Goal: Information Seeking & Learning: Learn about a topic

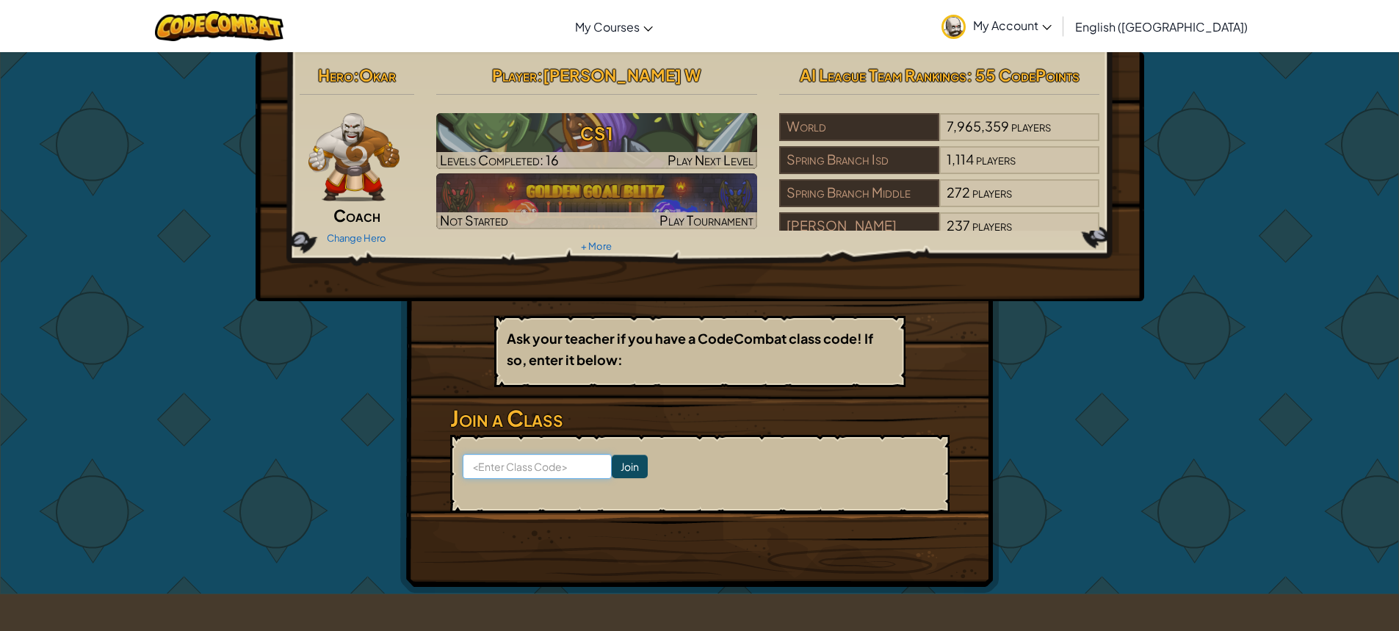
click at [546, 471] on input at bounding box center [537, 466] width 149 height 25
type input "DrawCoinSnow"
click at [612, 468] on input "Join" at bounding box center [630, 466] width 36 height 23
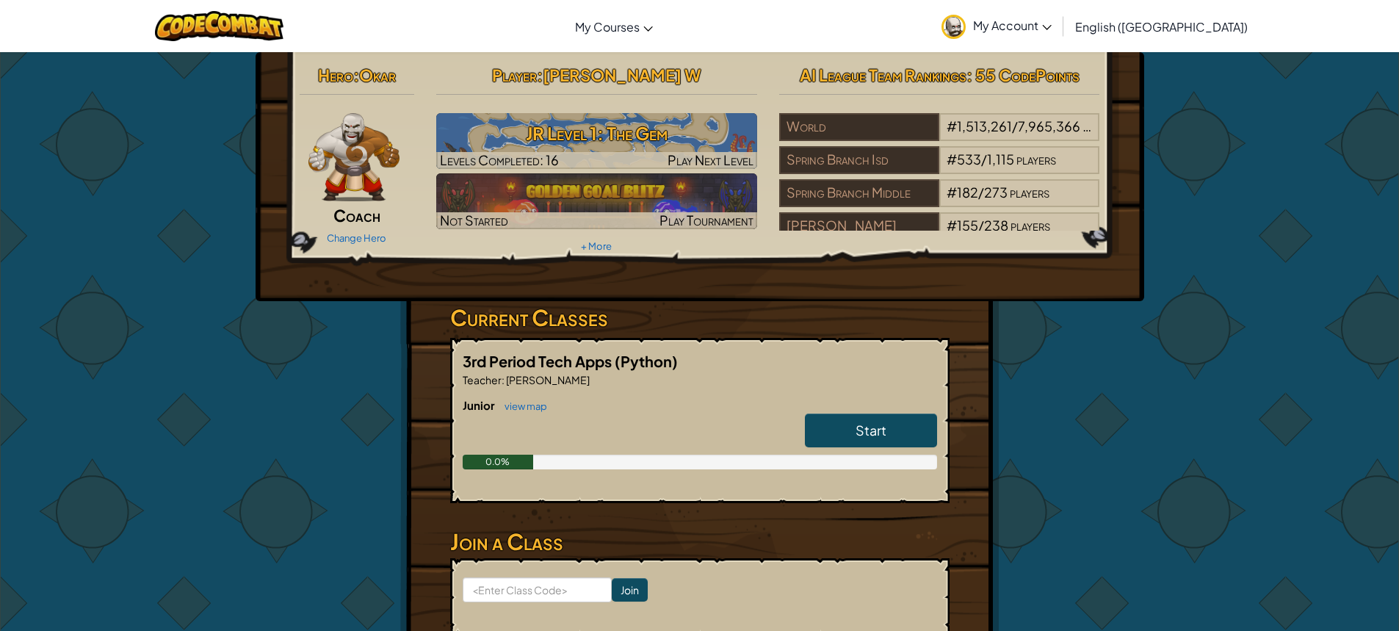
click at [892, 431] on link "Start" at bounding box center [871, 430] width 132 height 34
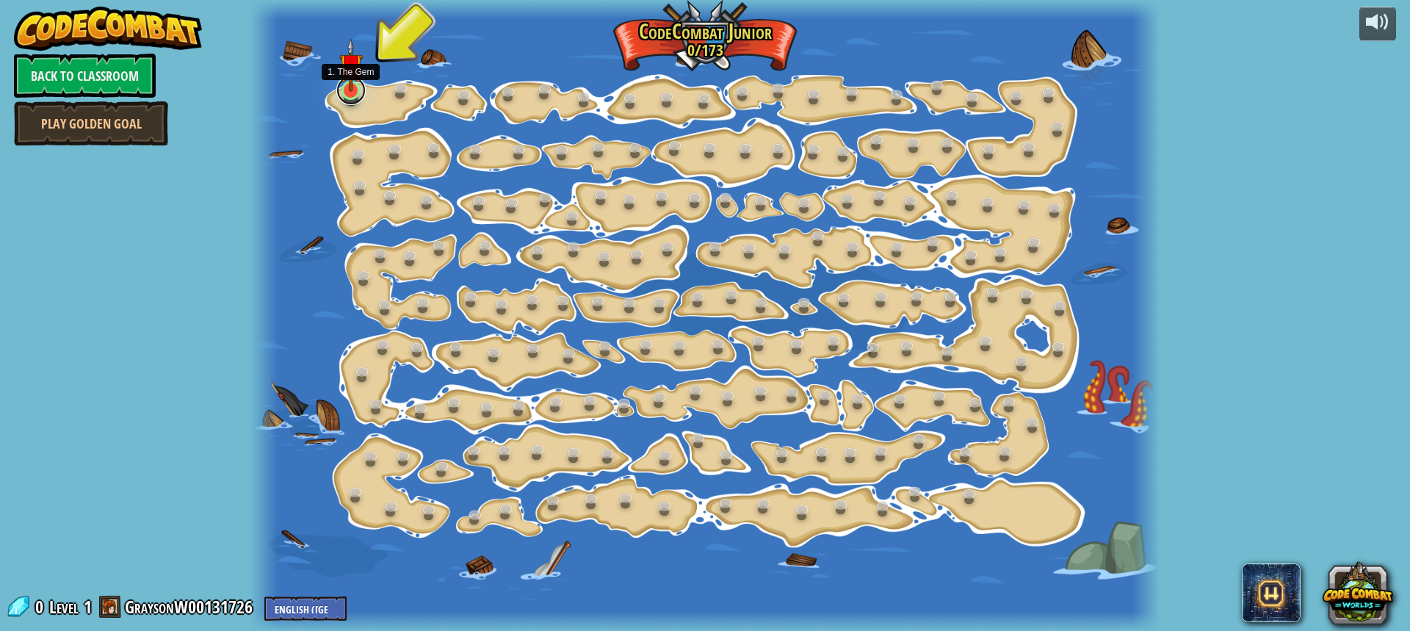
click at [349, 92] on link at bounding box center [350, 90] width 29 height 29
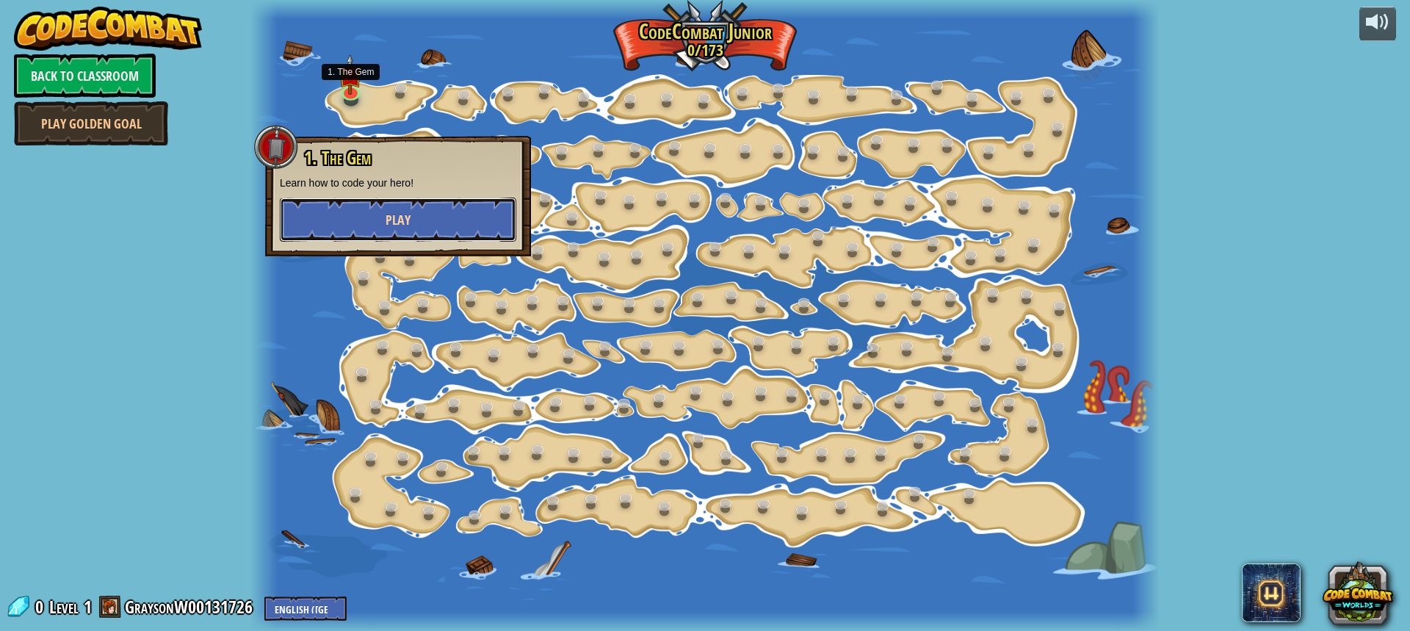
click at [373, 219] on button "Play" at bounding box center [398, 220] width 236 height 44
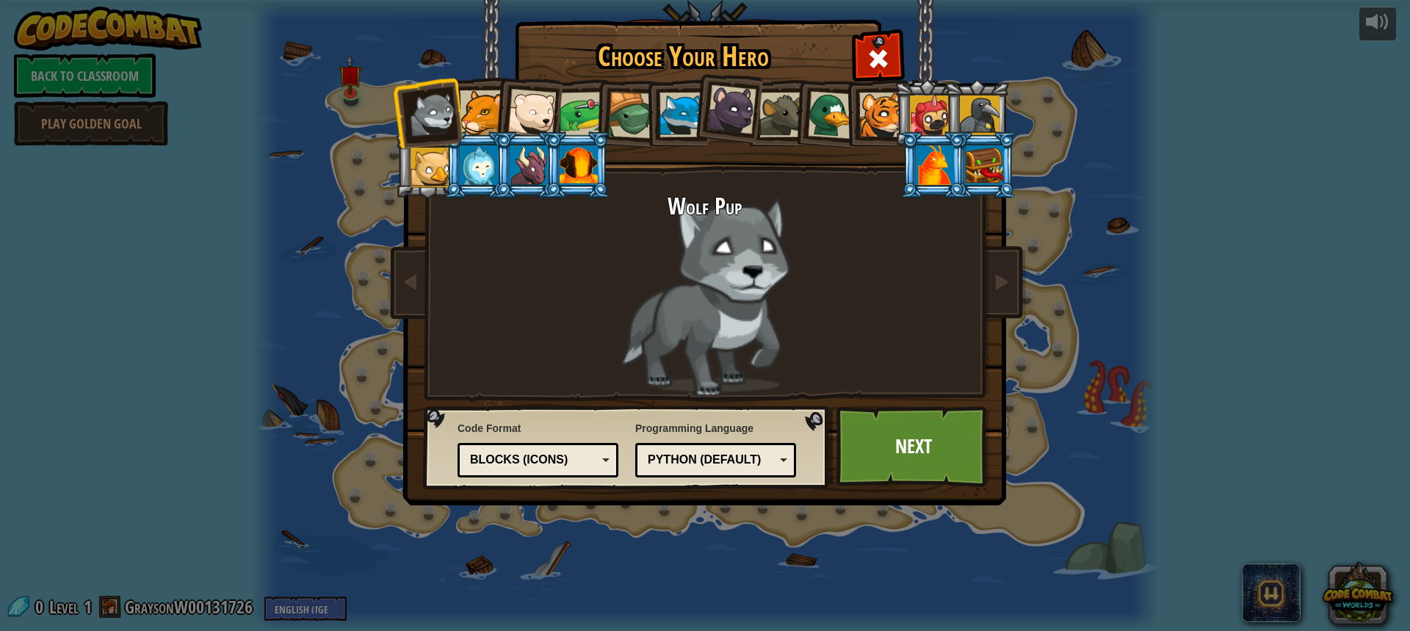
click at [526, 179] on div at bounding box center [529, 165] width 38 height 40
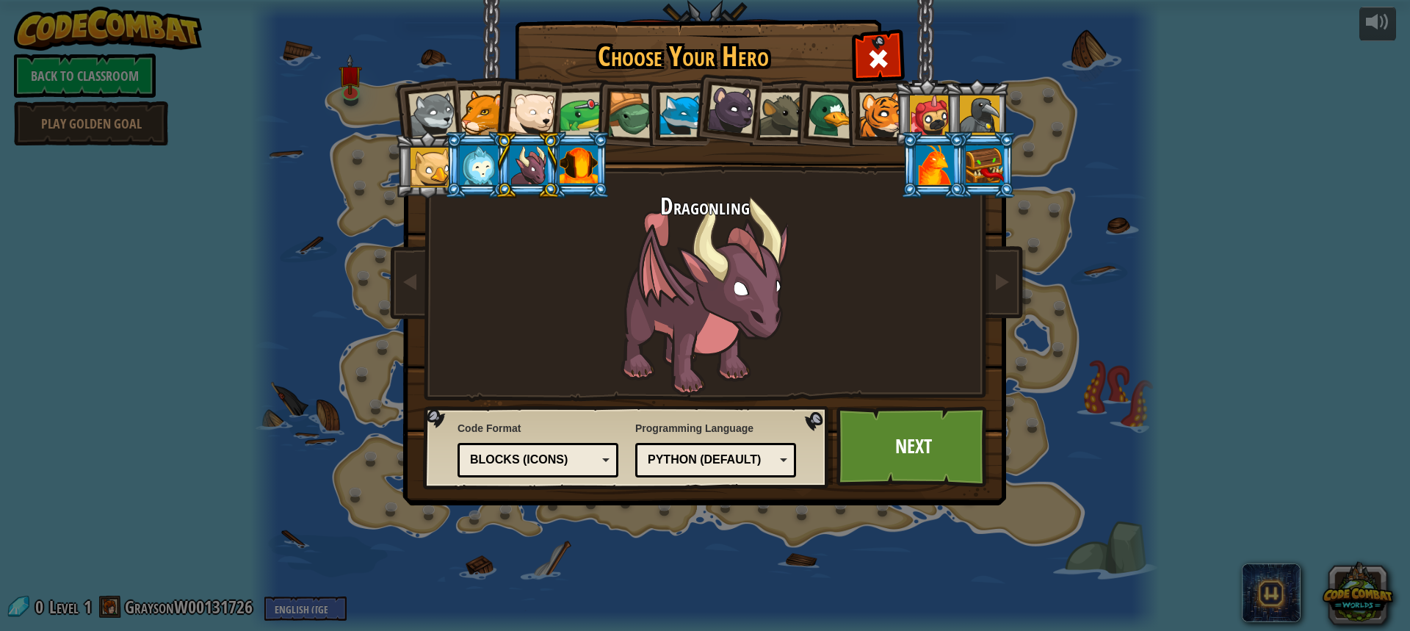
click at [579, 160] on div at bounding box center [579, 165] width 38 height 40
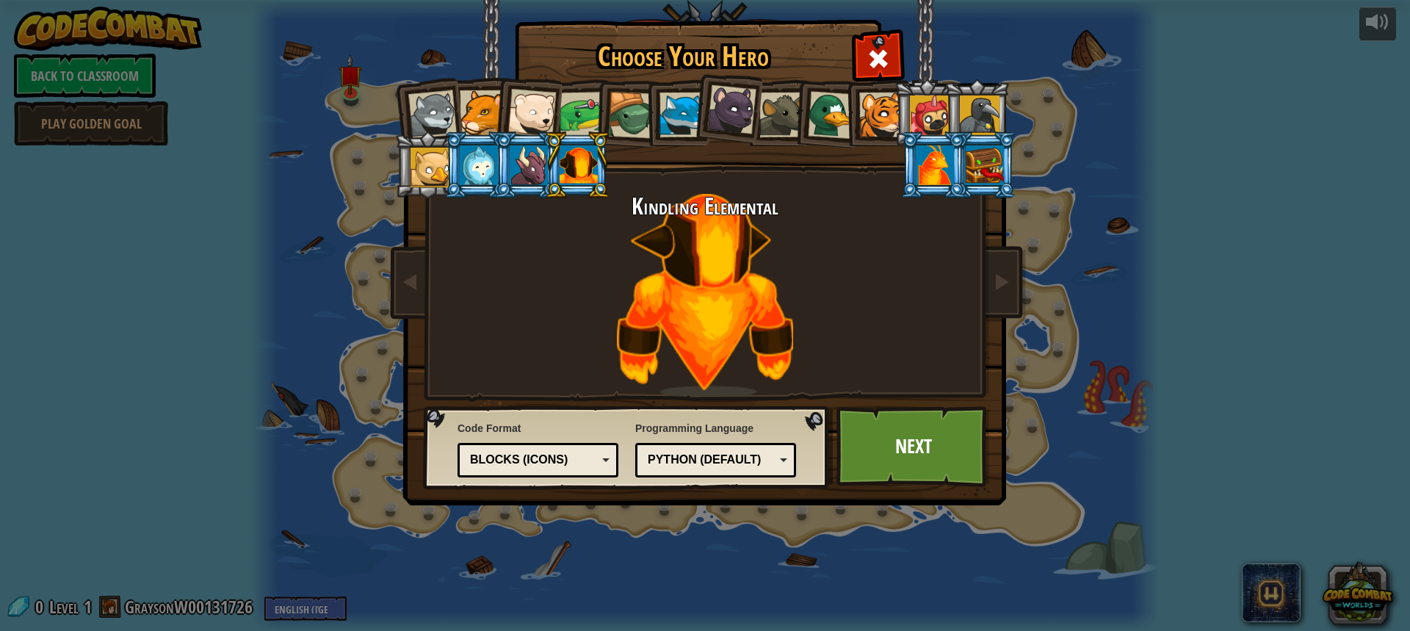
click at [814, 115] on div at bounding box center [832, 115] width 48 height 48
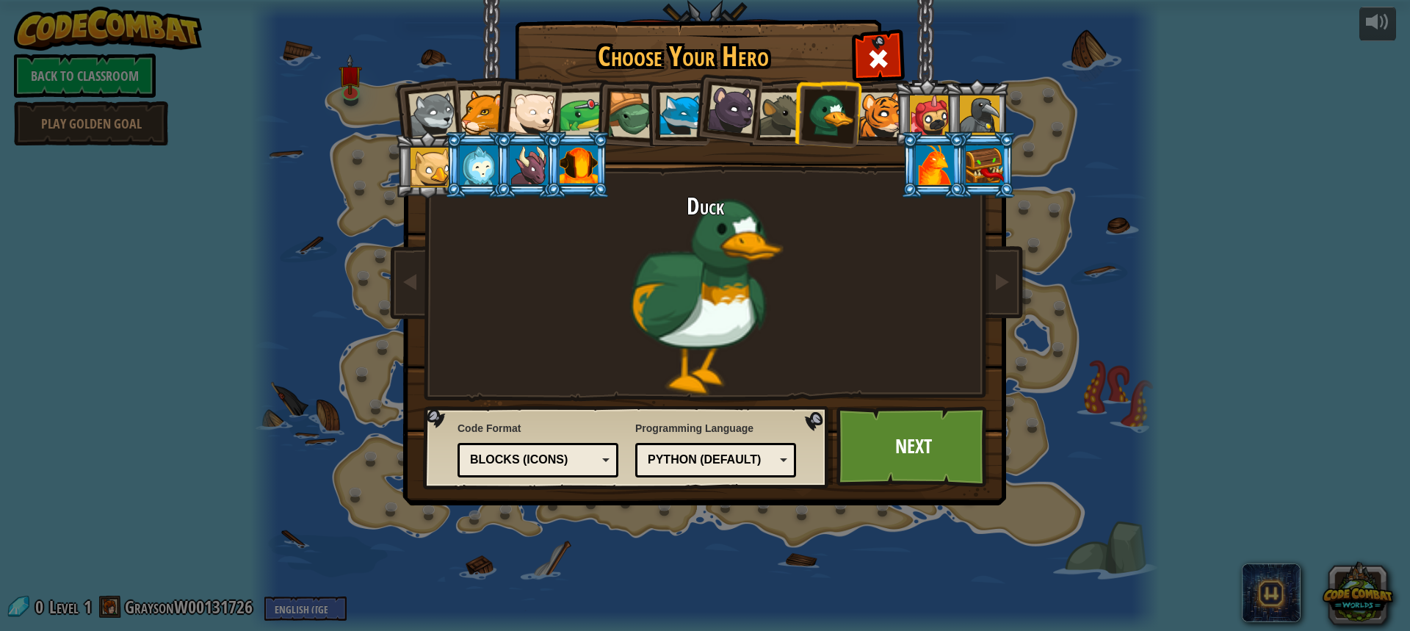
click at [926, 130] on div at bounding box center [930, 115] width 40 height 40
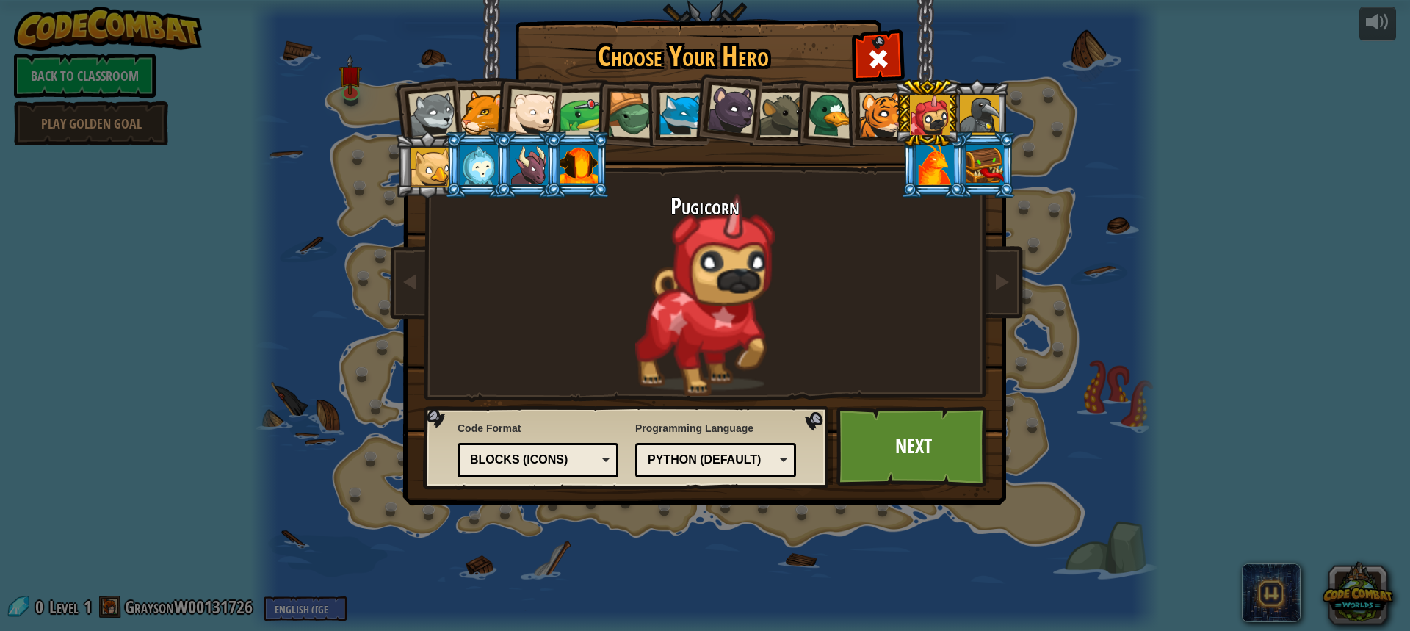
click at [991, 120] on div at bounding box center [980, 115] width 40 height 40
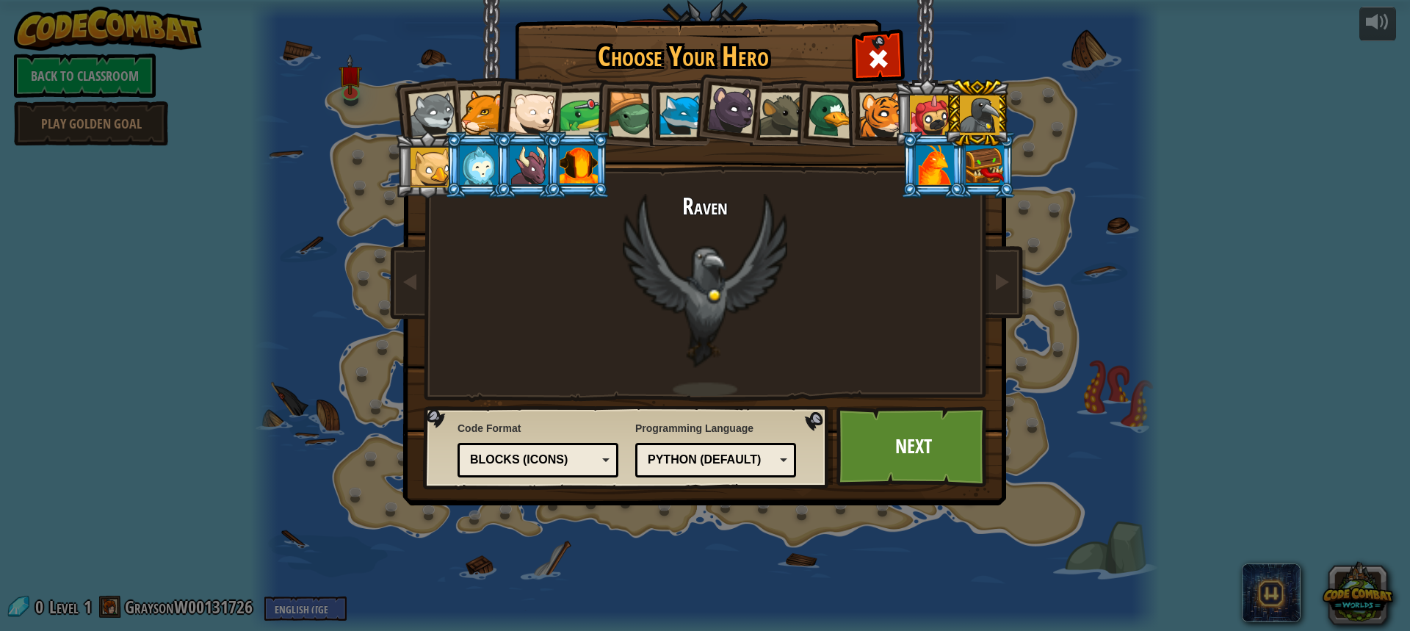
click at [986, 151] on div at bounding box center [985, 165] width 38 height 40
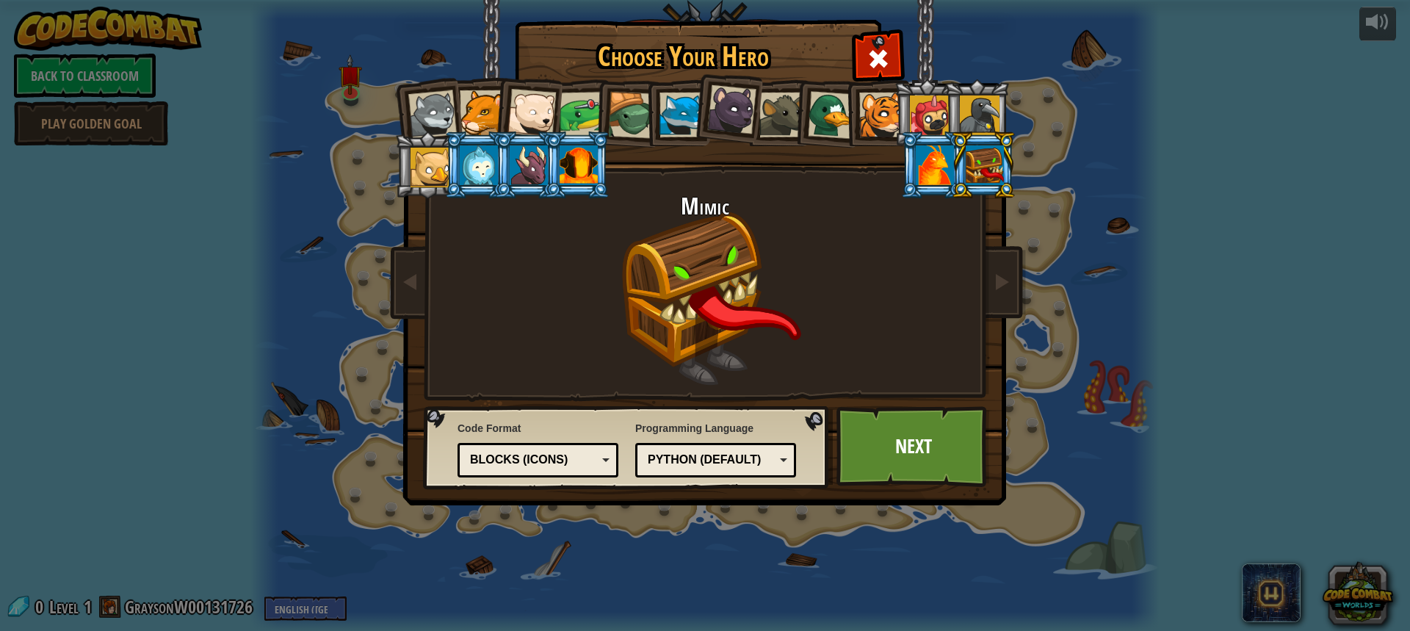
click at [924, 180] on div at bounding box center [935, 165] width 38 height 40
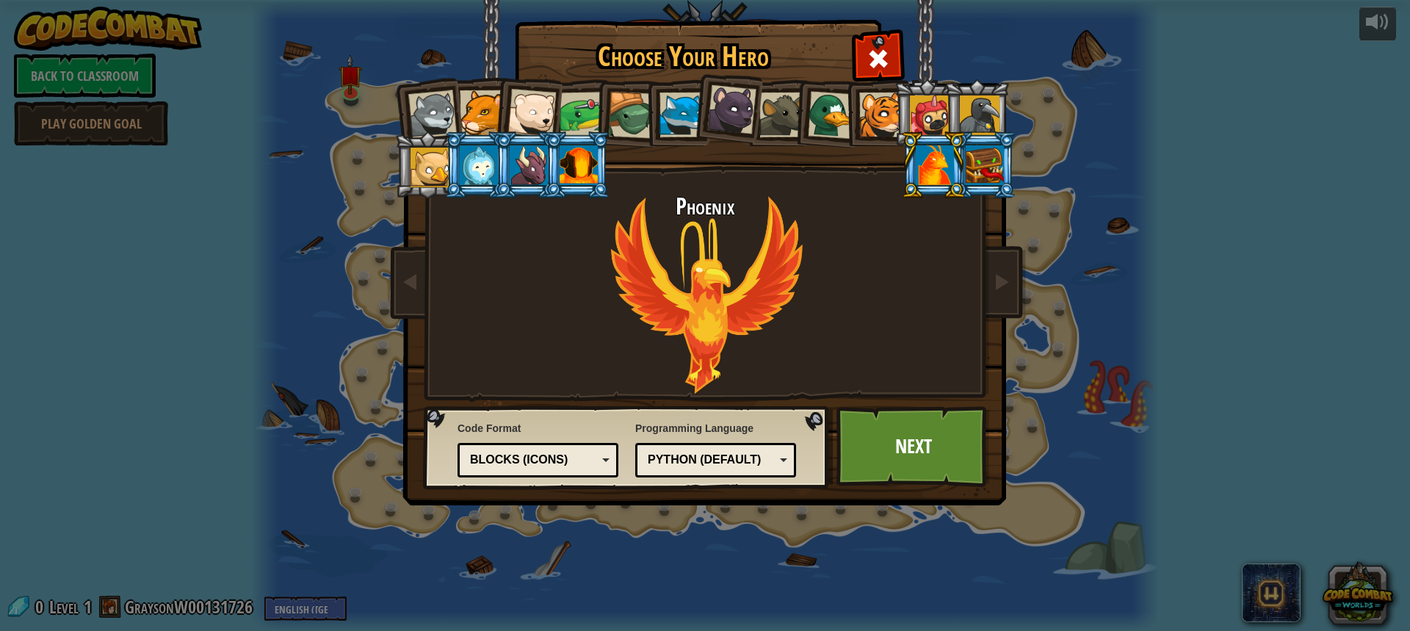
click at [992, 104] on div at bounding box center [980, 115] width 40 height 40
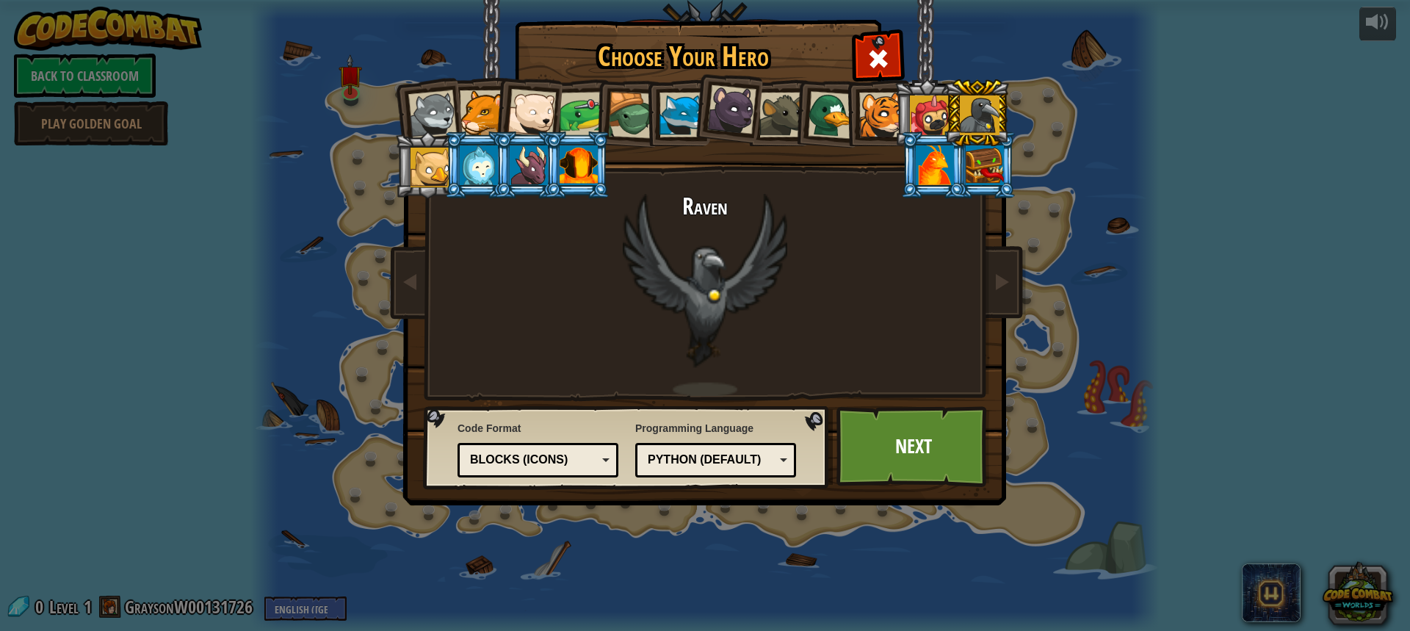
click at [421, 162] on div at bounding box center [430, 168] width 40 height 40
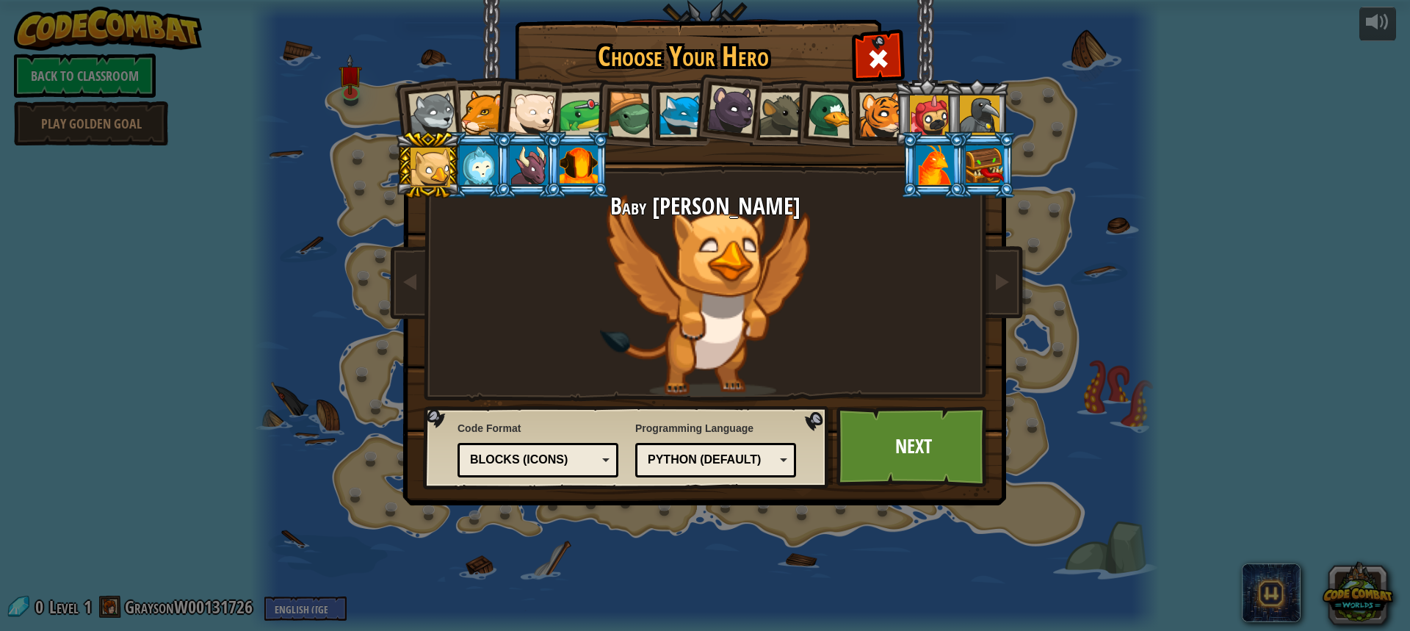
click at [482, 148] on div at bounding box center [479, 165] width 38 height 40
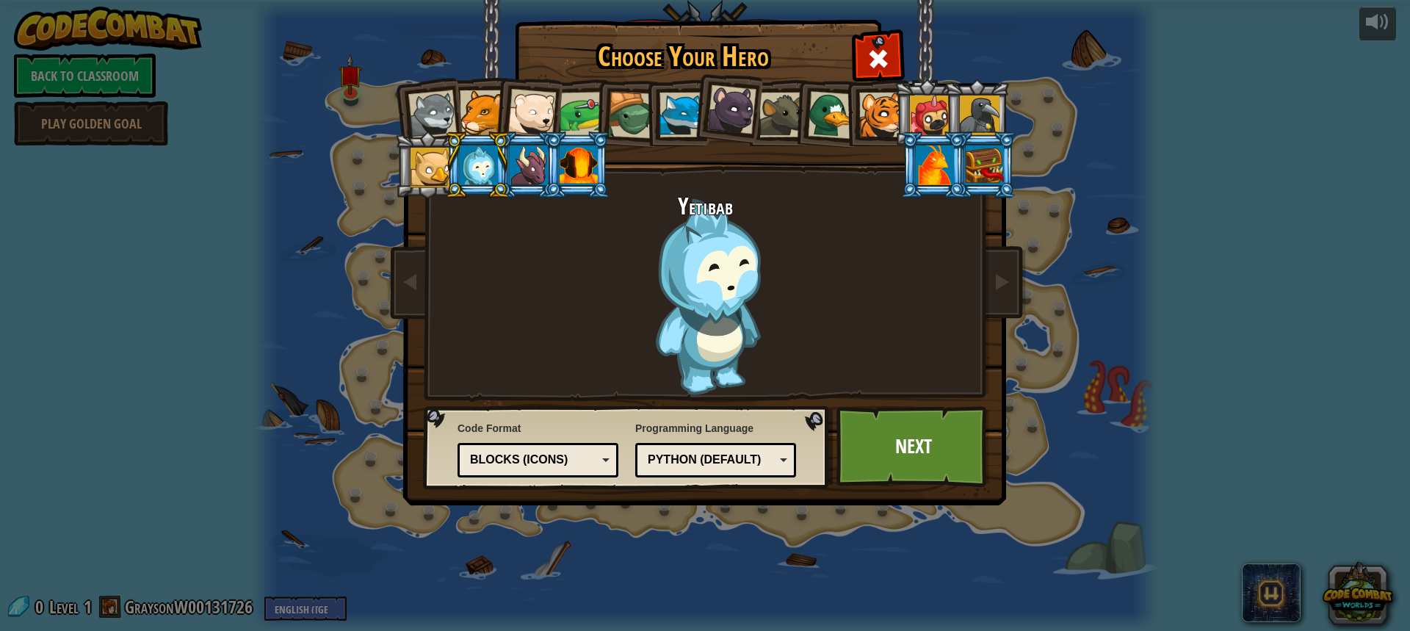
click at [549, 172] on li at bounding box center [577, 164] width 66 height 67
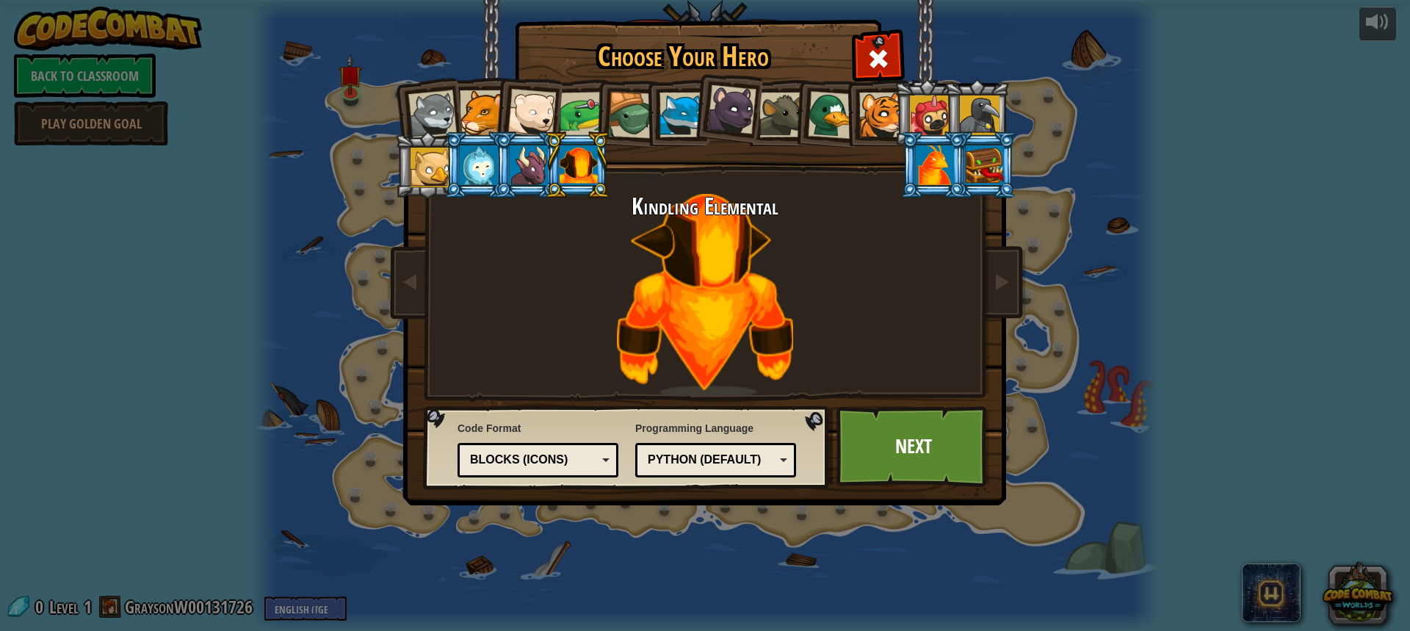
click at [601, 166] on li at bounding box center [577, 164] width 66 height 67
drag, startPoint x: 496, startPoint y: 113, endPoint x: 479, endPoint y: 111, distance: 17.0
click at [494, 113] on li at bounding box center [527, 110] width 72 height 72
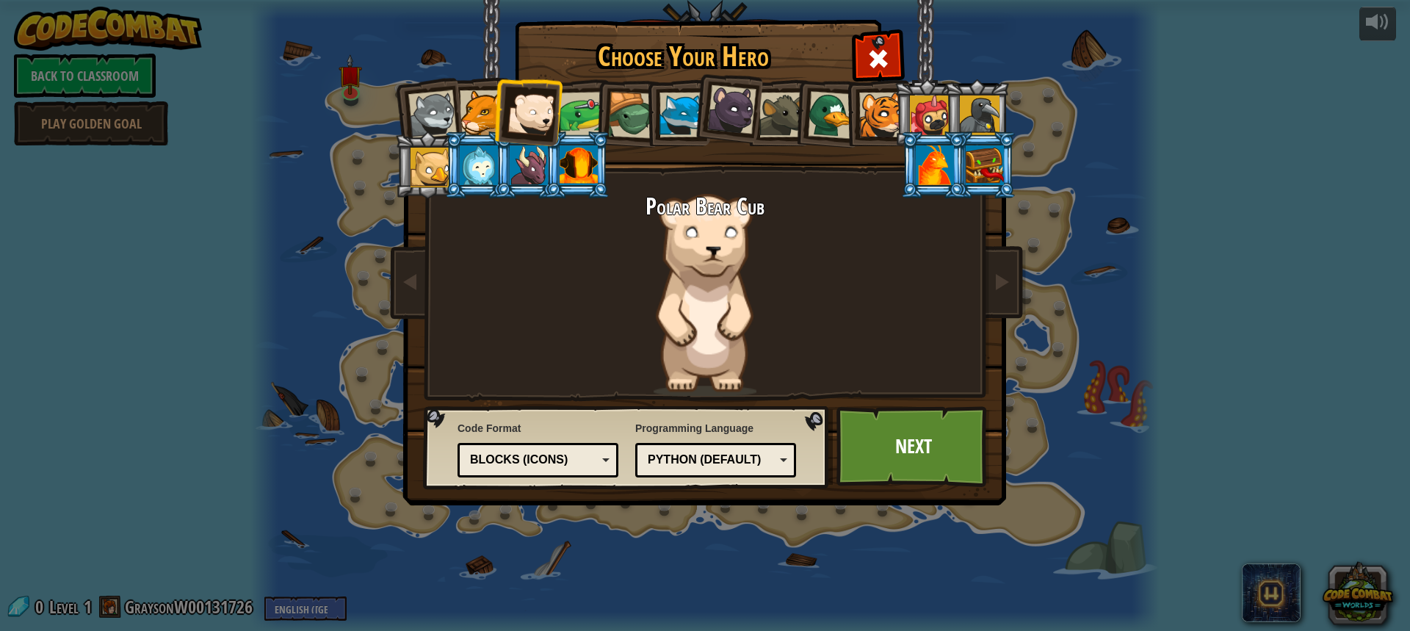
click at [479, 111] on div at bounding box center [482, 112] width 45 height 45
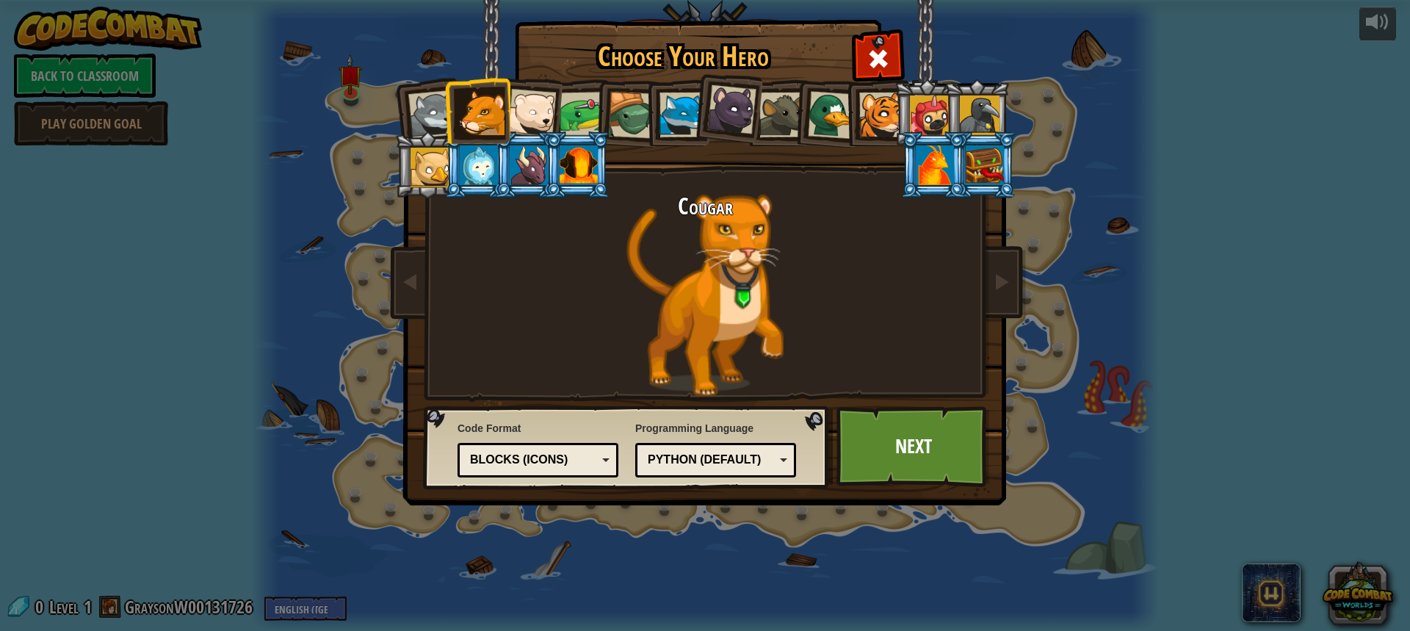
click at [535, 161] on div at bounding box center [529, 165] width 38 height 40
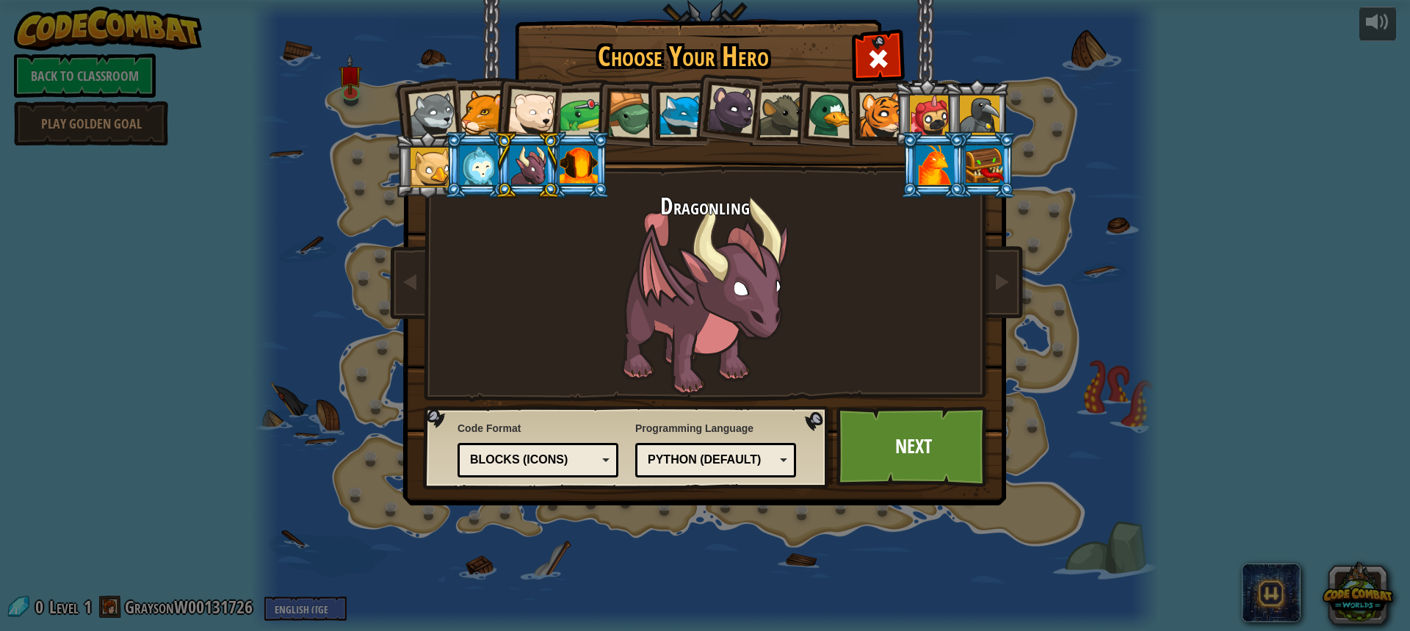
click at [926, 113] on div at bounding box center [930, 115] width 40 height 40
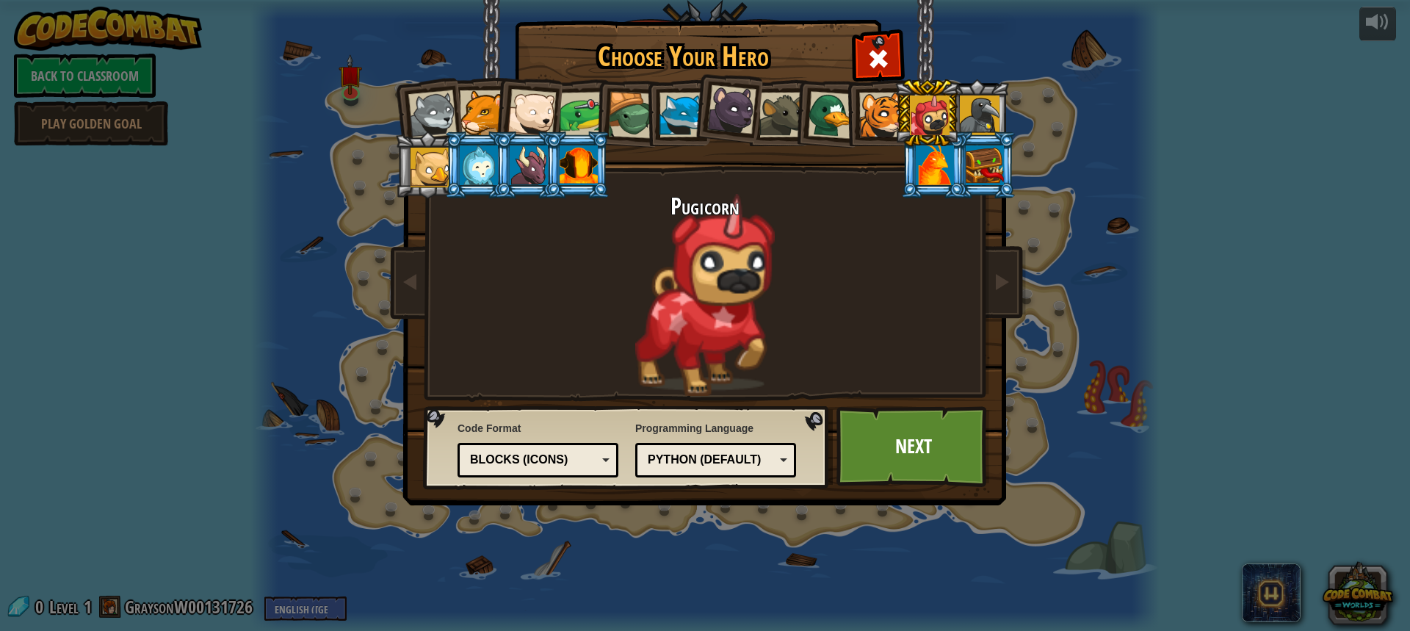
click at [923, 158] on div at bounding box center [935, 165] width 38 height 40
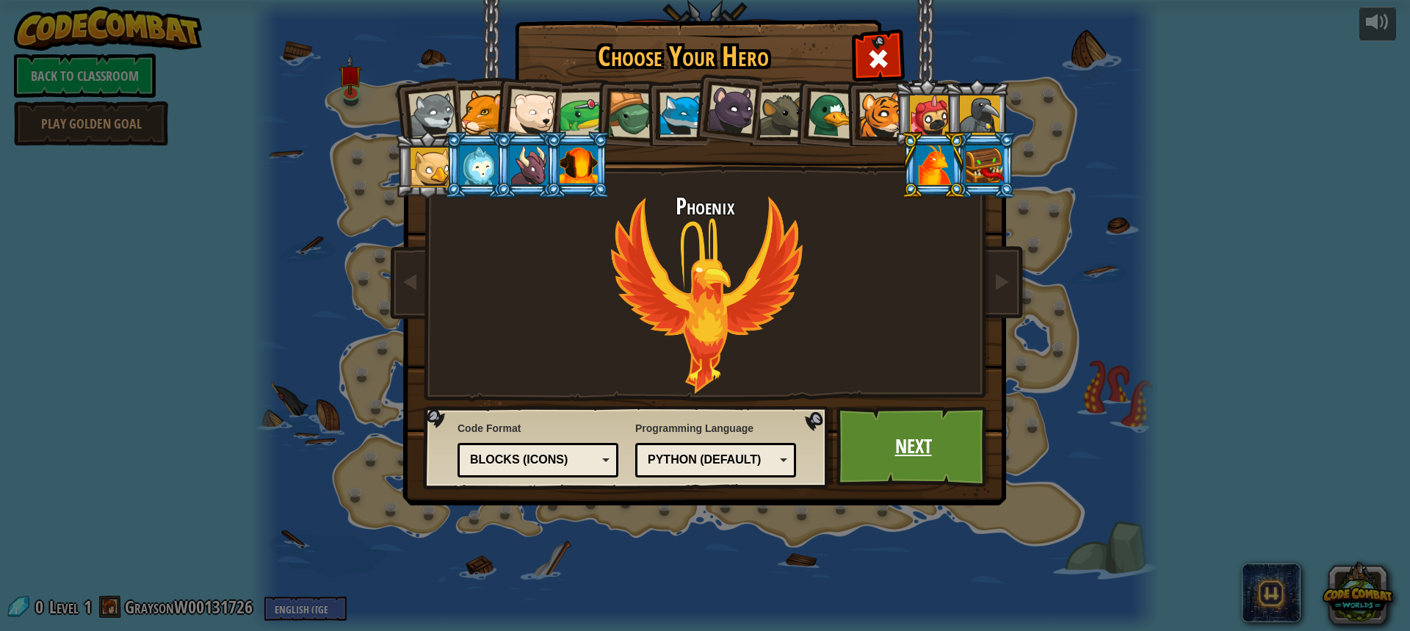
click at [875, 439] on link "Next" at bounding box center [912, 446] width 153 height 81
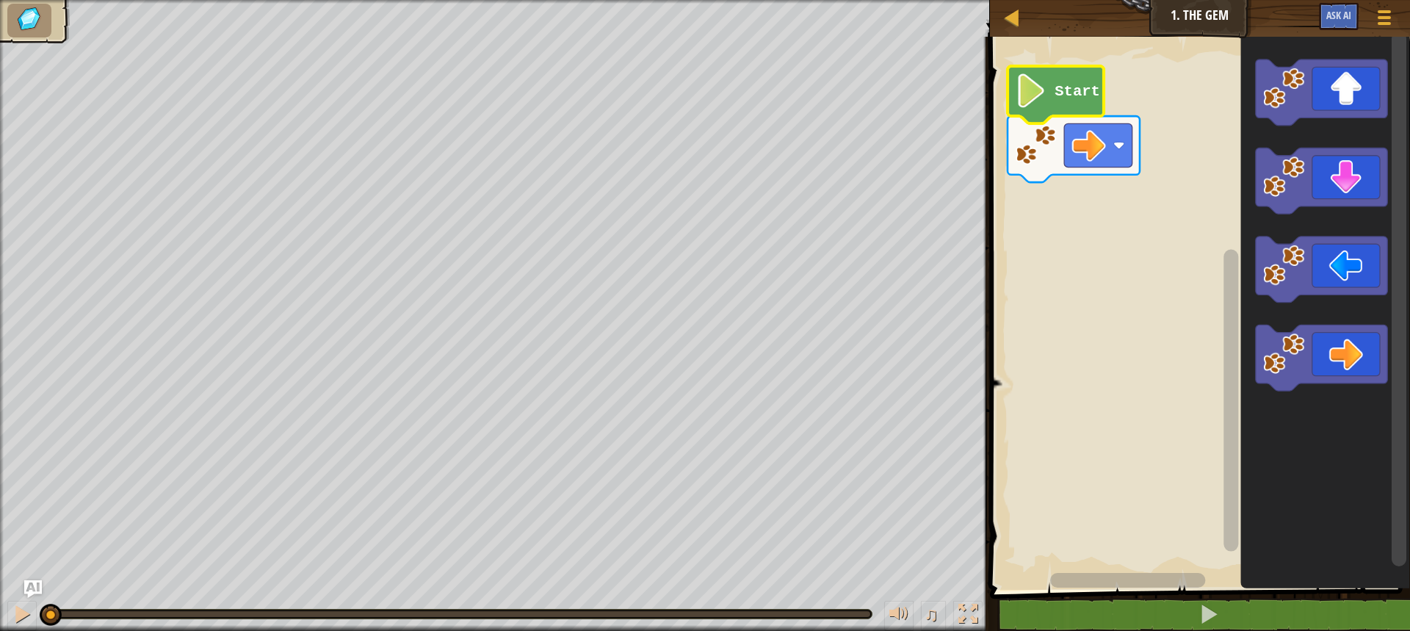
click at [1032, 97] on image "Blockly Workspace" at bounding box center [1031, 90] width 32 height 34
click at [1054, 98] on text "Start" at bounding box center [1077, 91] width 46 height 17
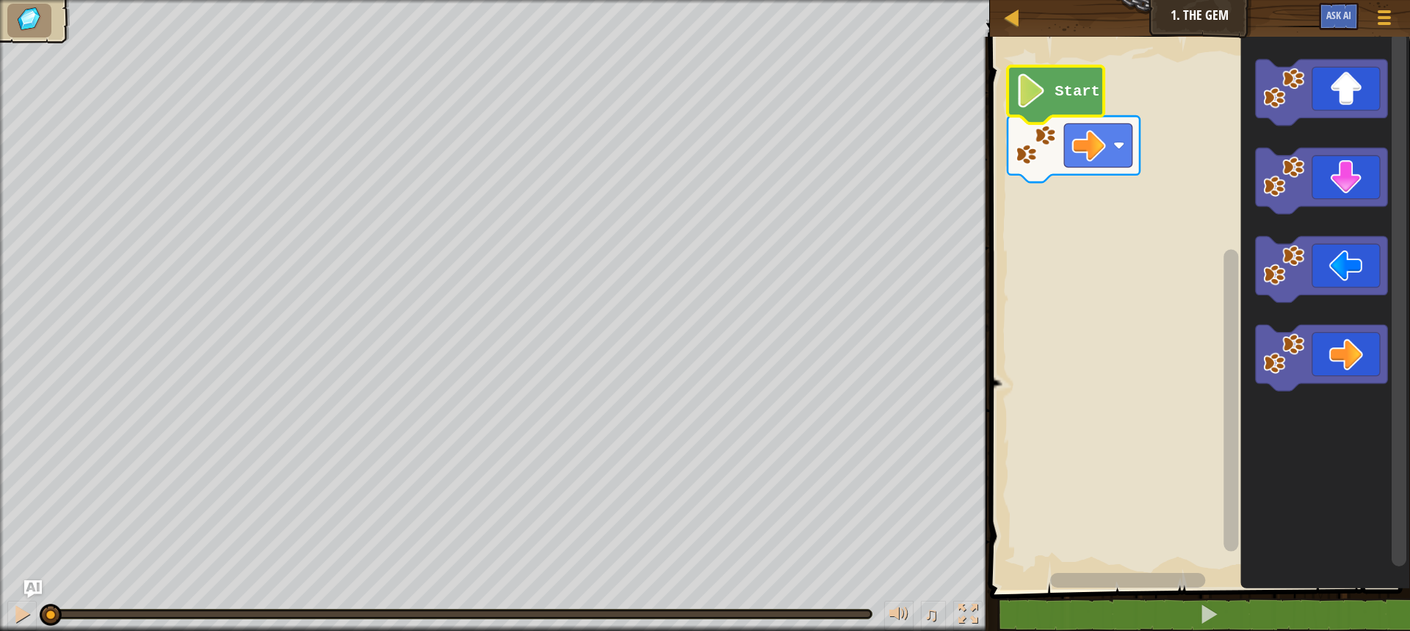
click at [1054, 98] on text "Start" at bounding box center [1077, 91] width 46 height 17
click at [1055, 101] on g "Start" at bounding box center [1073, 124] width 132 height 116
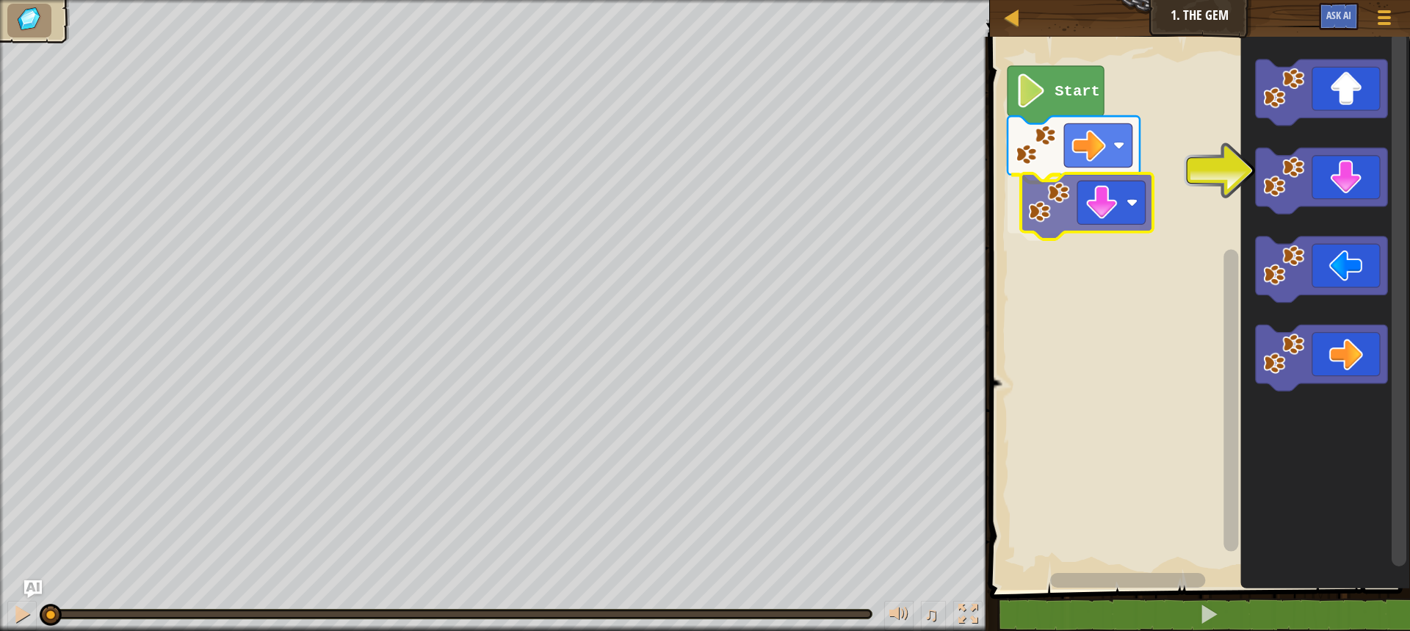
click at [1126, 213] on div "Start" at bounding box center [1197, 309] width 424 height 560
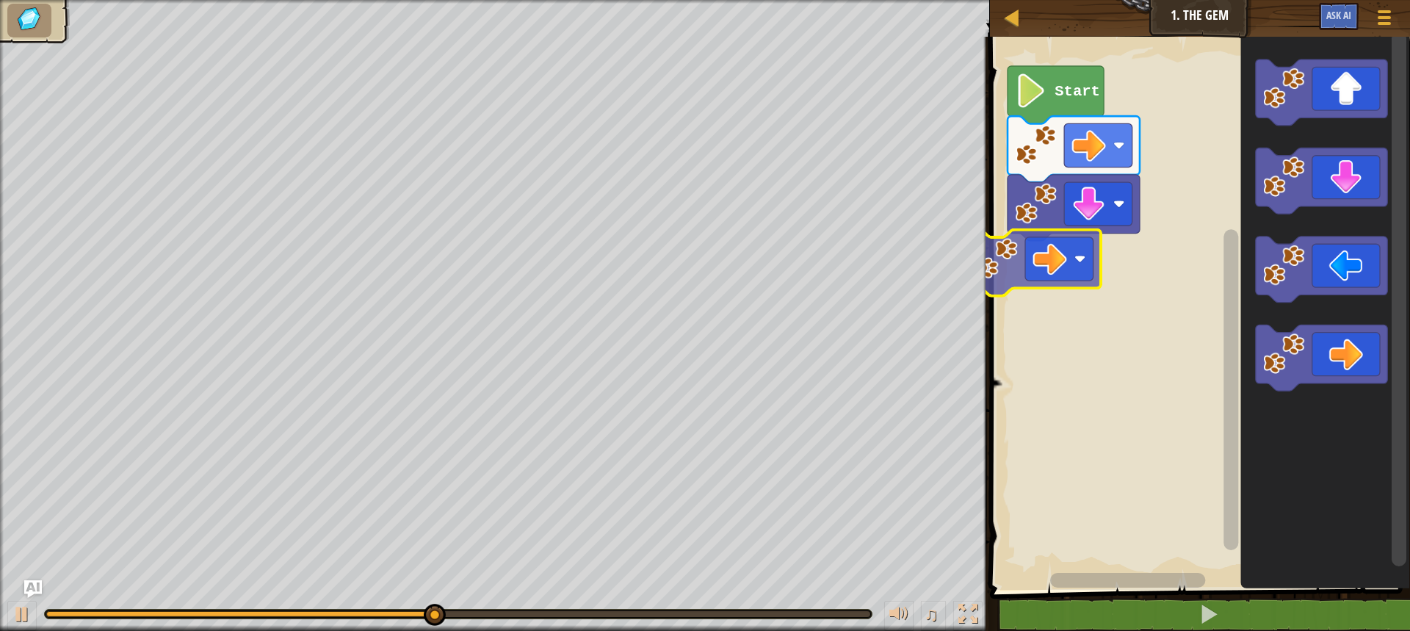
click at [1089, 283] on div "Start" at bounding box center [1197, 309] width 424 height 560
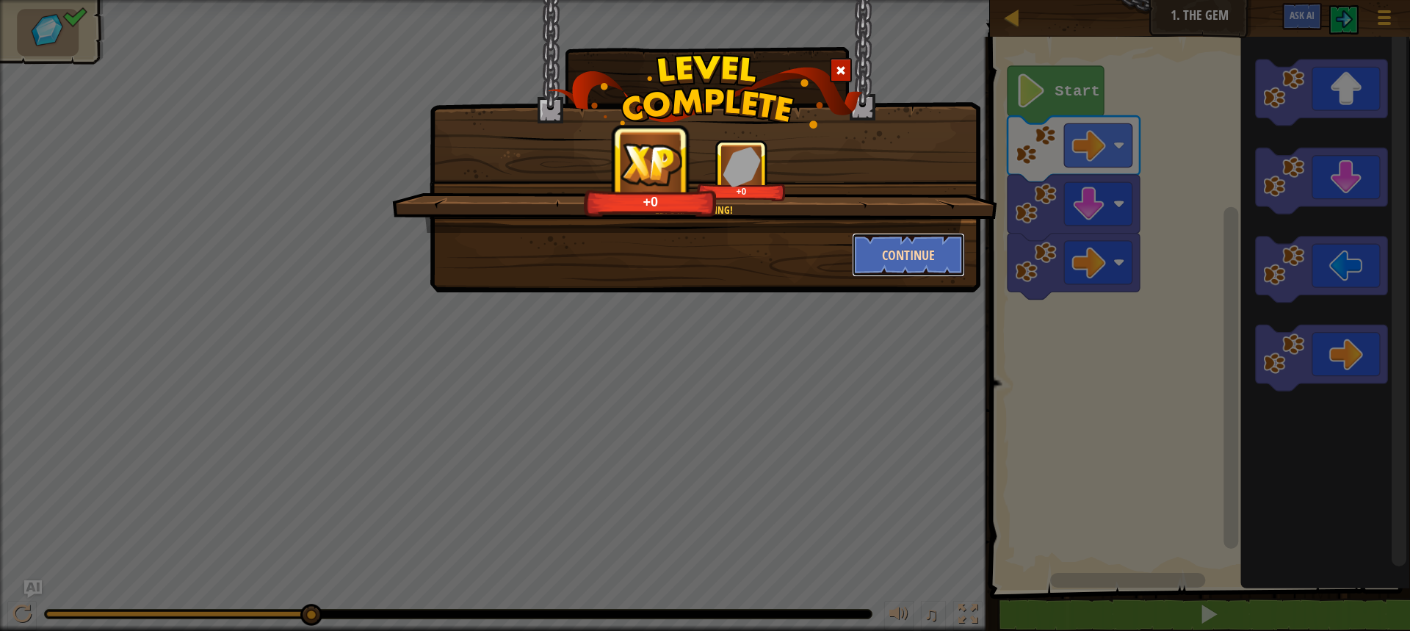
click at [887, 251] on button "Continue" at bounding box center [909, 255] width 114 height 44
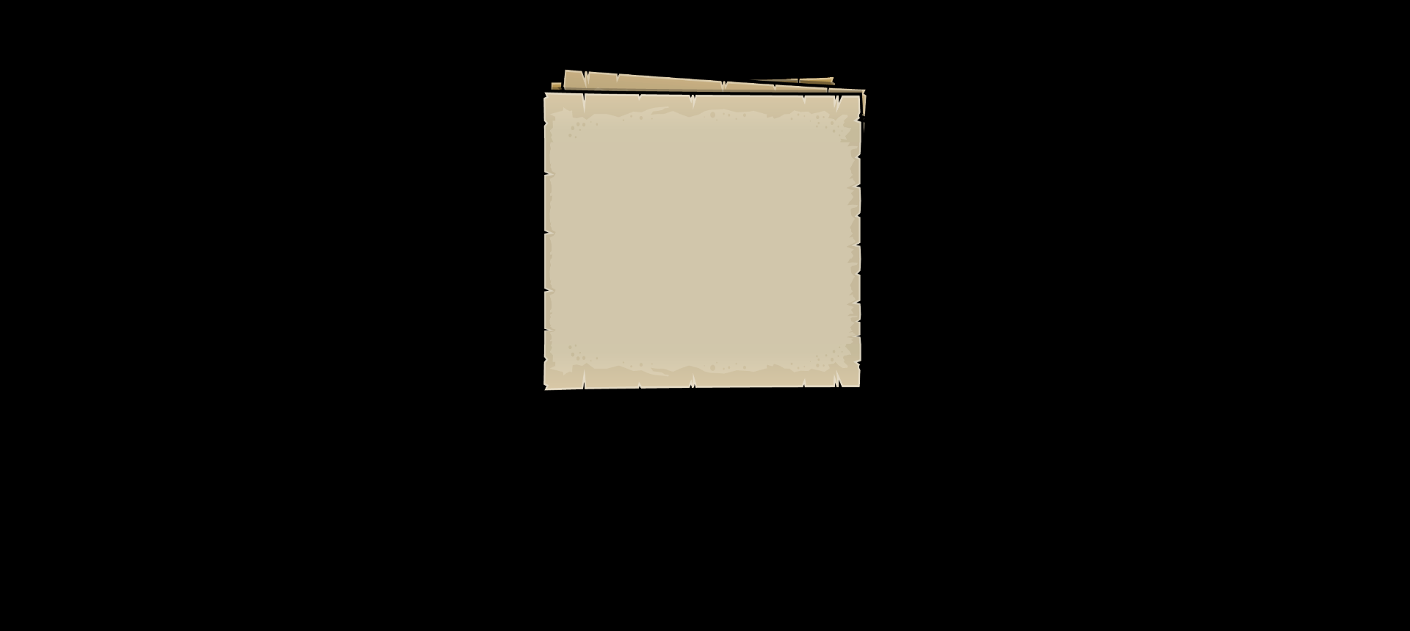
click at [887, 251] on div "Goals Start Level Error loading from server. Try refreshing the page. You'll ne…" at bounding box center [705, 315] width 1410 height 631
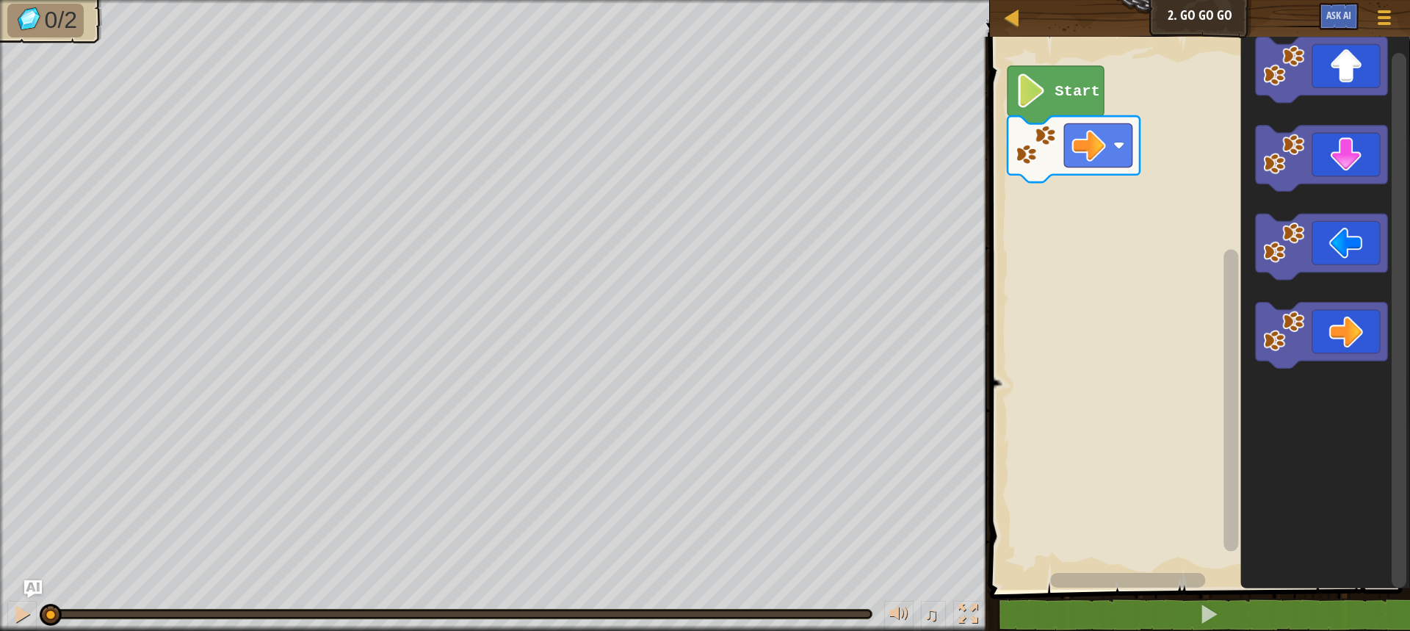
click at [1001, 211] on div "Start" at bounding box center [1197, 309] width 424 height 560
click at [1097, 225] on div "Start" at bounding box center [1197, 309] width 424 height 560
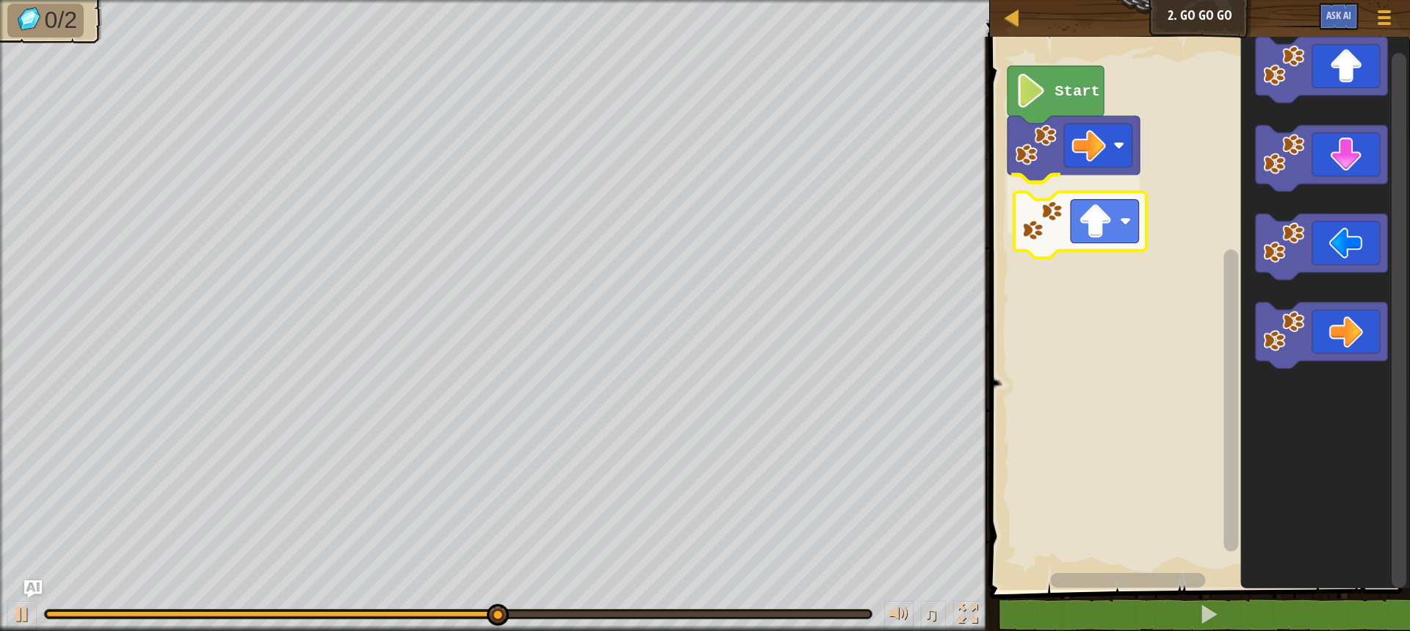
click at [1087, 234] on div "Start" at bounding box center [1197, 309] width 424 height 560
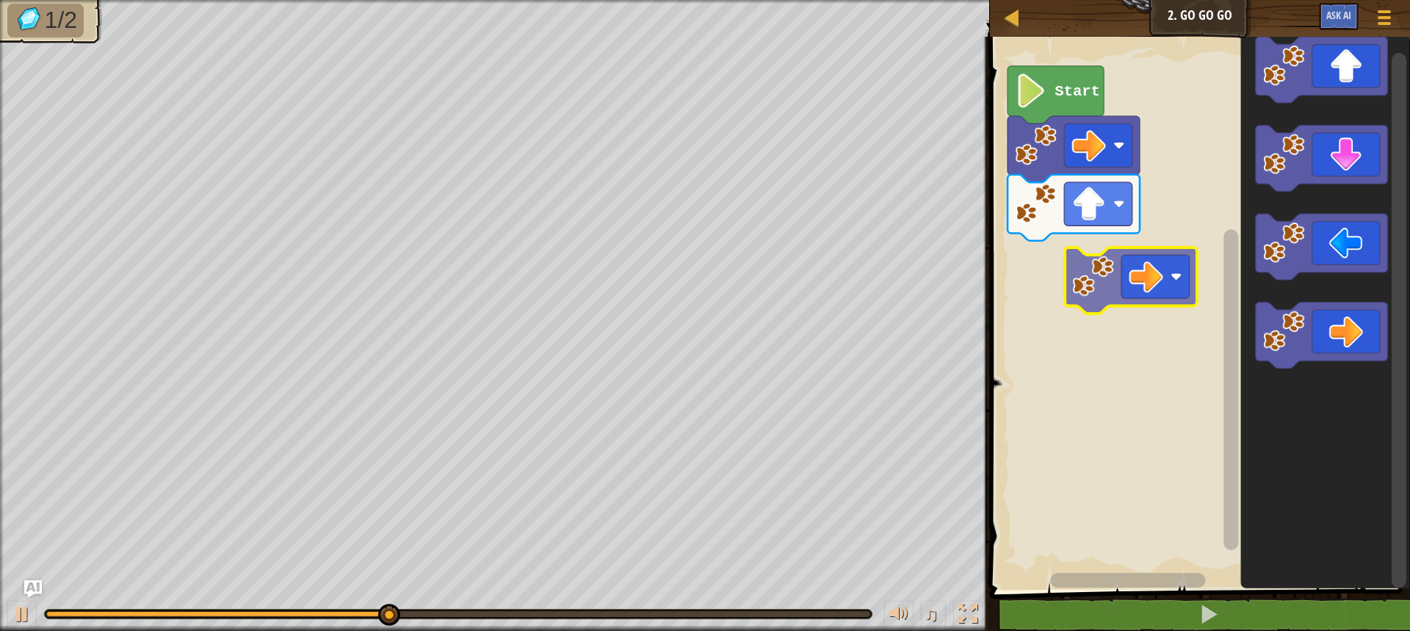
click at [1148, 266] on div "Start" at bounding box center [1197, 309] width 424 height 560
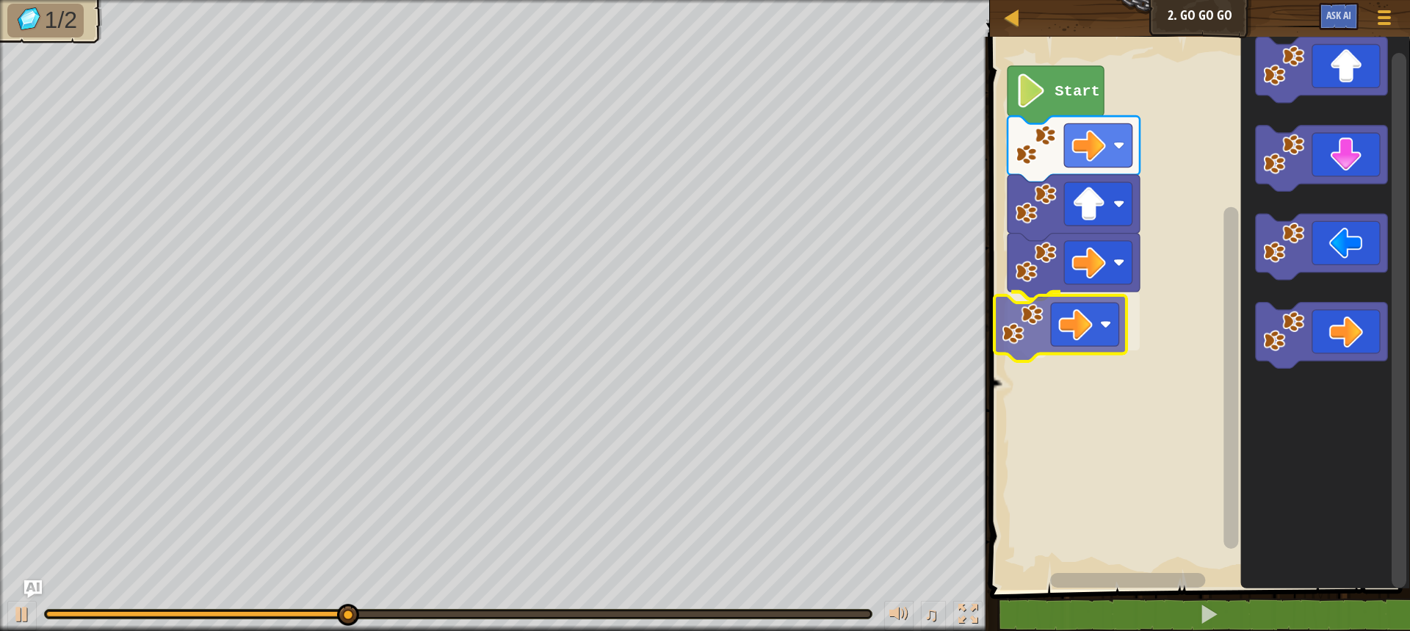
click at [1061, 334] on div "Start" at bounding box center [1197, 309] width 424 height 560
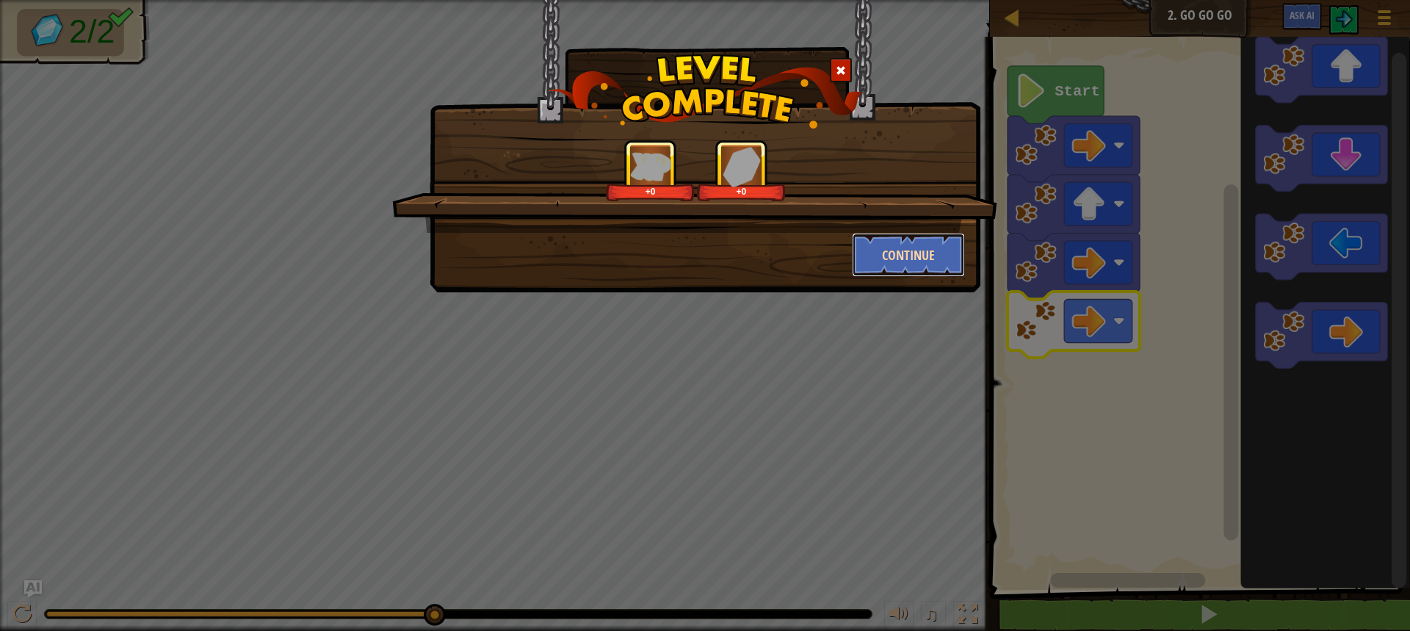
click at [927, 244] on button "Continue" at bounding box center [909, 255] width 114 height 44
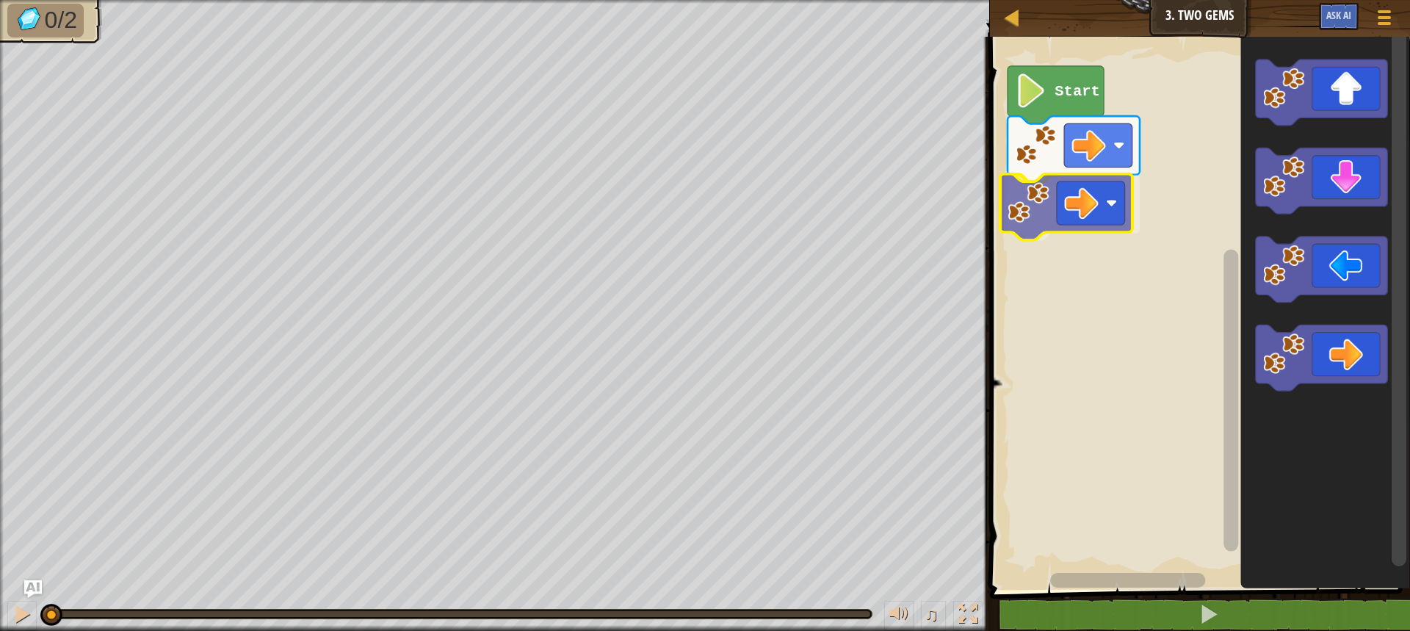
click at [1115, 193] on div "Start" at bounding box center [1197, 309] width 424 height 560
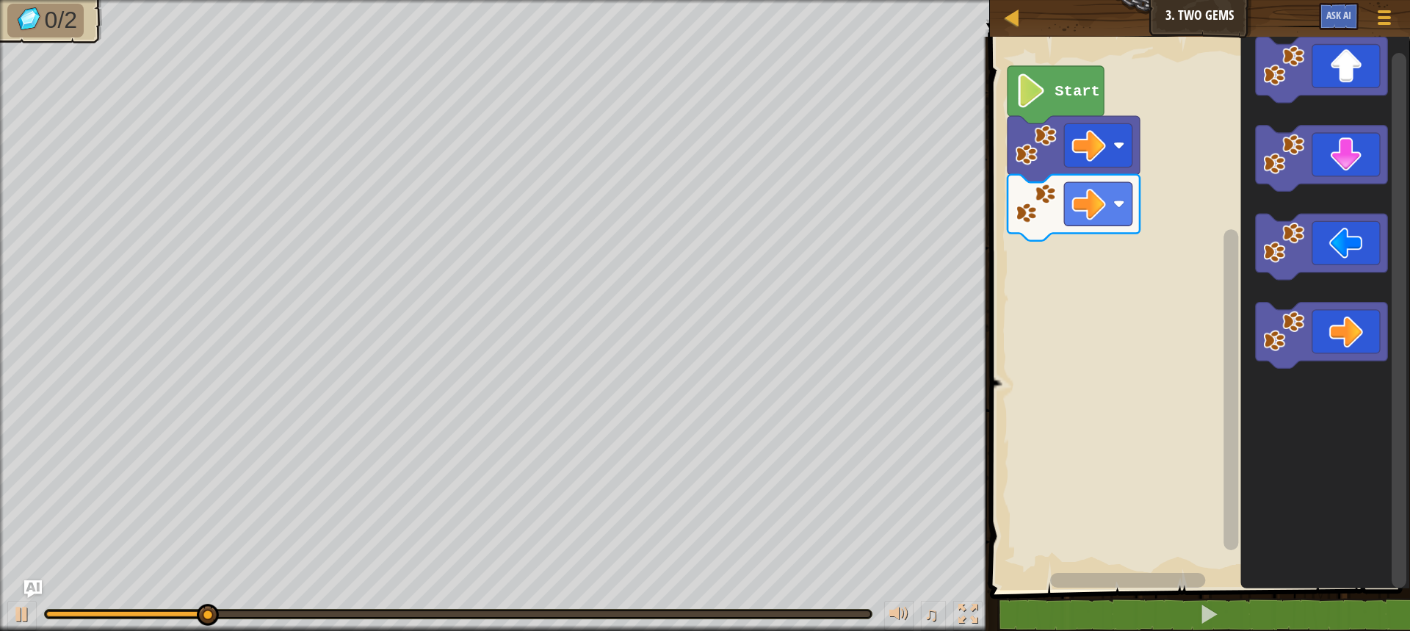
click at [1198, 344] on div "Start" at bounding box center [1197, 309] width 424 height 560
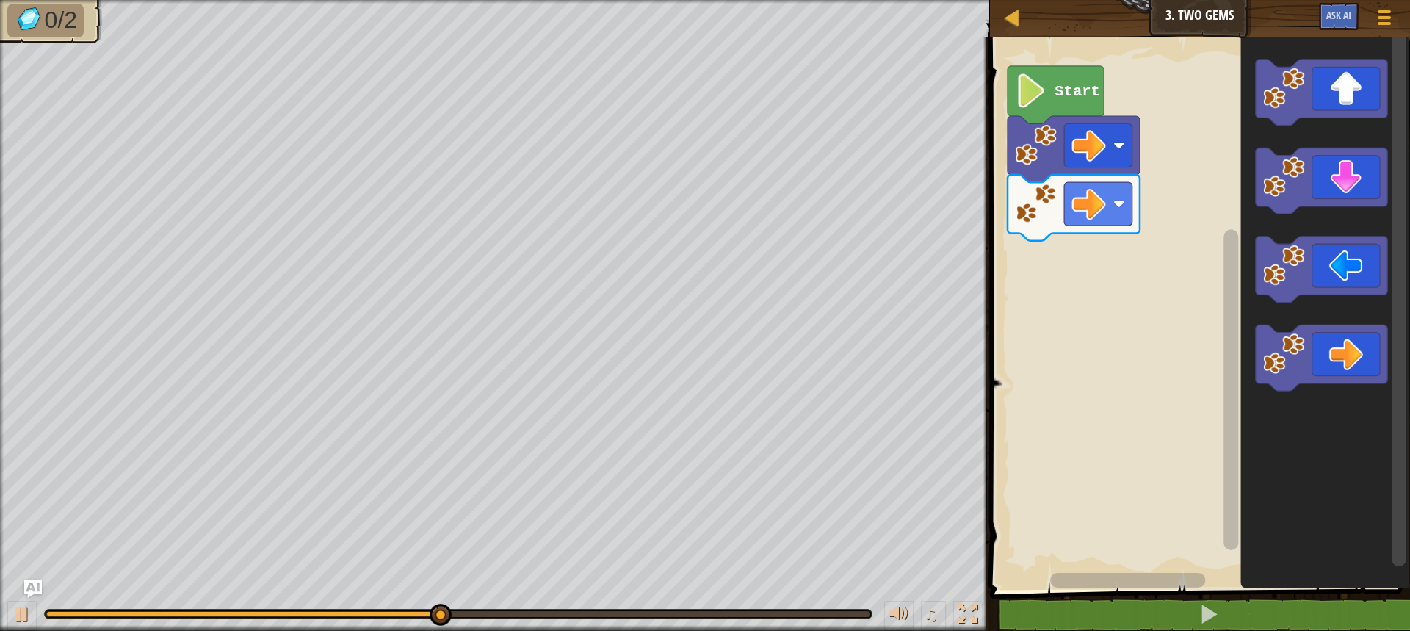
click at [1173, 296] on div "Start" at bounding box center [1197, 309] width 424 height 560
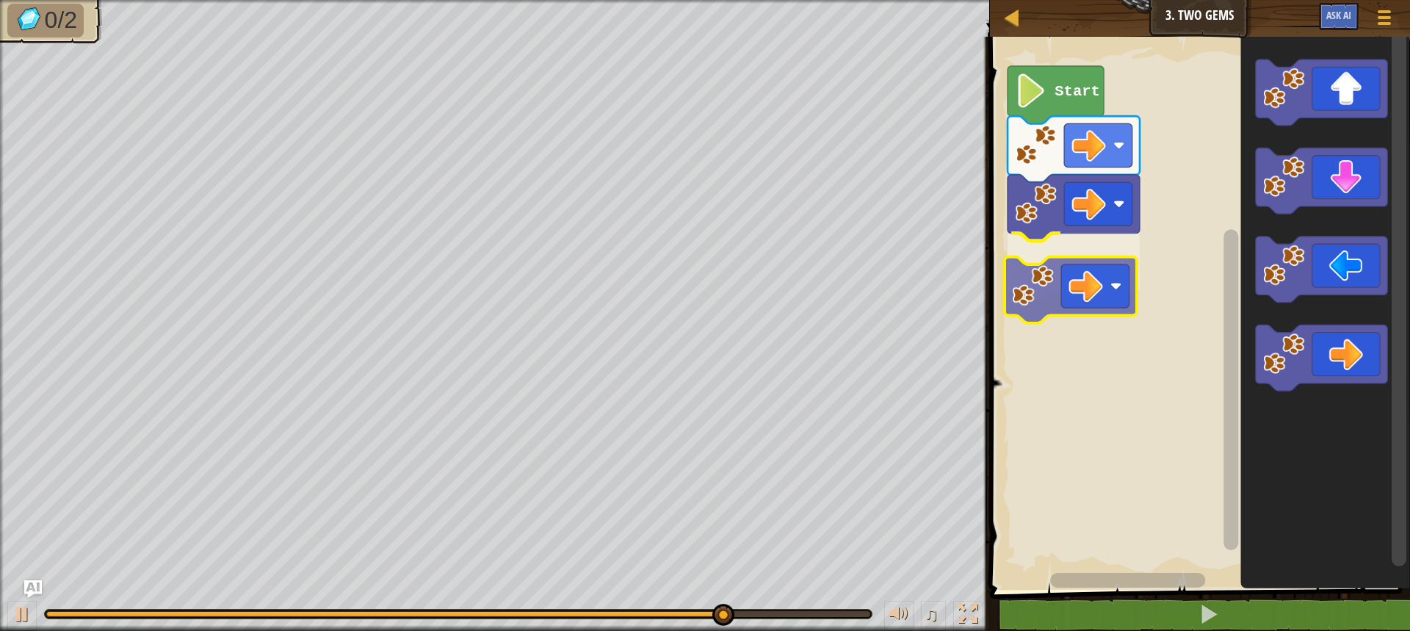
click at [1082, 289] on div "Start" at bounding box center [1197, 309] width 424 height 560
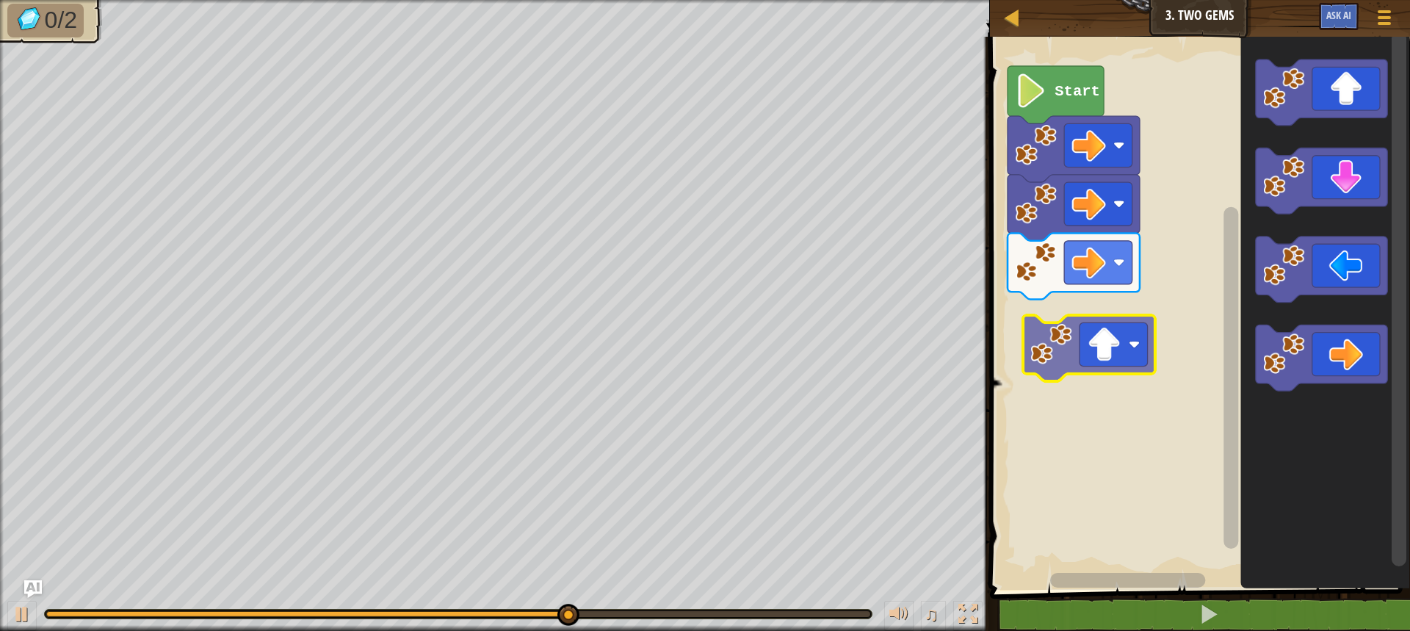
click at [1101, 357] on div "Start" at bounding box center [1197, 309] width 424 height 560
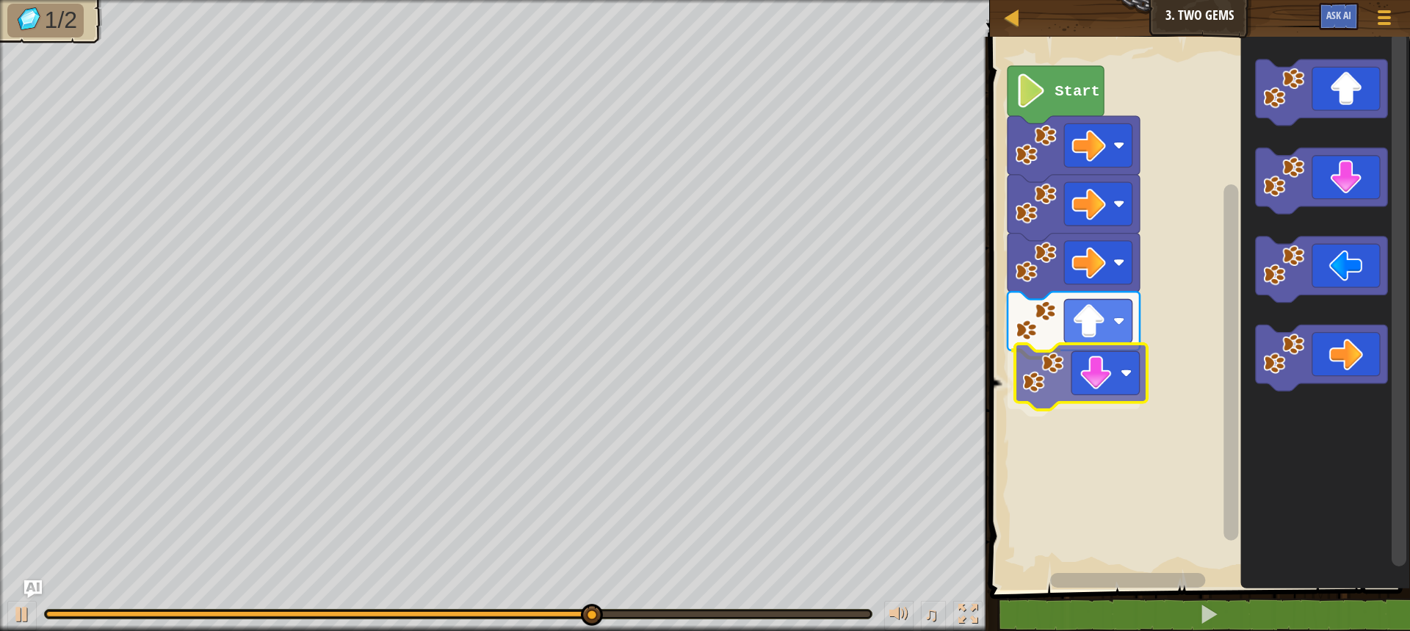
click at [1077, 387] on div "Start" at bounding box center [1197, 309] width 424 height 560
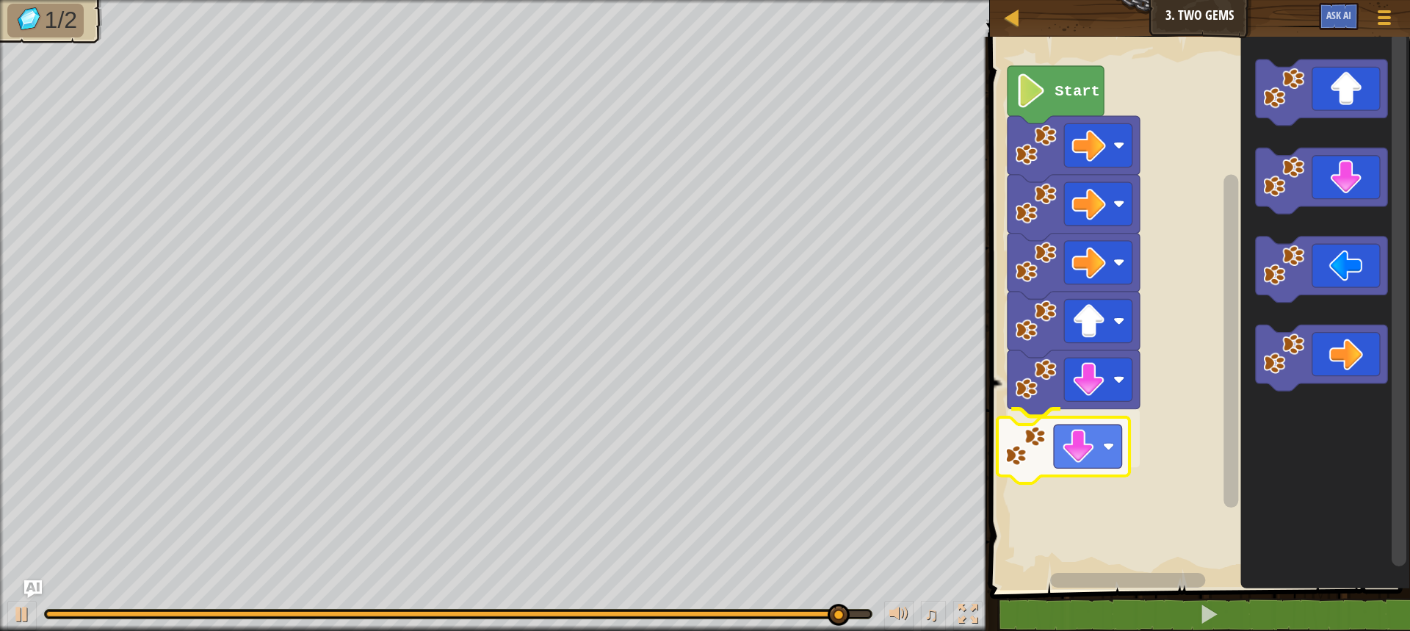
click at [1087, 454] on div "Start" at bounding box center [1197, 309] width 424 height 560
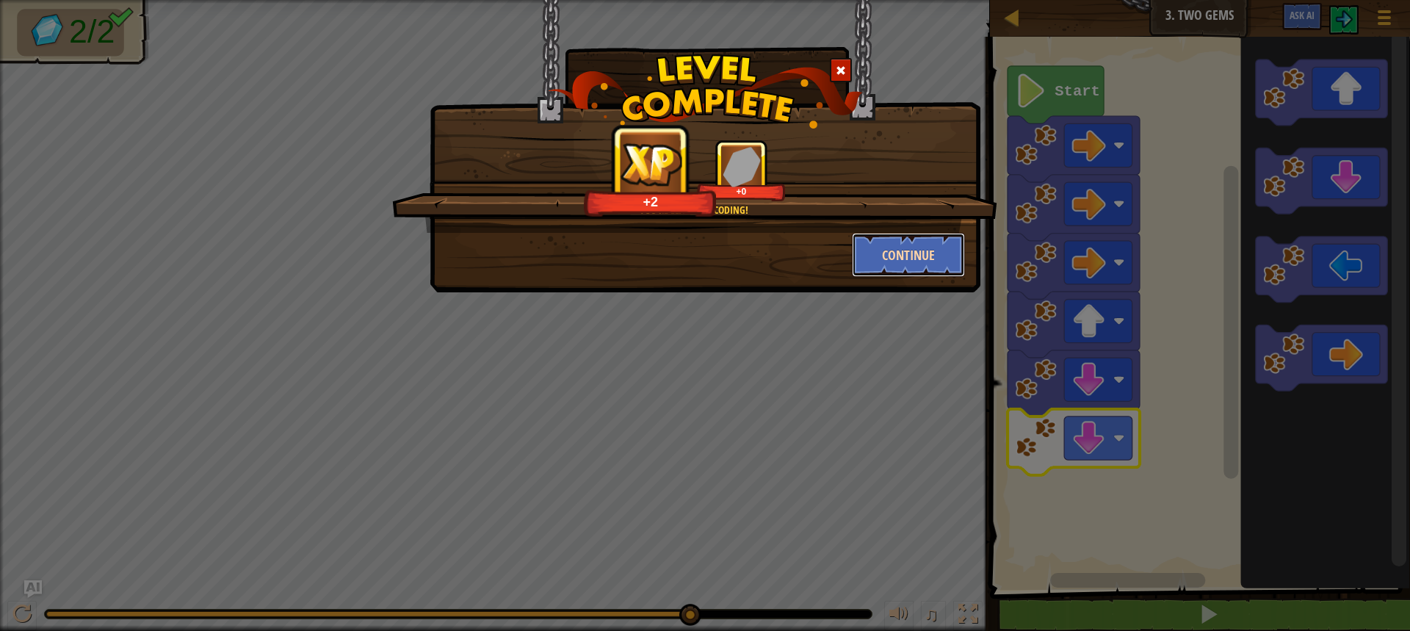
click at [899, 257] on button "Continue" at bounding box center [909, 255] width 114 height 44
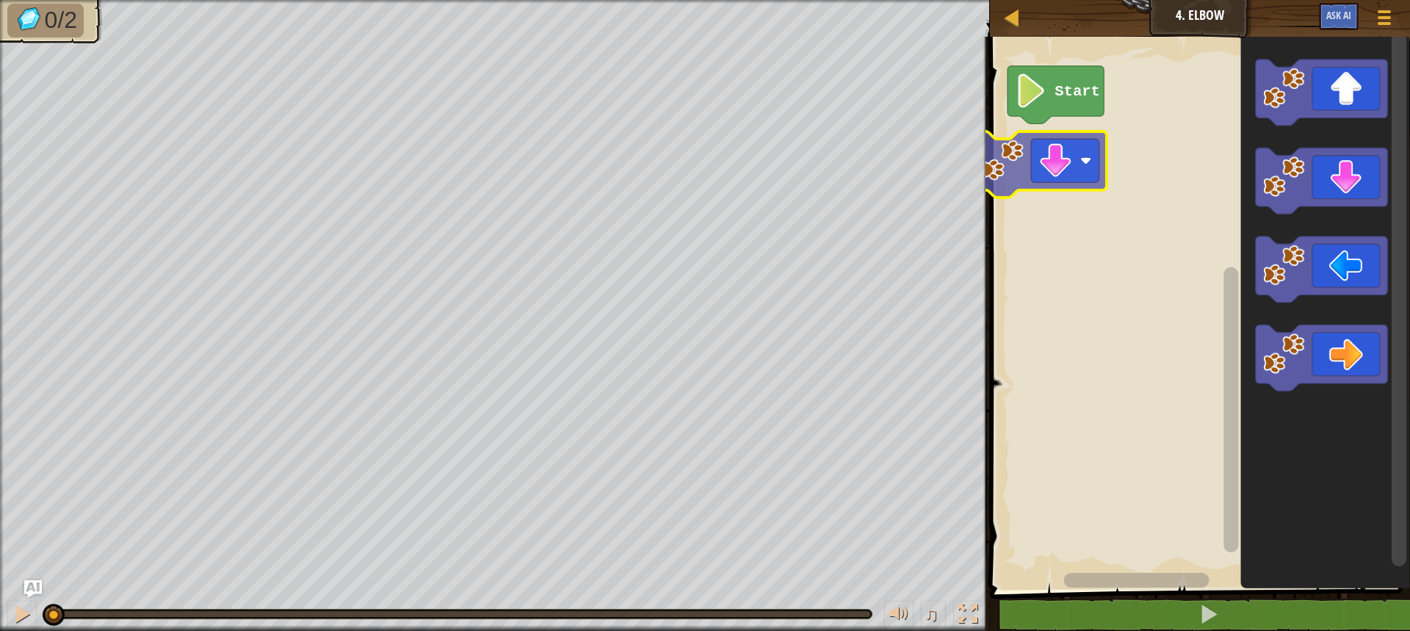
click at [1084, 181] on div "Start" at bounding box center [1197, 309] width 424 height 560
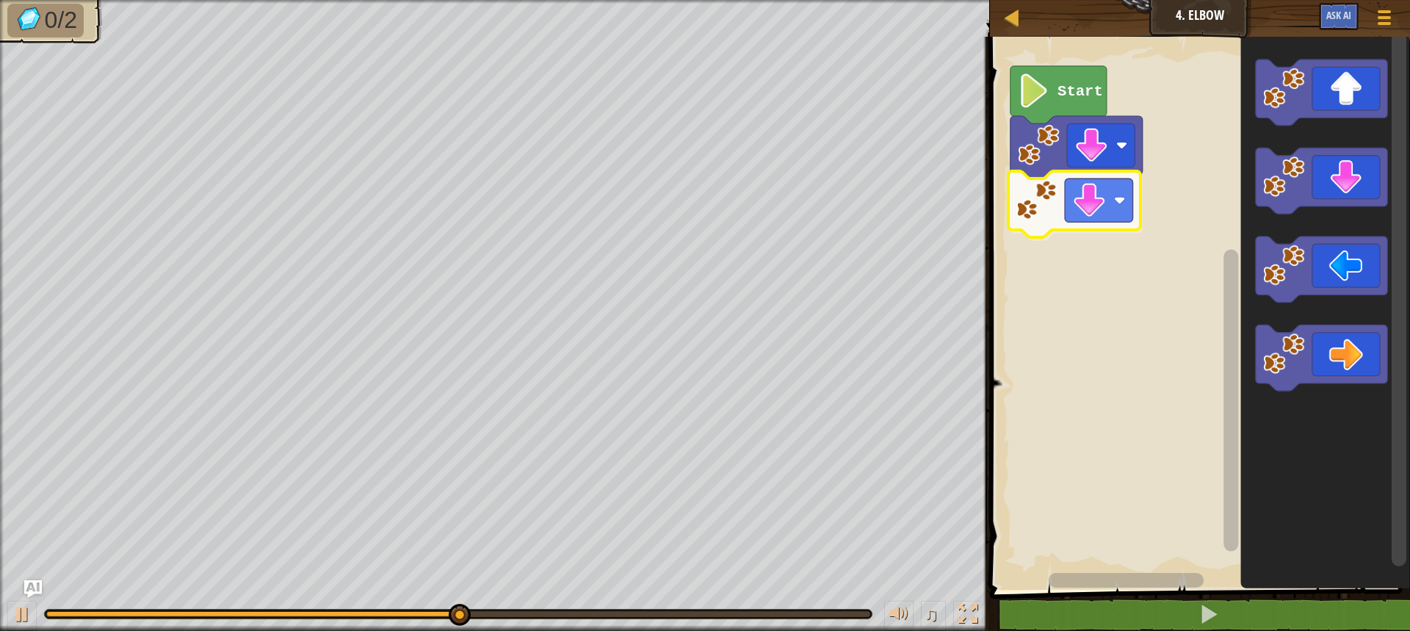
click at [1102, 214] on div "Start" at bounding box center [1197, 309] width 424 height 560
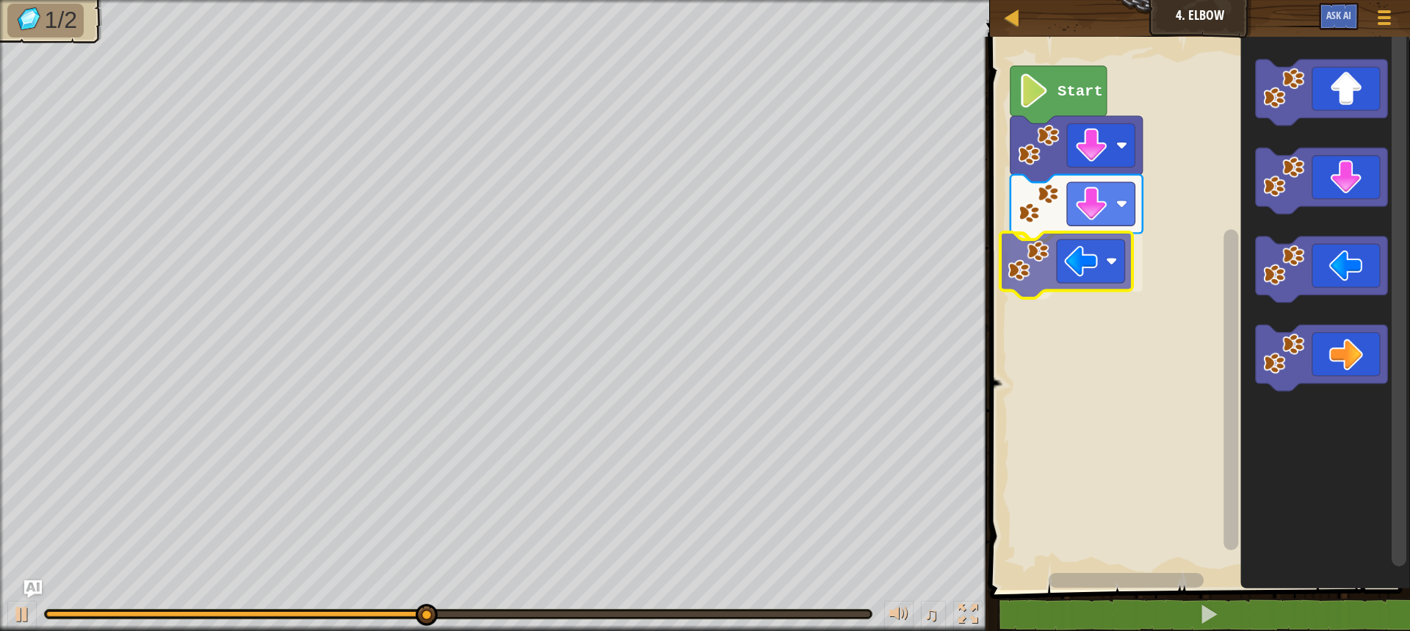
click at [1060, 289] on div "Start" at bounding box center [1197, 309] width 424 height 560
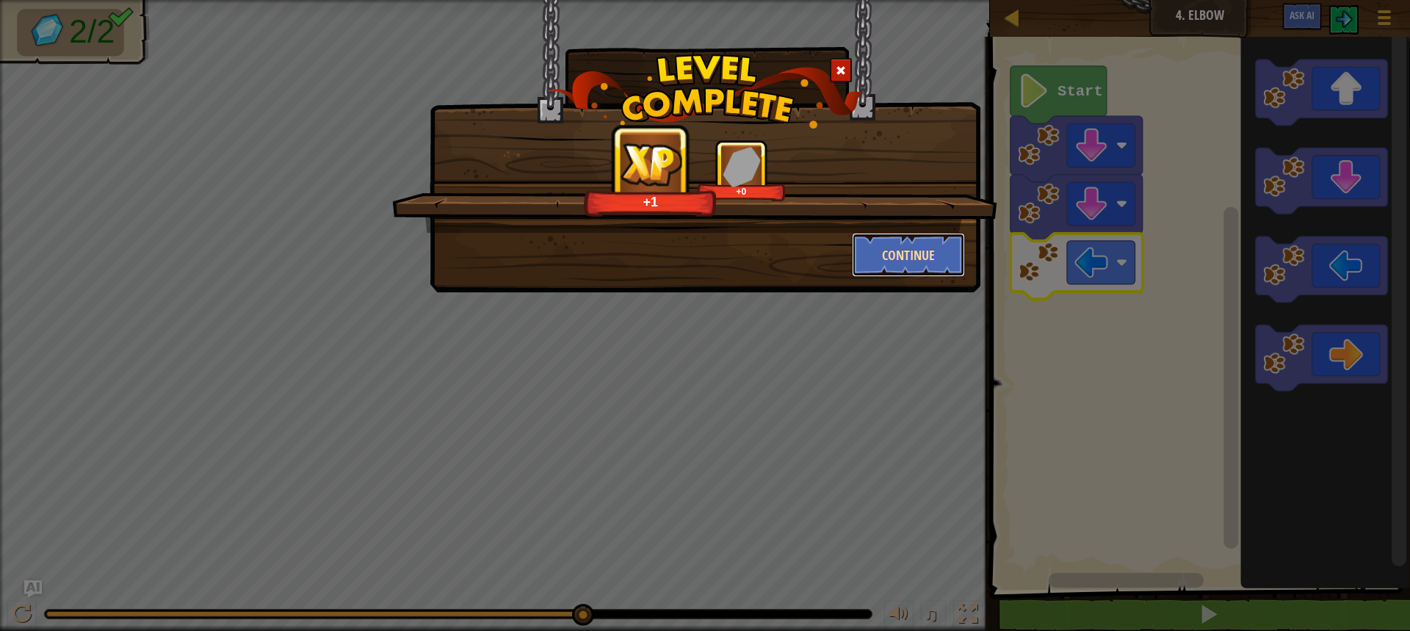
click at [877, 265] on button "Continue" at bounding box center [909, 255] width 114 height 44
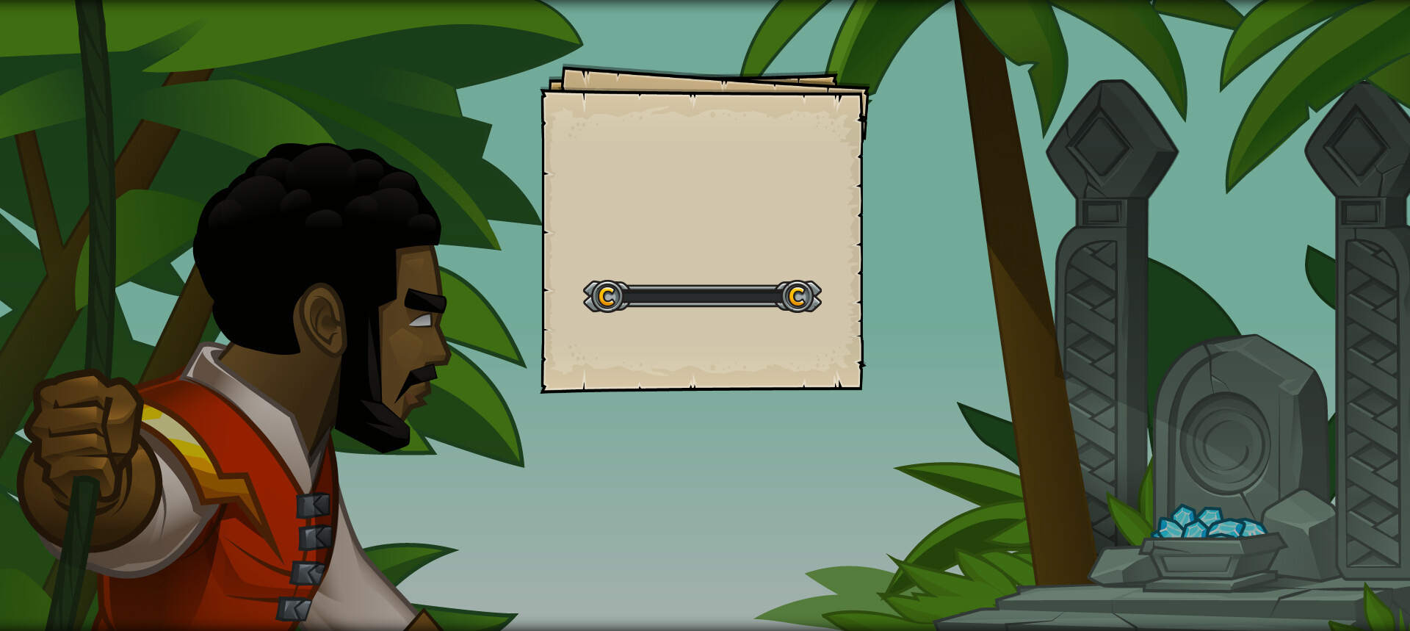
click at [877, 265] on div "Goals Start Level Error loading from server. Try refreshing the page. You'll ne…" at bounding box center [705, 315] width 1410 height 631
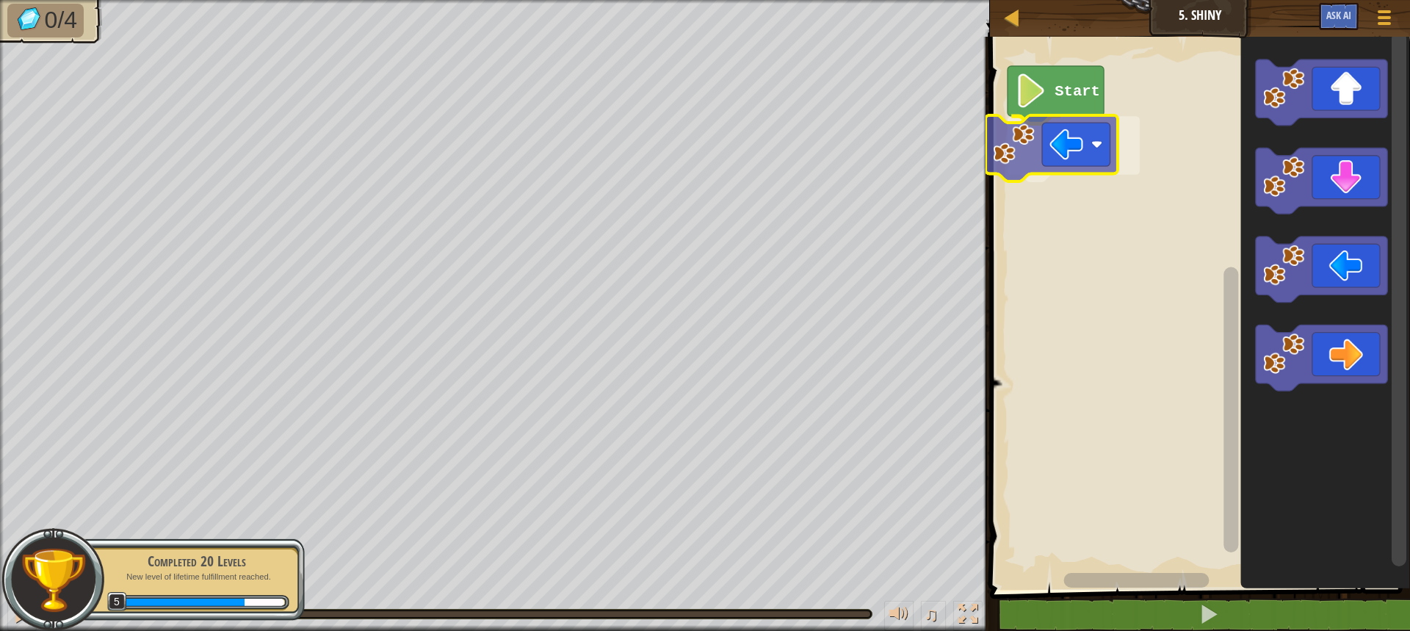
click at [1082, 145] on div "Start" at bounding box center [1197, 309] width 424 height 560
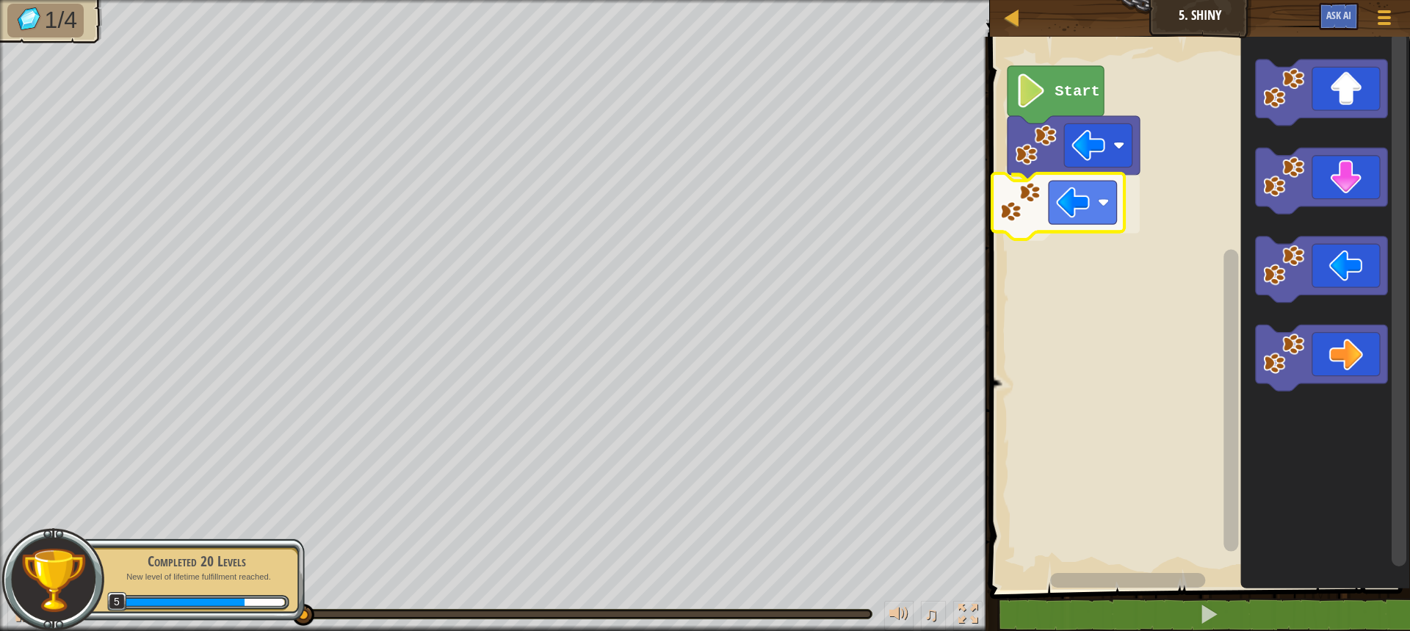
click at [1090, 206] on div "Start" at bounding box center [1197, 309] width 424 height 560
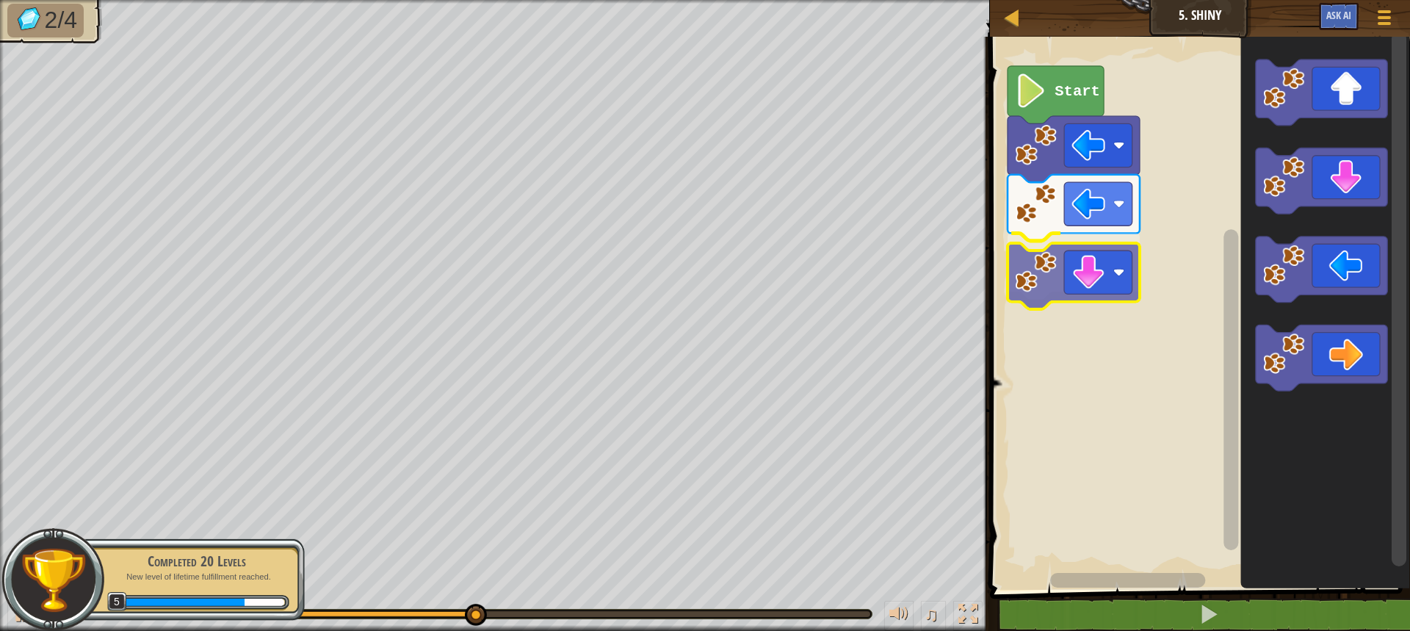
click at [1075, 258] on div "Start" at bounding box center [1197, 309] width 424 height 560
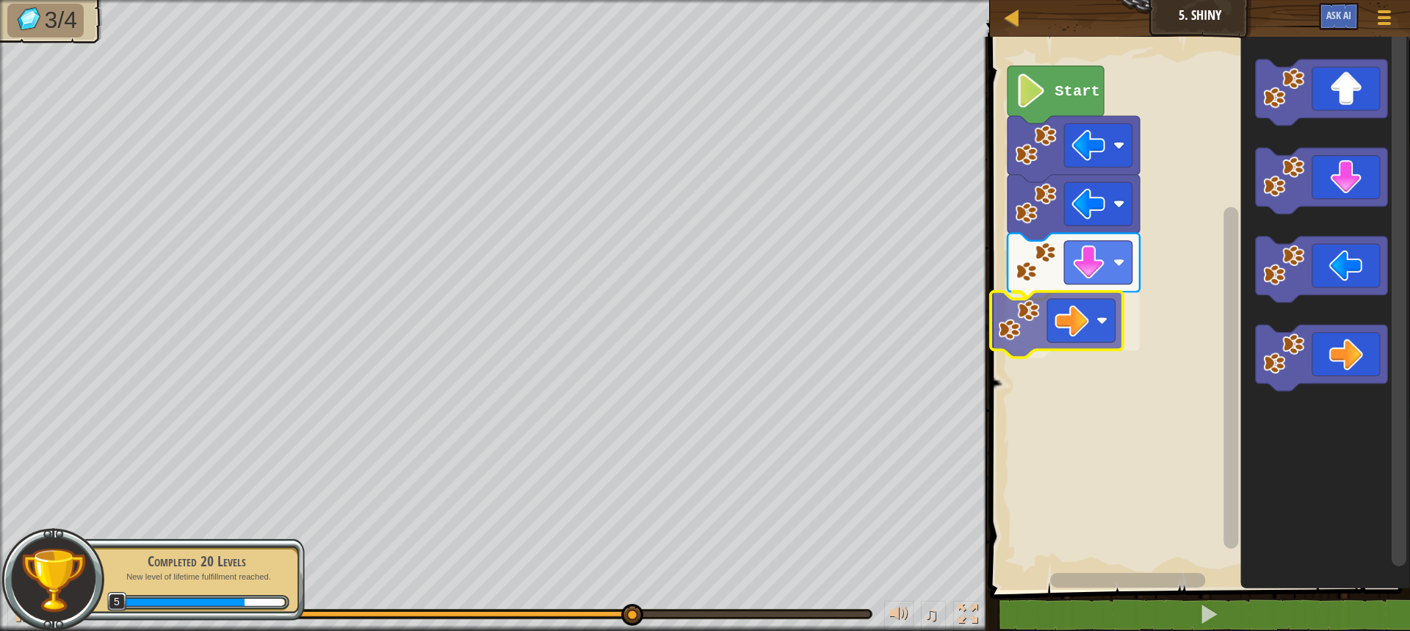
click at [1060, 318] on div "Start" at bounding box center [1197, 309] width 424 height 560
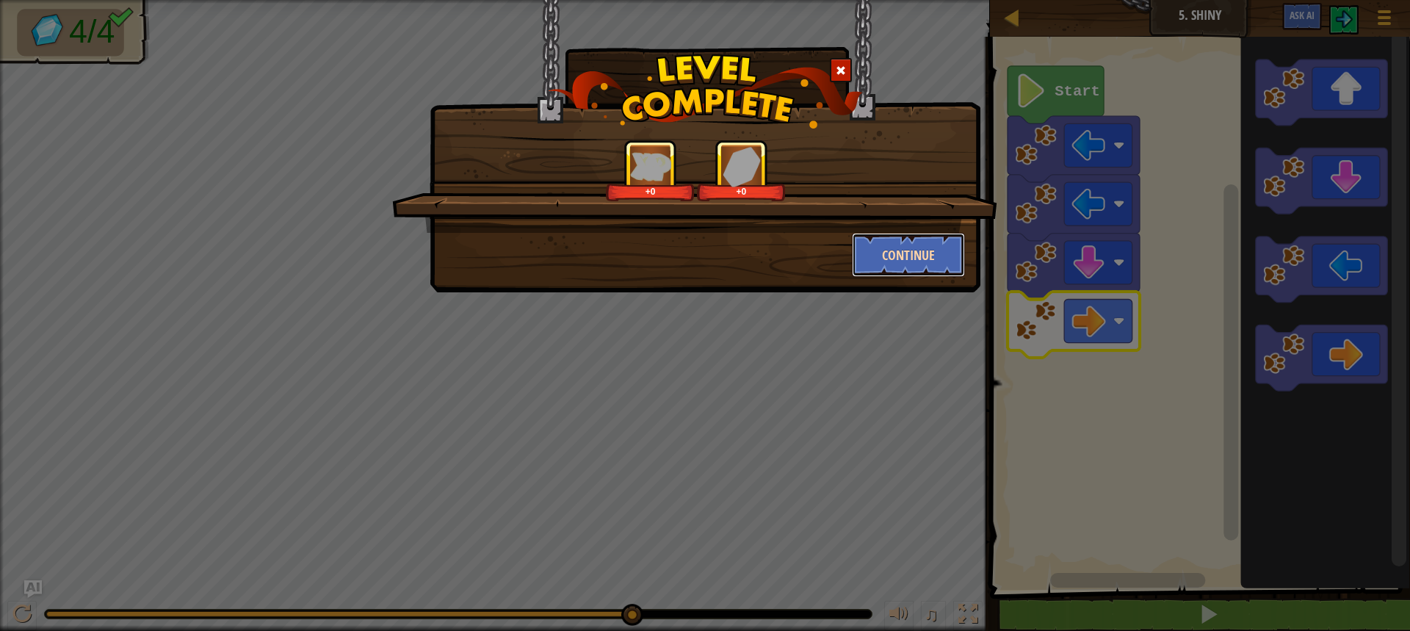
click at [916, 256] on button "Continue" at bounding box center [909, 255] width 114 height 44
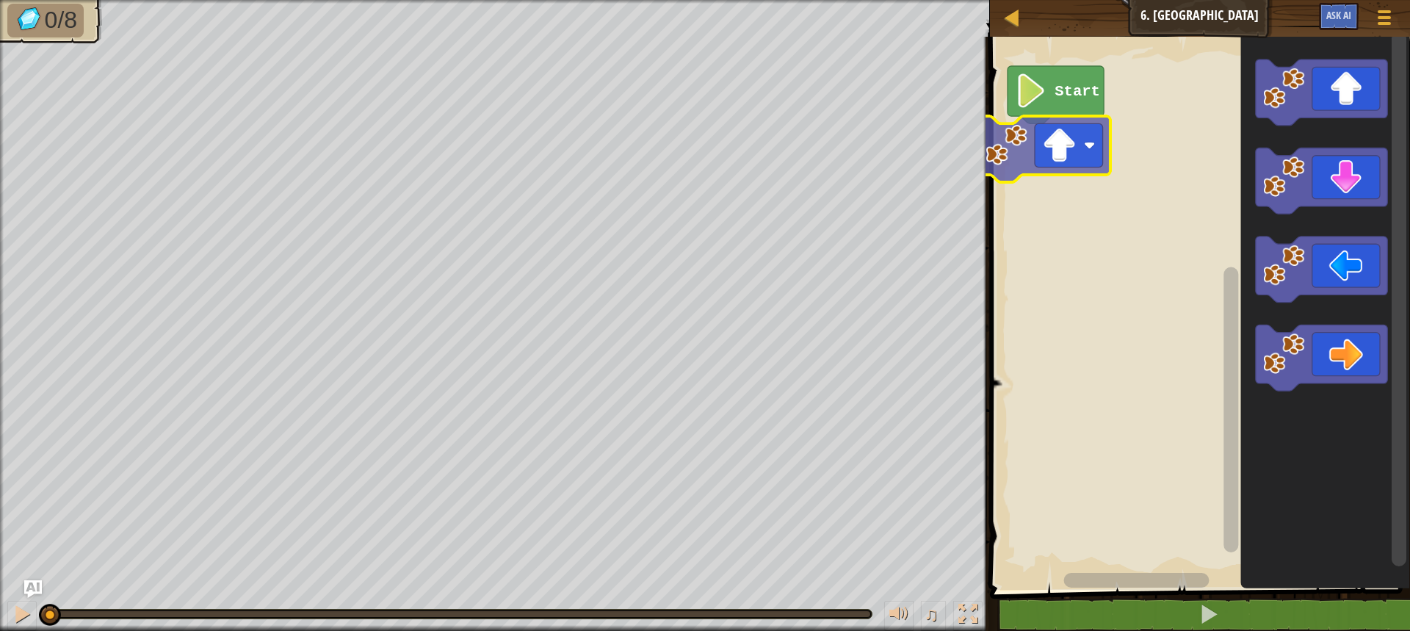
click at [1087, 153] on div "Start" at bounding box center [1197, 309] width 424 height 560
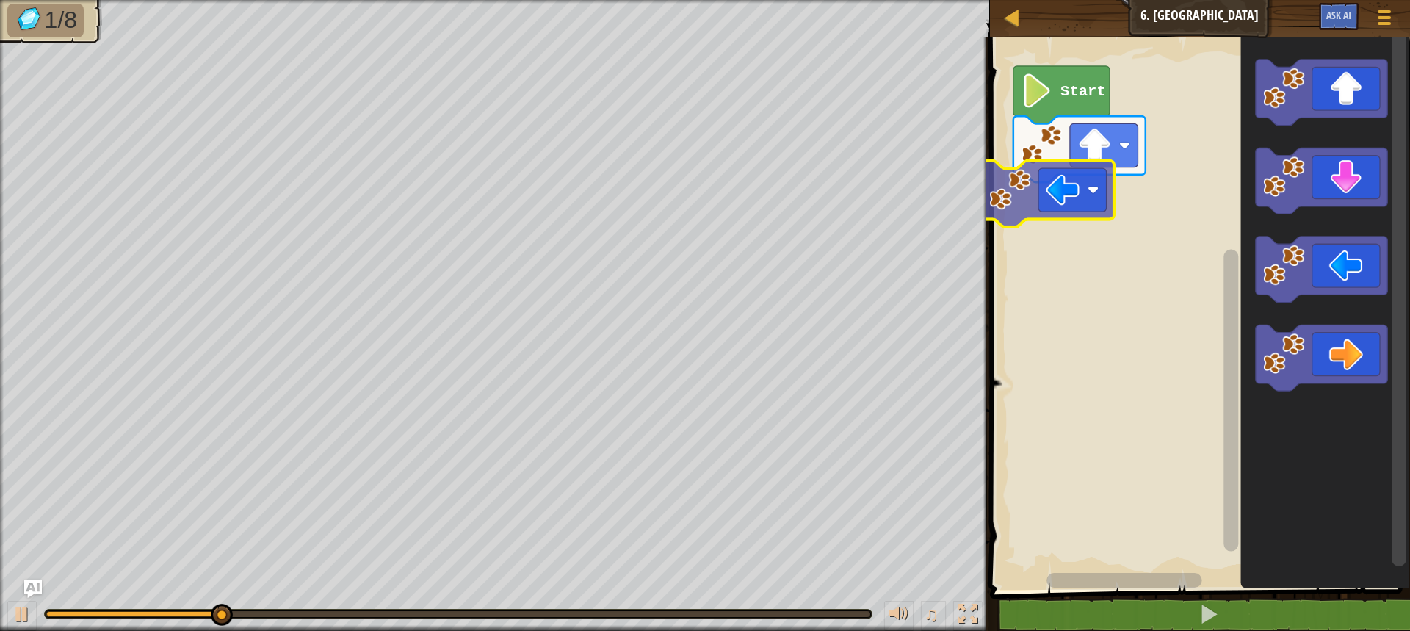
click at [1083, 212] on div "Start" at bounding box center [1197, 309] width 424 height 560
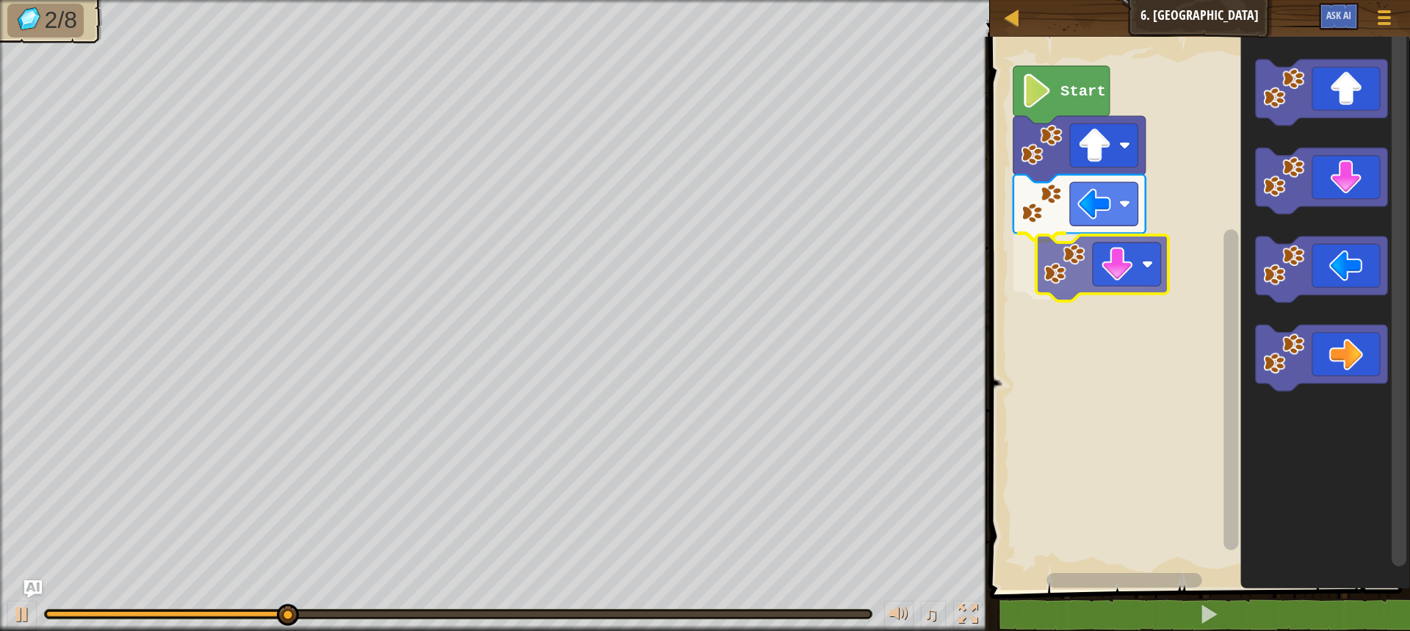
click at [1121, 264] on div "Start" at bounding box center [1197, 309] width 424 height 560
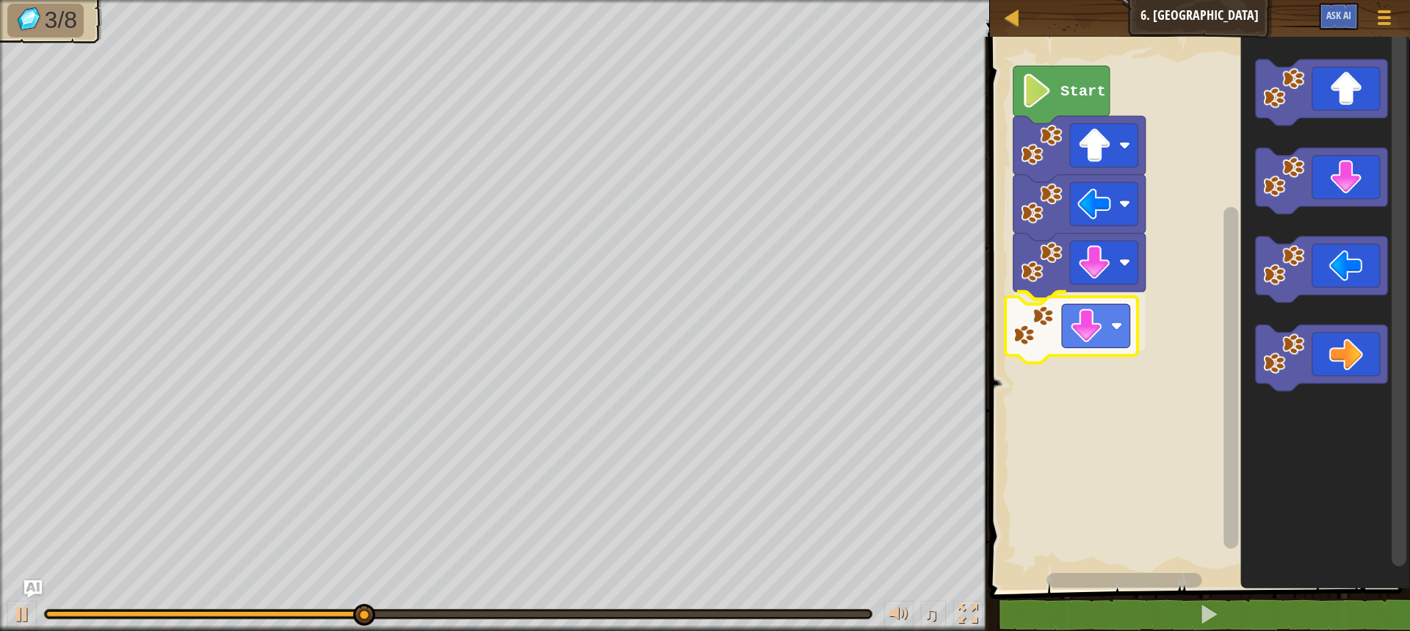
click at [1100, 303] on div "Start" at bounding box center [1197, 309] width 424 height 560
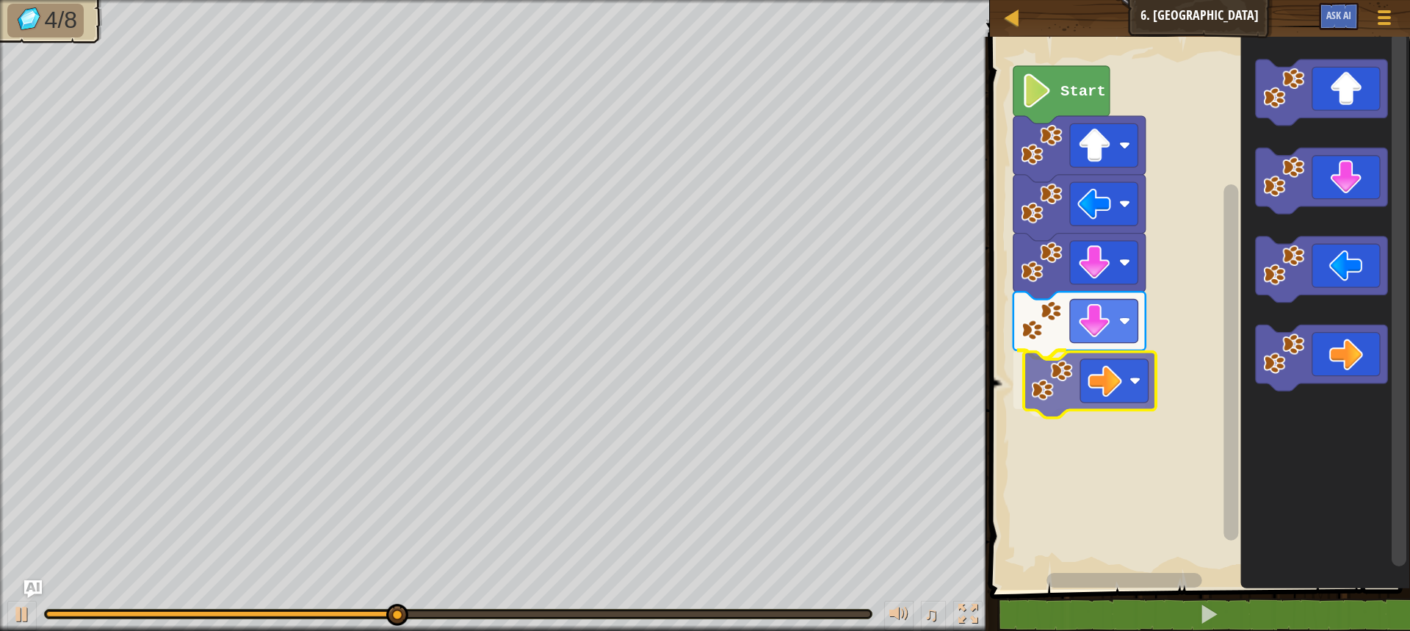
click at [1091, 405] on div "Start" at bounding box center [1197, 309] width 424 height 560
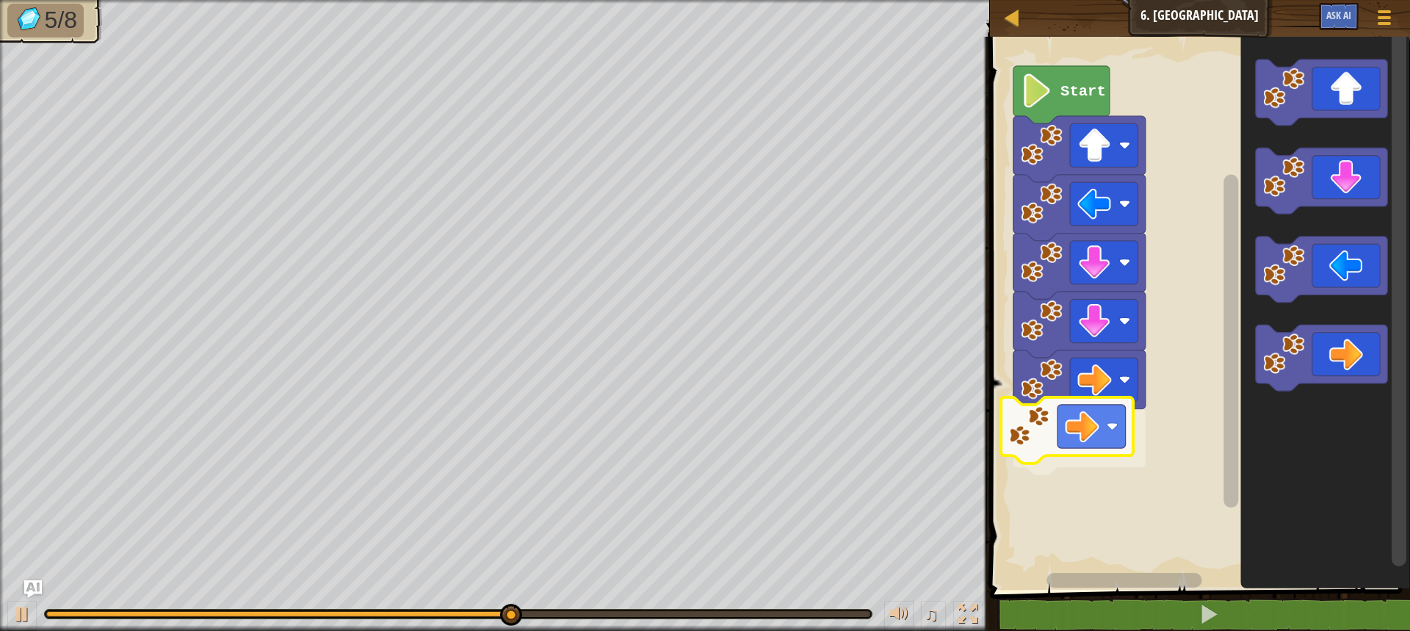
click at [1068, 424] on div "Start" at bounding box center [1197, 309] width 424 height 560
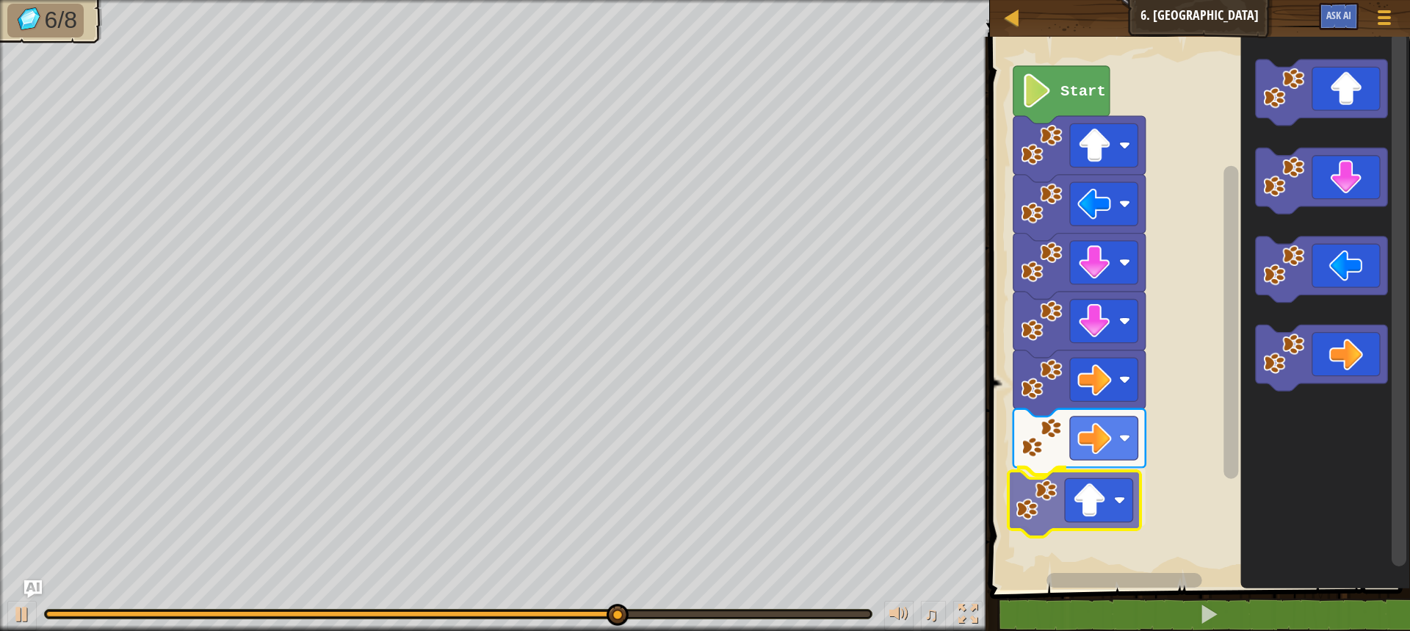
click at [1102, 524] on div "Start" at bounding box center [1197, 309] width 424 height 560
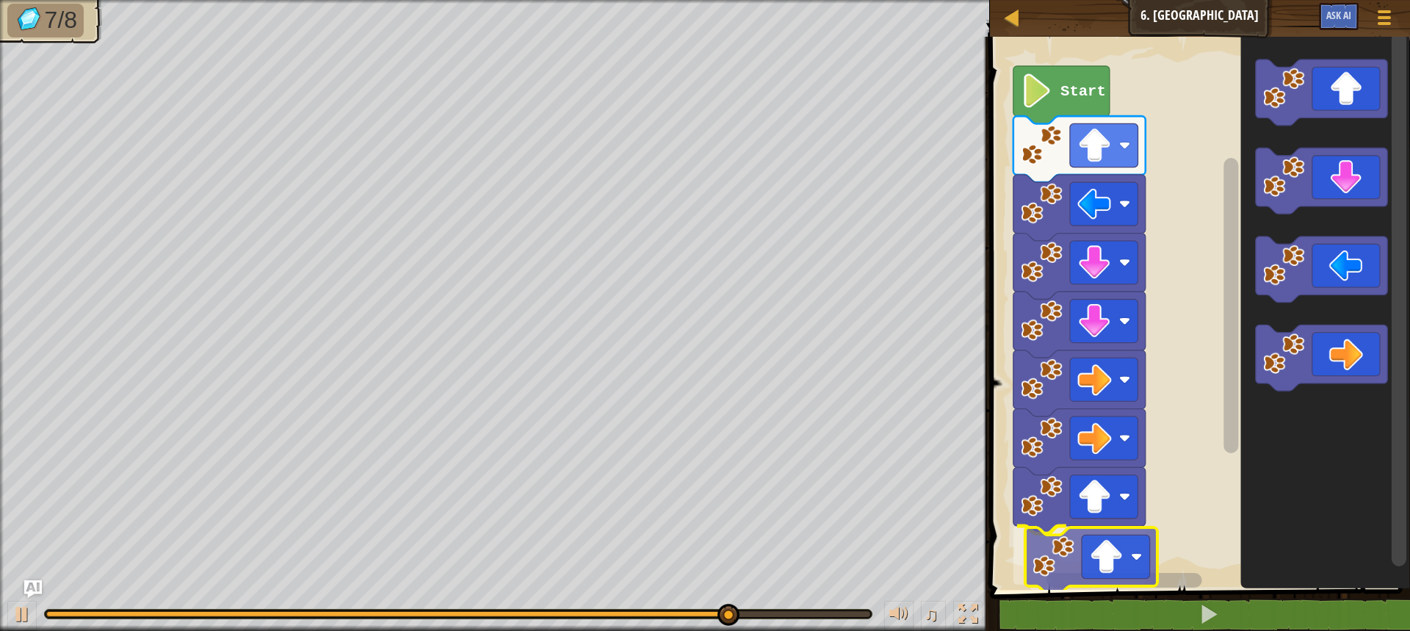
click at [1103, 552] on div "Start" at bounding box center [1197, 309] width 424 height 560
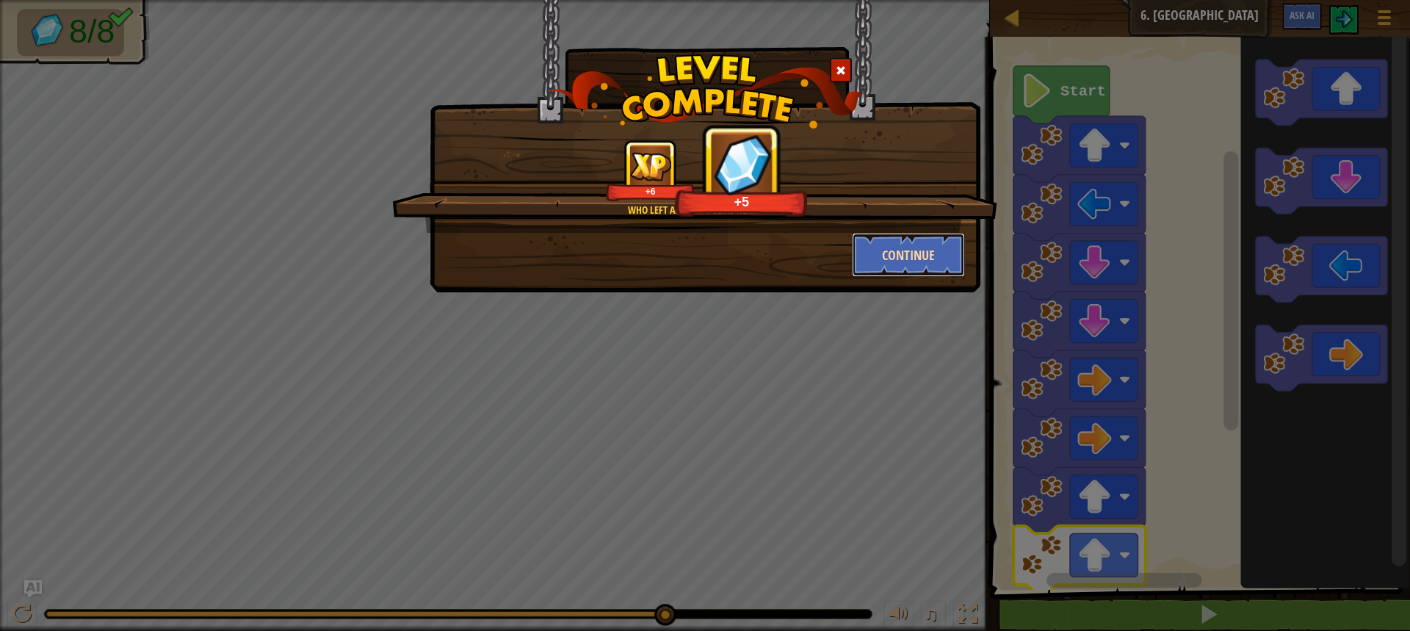
click at [944, 258] on button "Continue" at bounding box center [909, 255] width 114 height 44
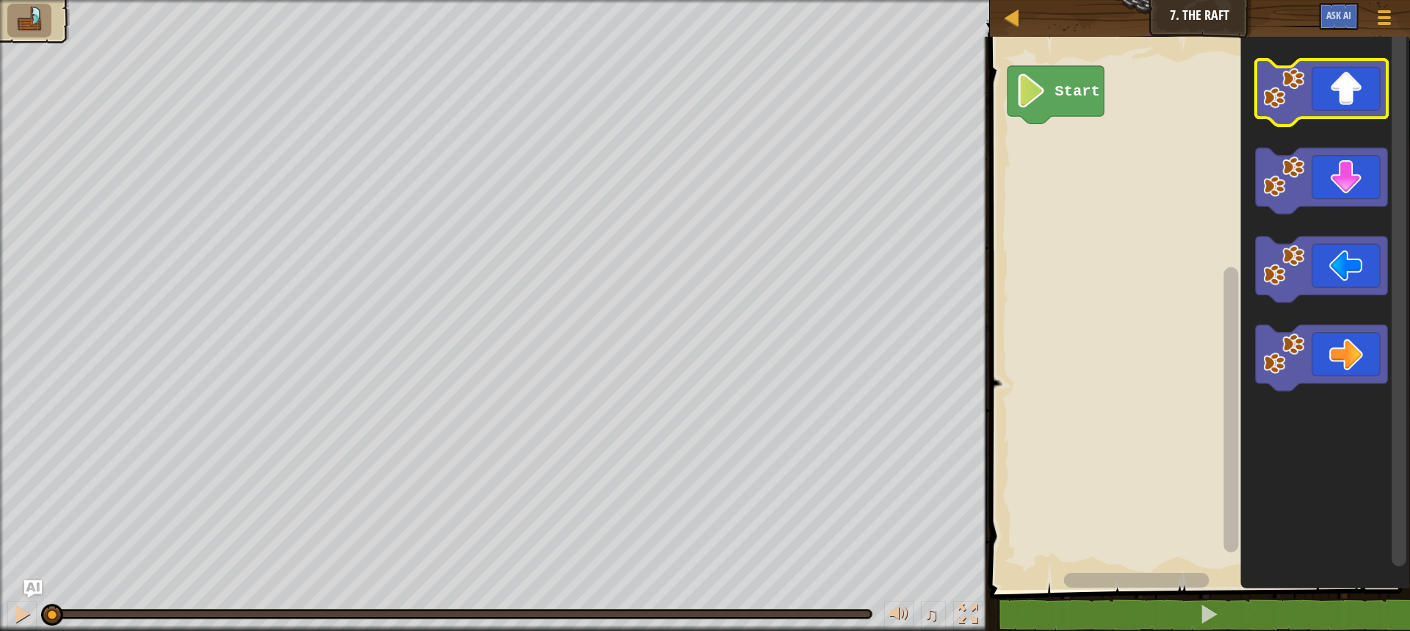
click at [1349, 104] on icon "Blockly Workspace" at bounding box center [1321, 92] width 132 height 66
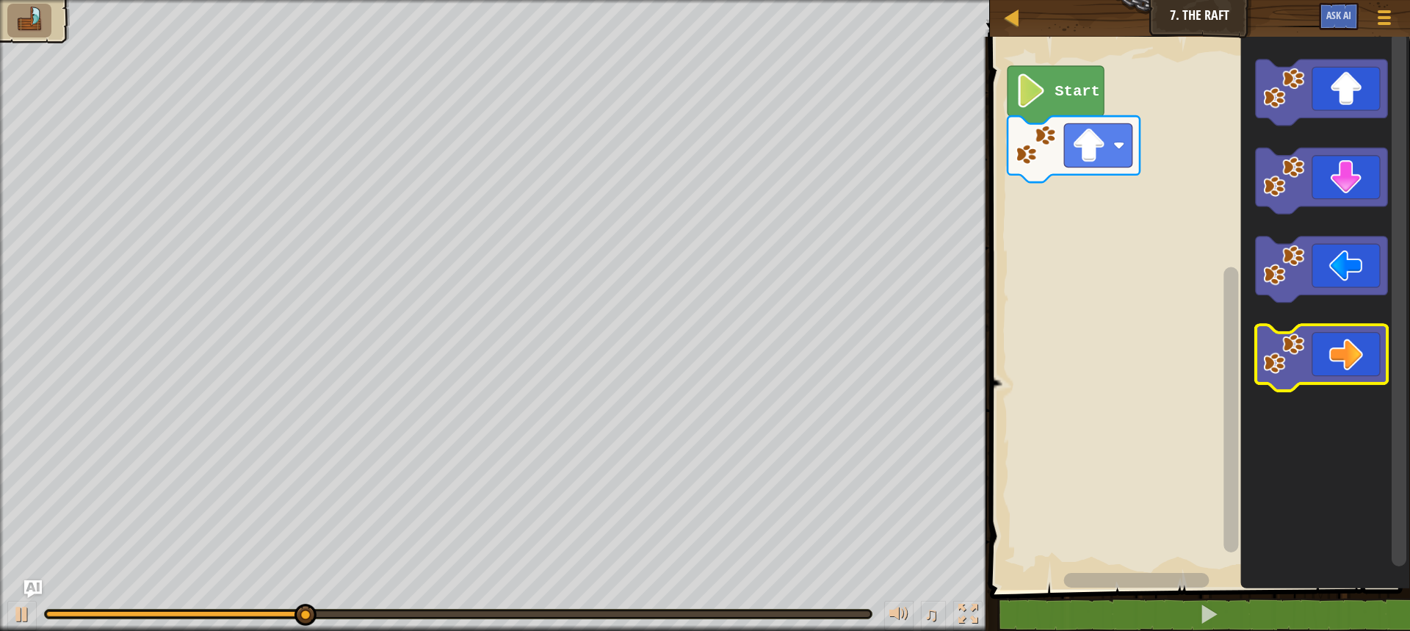
click at [1306, 358] on icon "Blockly Workspace" at bounding box center [1321, 359] width 132 height 66
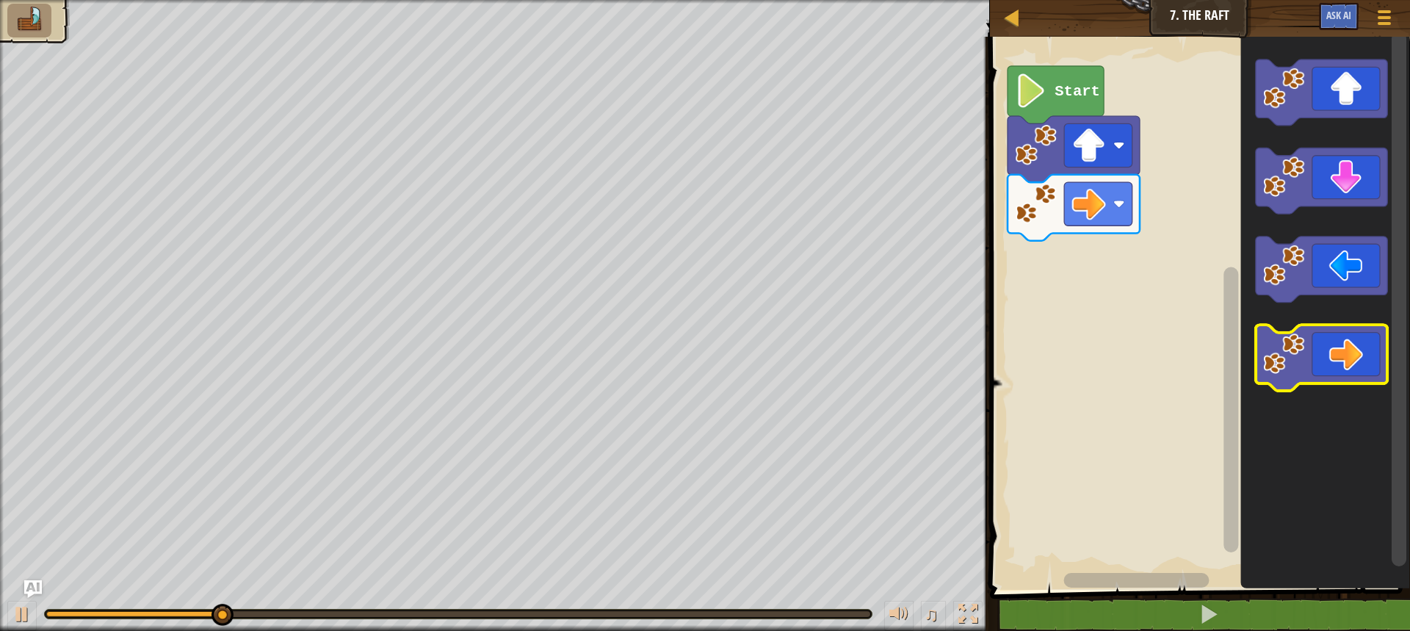
click at [1308, 357] on icon "Blockly Workspace" at bounding box center [1321, 359] width 132 height 66
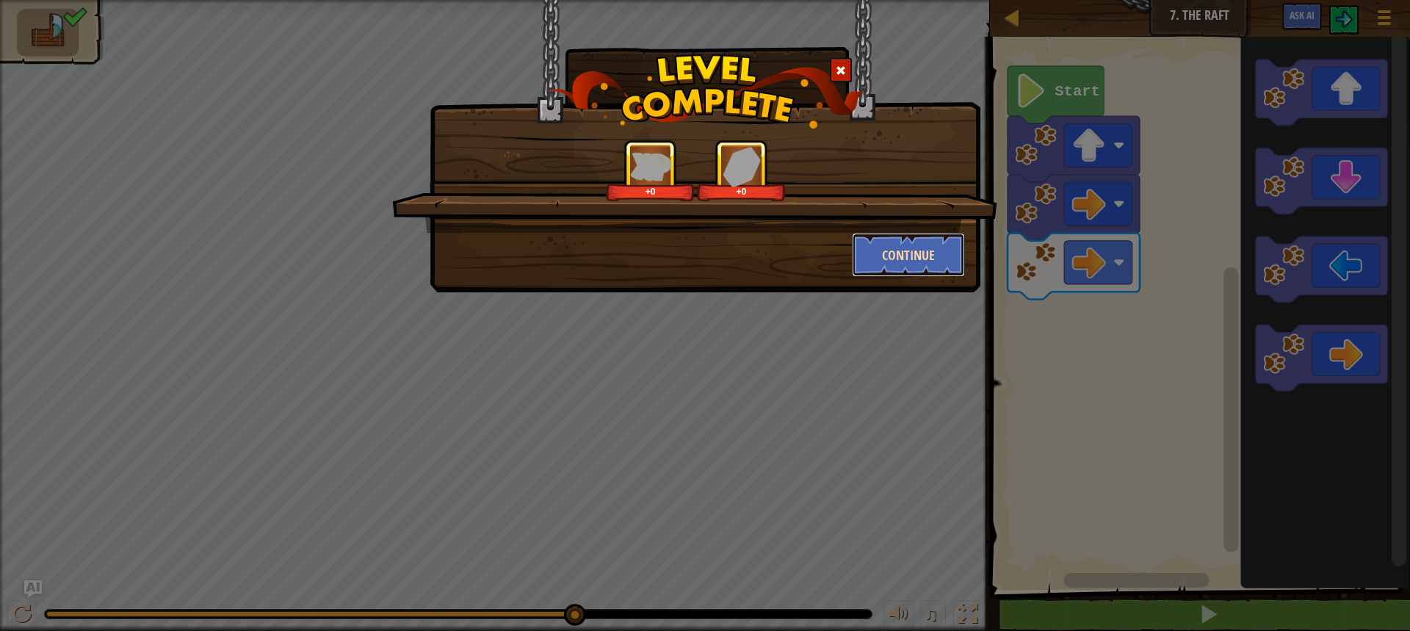
click at [891, 247] on button "Continue" at bounding box center [909, 255] width 114 height 44
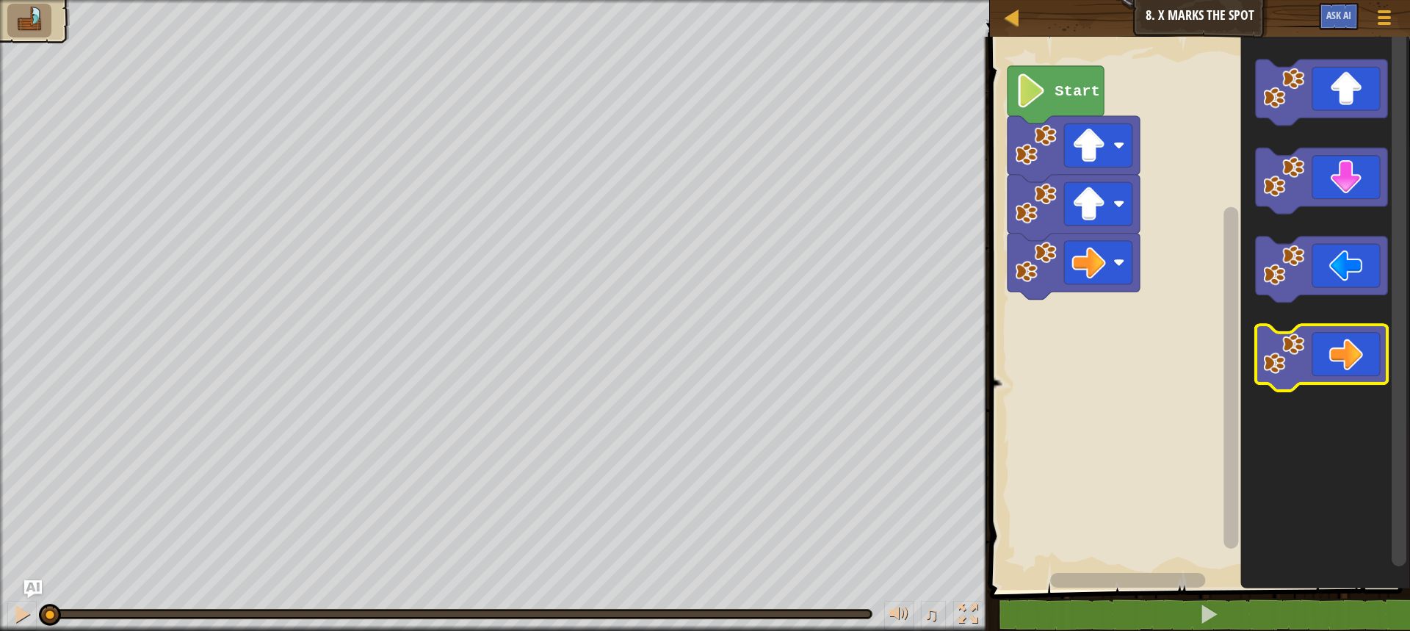
click at [1330, 362] on icon "Blockly Workspace" at bounding box center [1321, 359] width 132 height 66
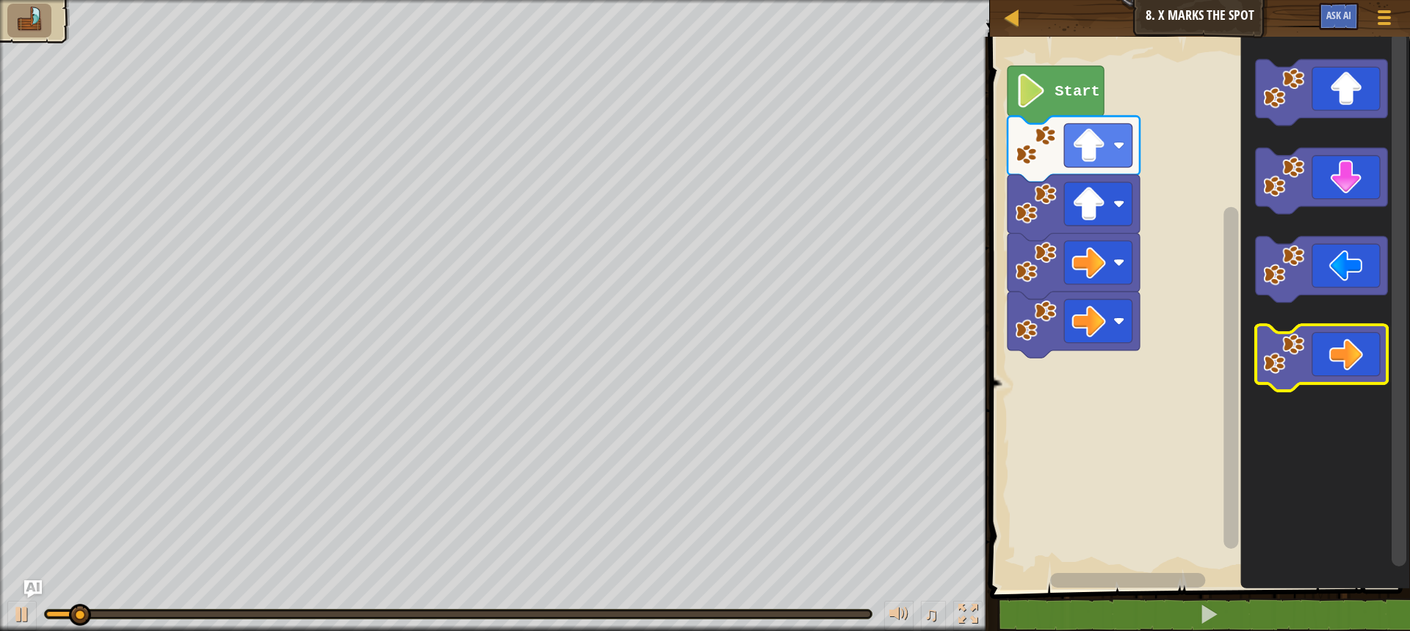
click at [1332, 362] on icon "Blockly Workspace" at bounding box center [1321, 359] width 132 height 66
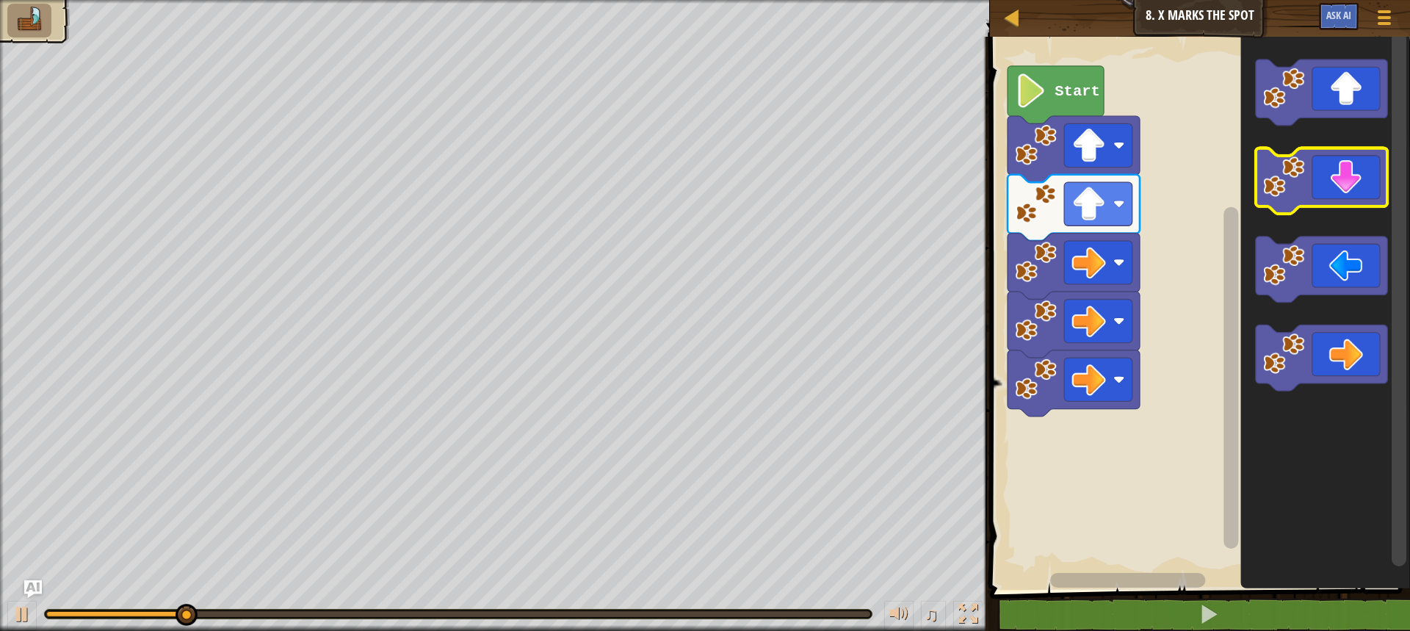
click at [1361, 185] on icon "Blockly Workspace" at bounding box center [1321, 181] width 132 height 66
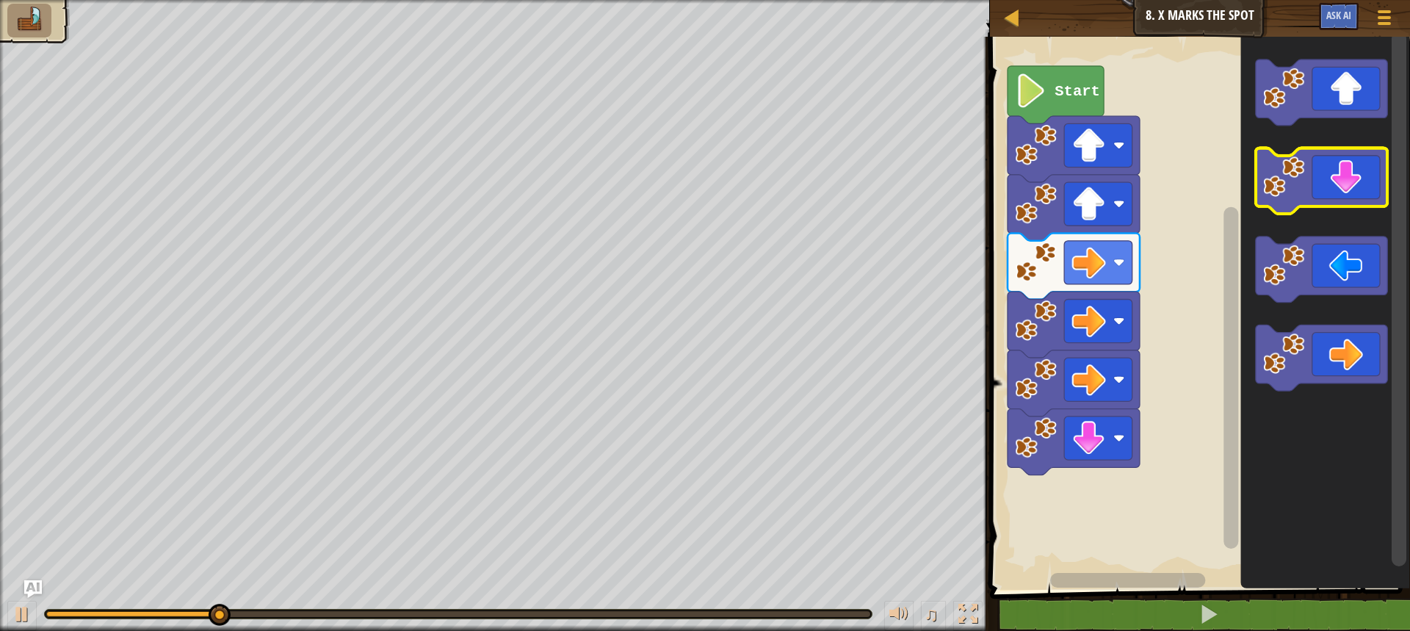
click at [1361, 185] on icon "Blockly Workspace" at bounding box center [1321, 181] width 132 height 66
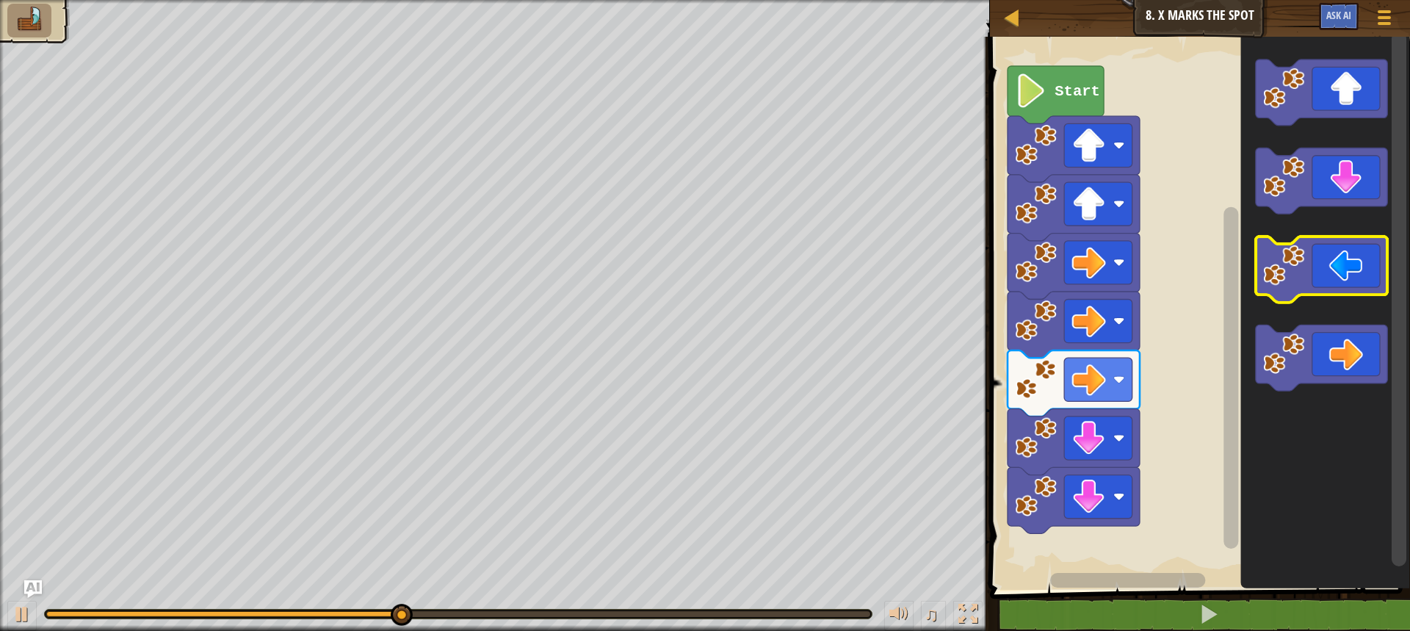
click at [1333, 269] on icon "Blockly Workspace" at bounding box center [1321, 270] width 132 height 66
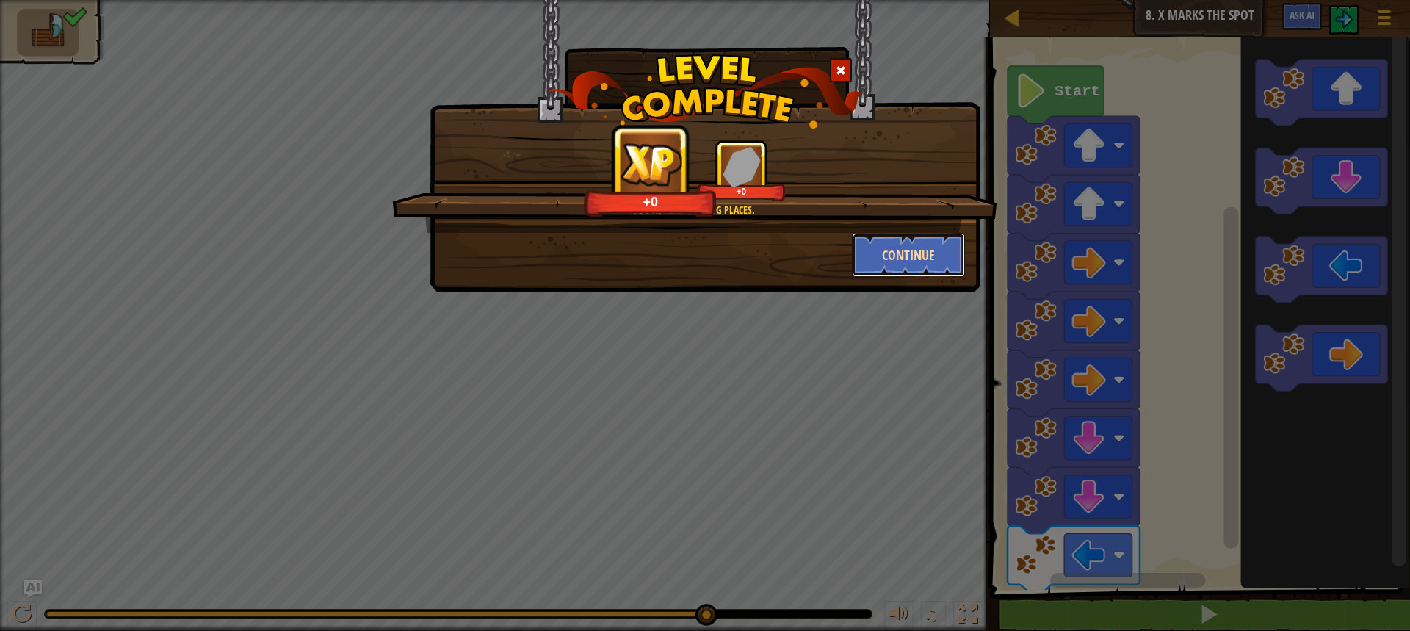
click at [882, 258] on button "Continue" at bounding box center [909, 255] width 114 height 44
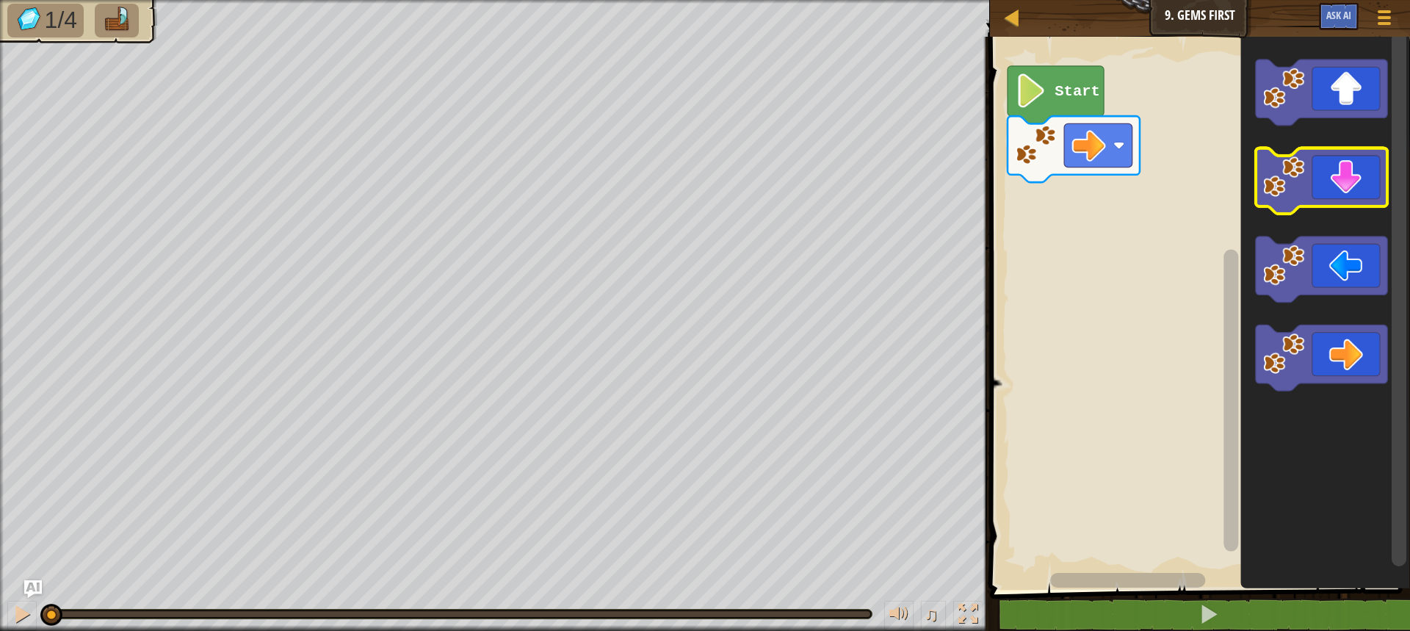
click at [1347, 192] on icon "Blockly Workspace" at bounding box center [1321, 181] width 132 height 66
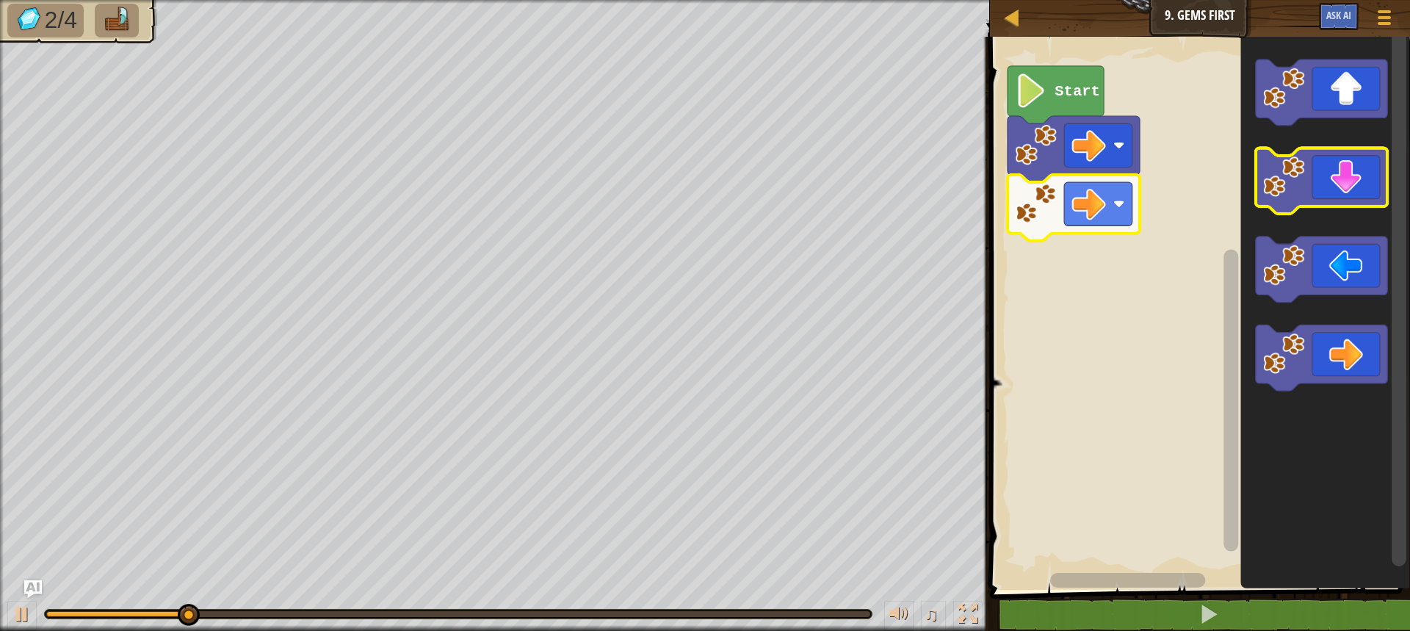
click at [1353, 189] on icon "Blockly Workspace" at bounding box center [1321, 181] width 132 height 66
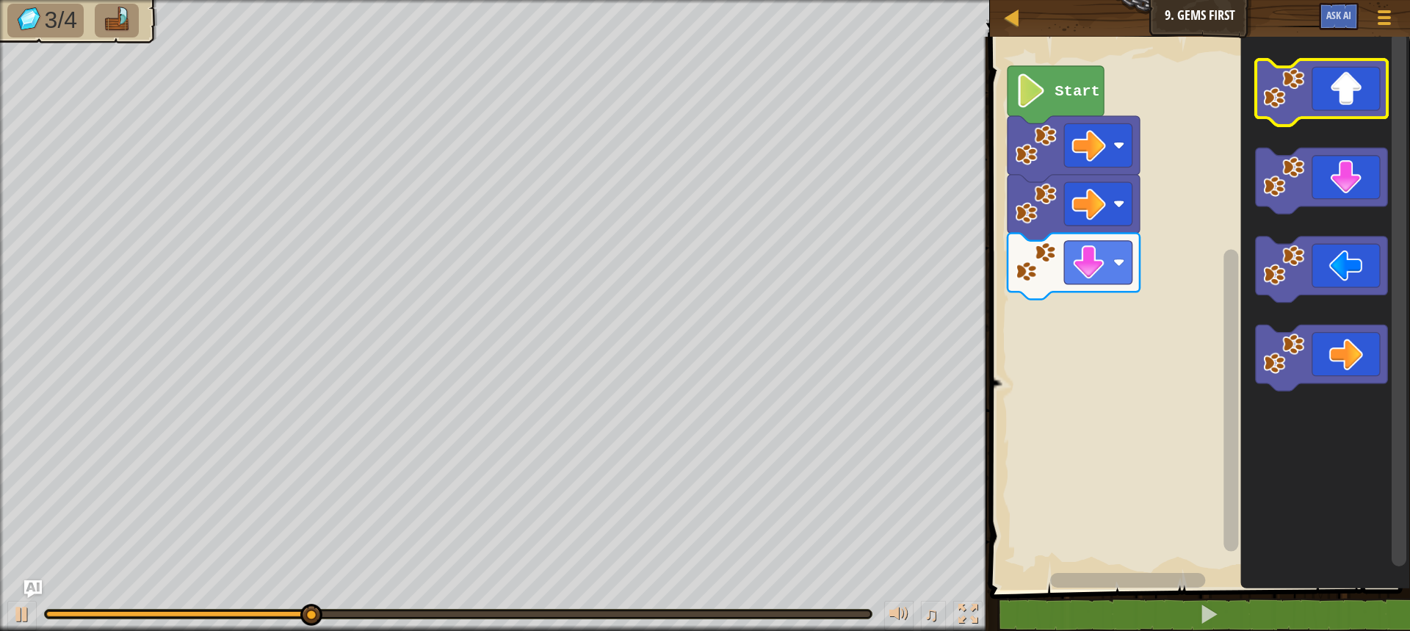
click at [1336, 82] on icon "Blockly Workspace" at bounding box center [1321, 92] width 132 height 66
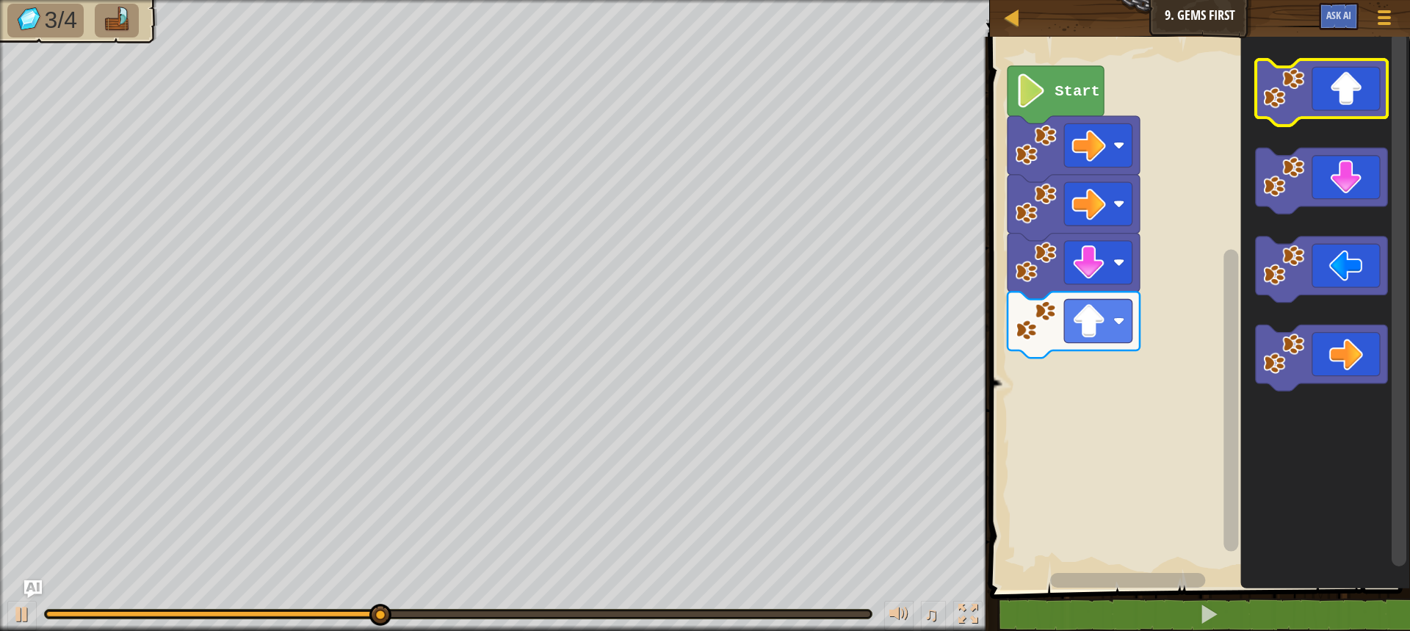
click at [1324, 107] on icon "Blockly Workspace" at bounding box center [1321, 92] width 132 height 66
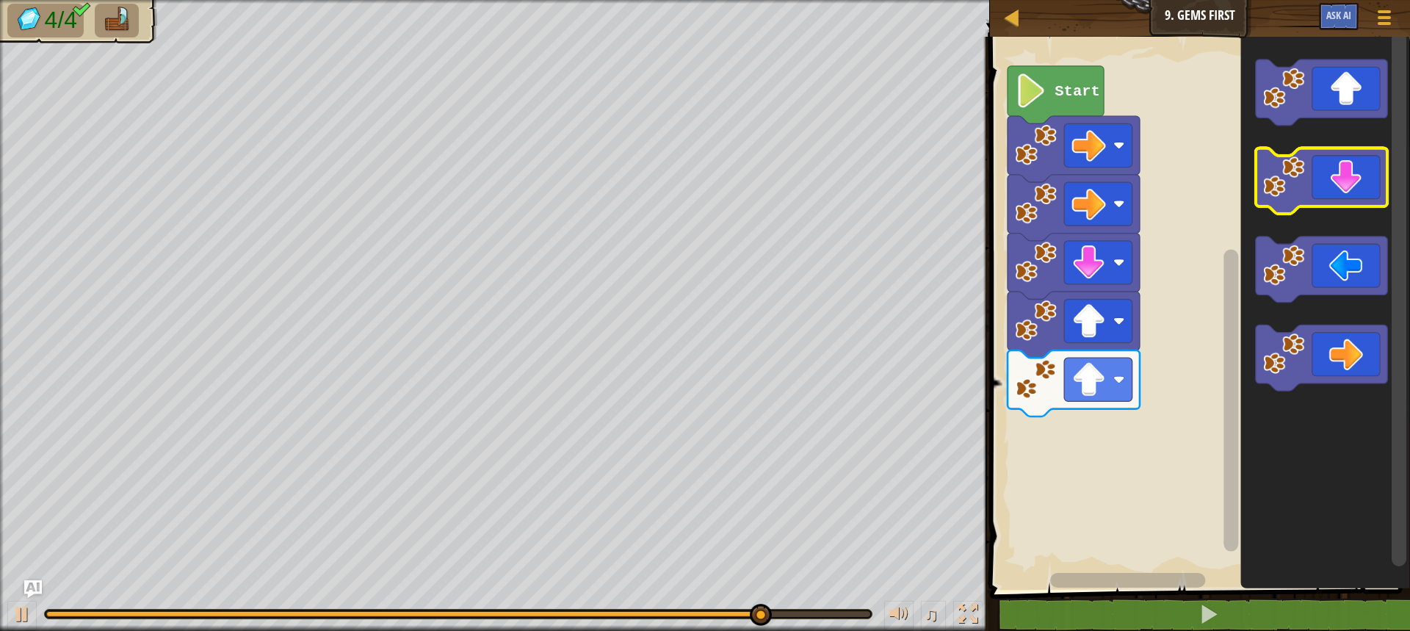
click at [1361, 192] on icon "Blockly Workspace" at bounding box center [1321, 181] width 132 height 66
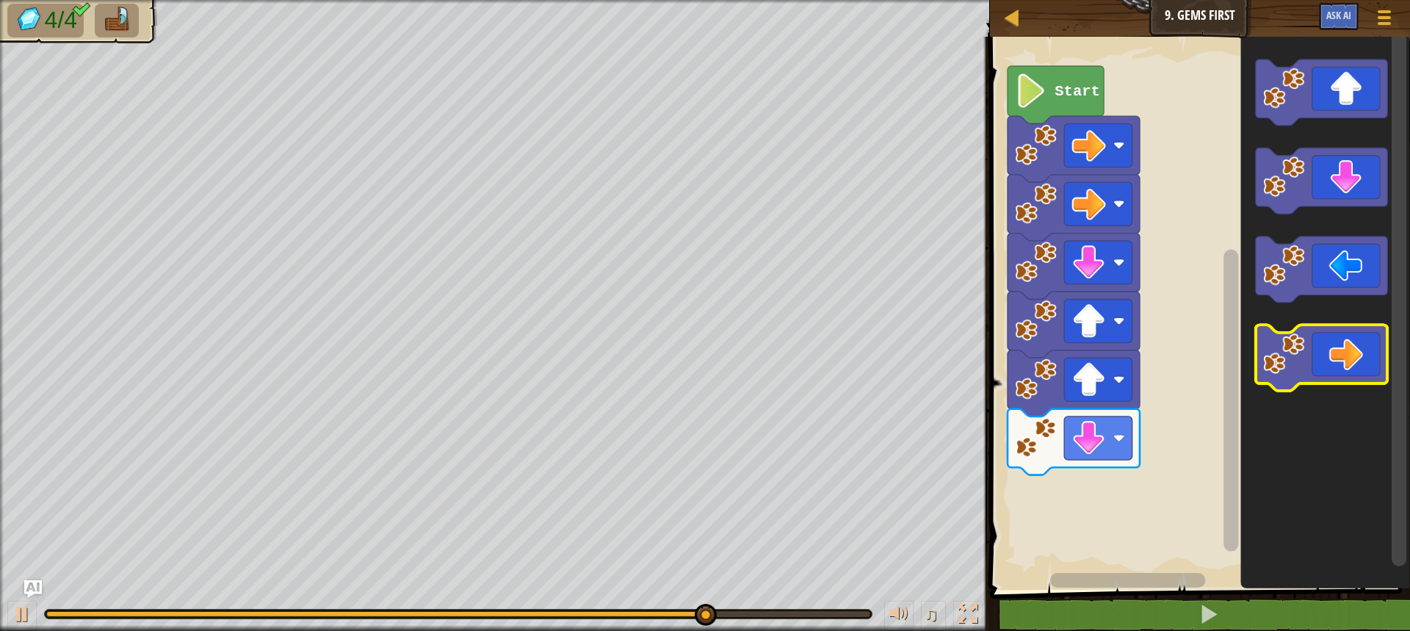
click at [1350, 349] on icon "Blockly Workspace" at bounding box center [1321, 359] width 132 height 66
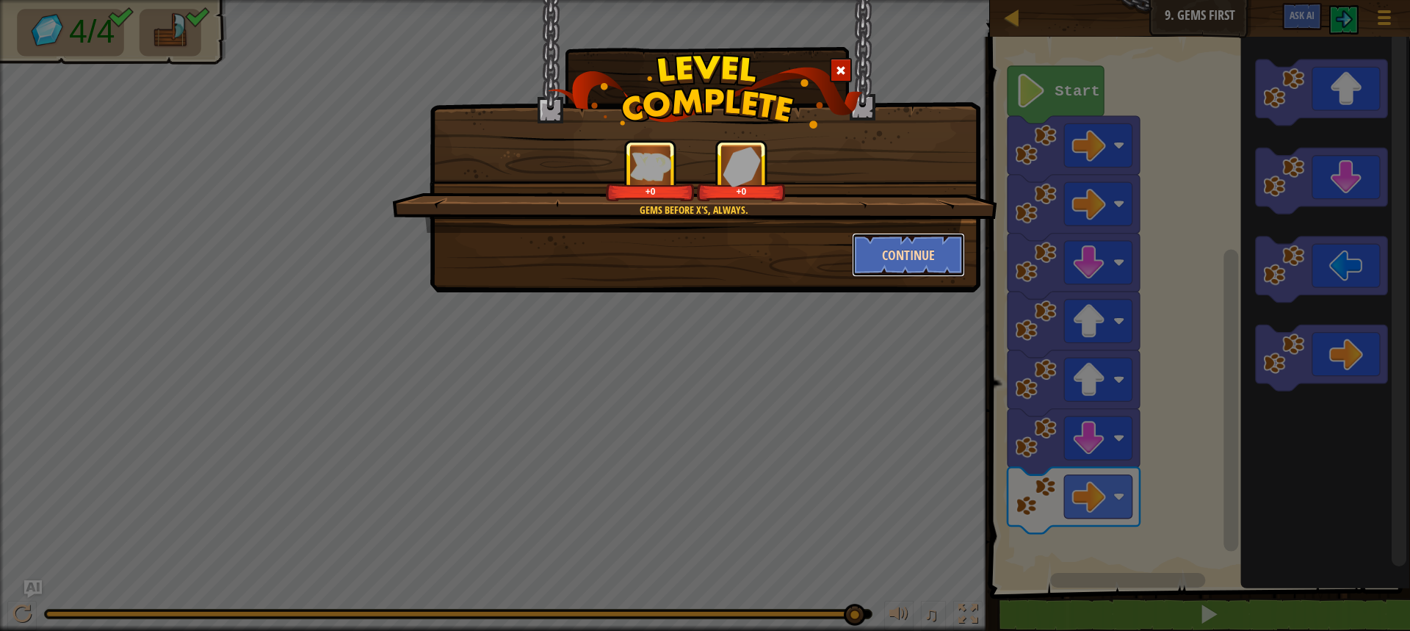
click at [910, 264] on button "Continue" at bounding box center [909, 255] width 114 height 44
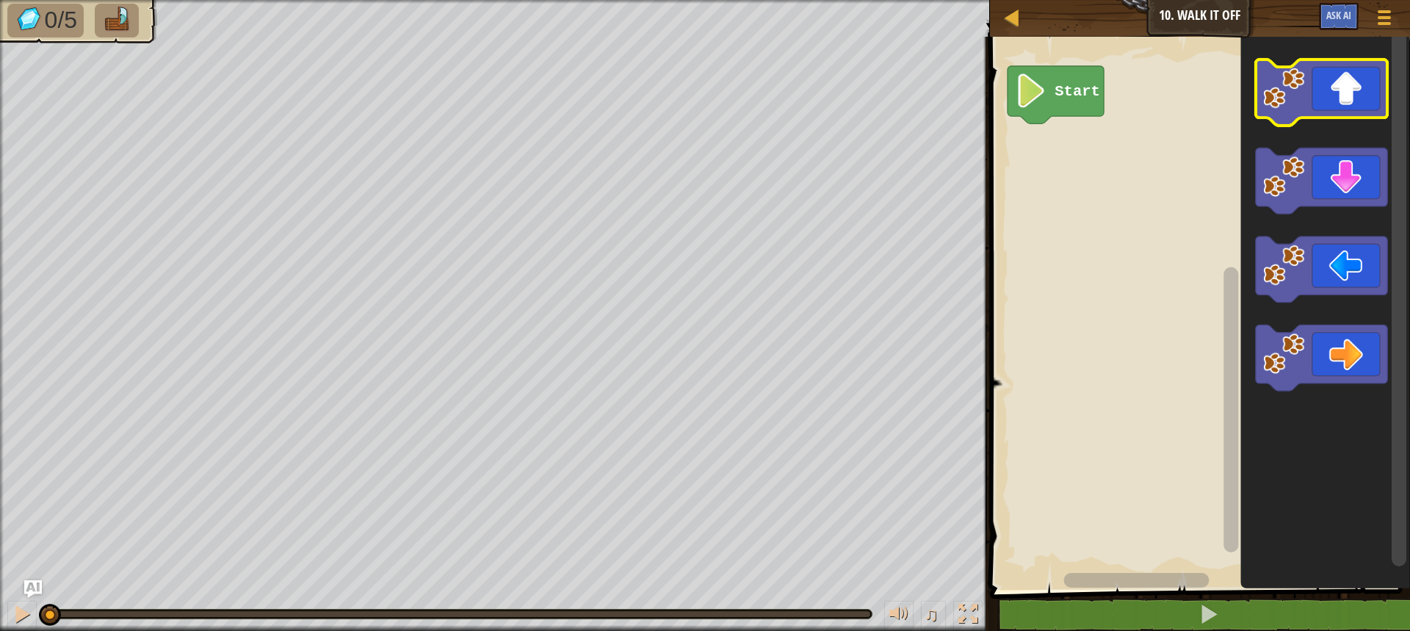
click at [1350, 110] on icon "Blockly Workspace" at bounding box center [1321, 92] width 132 height 66
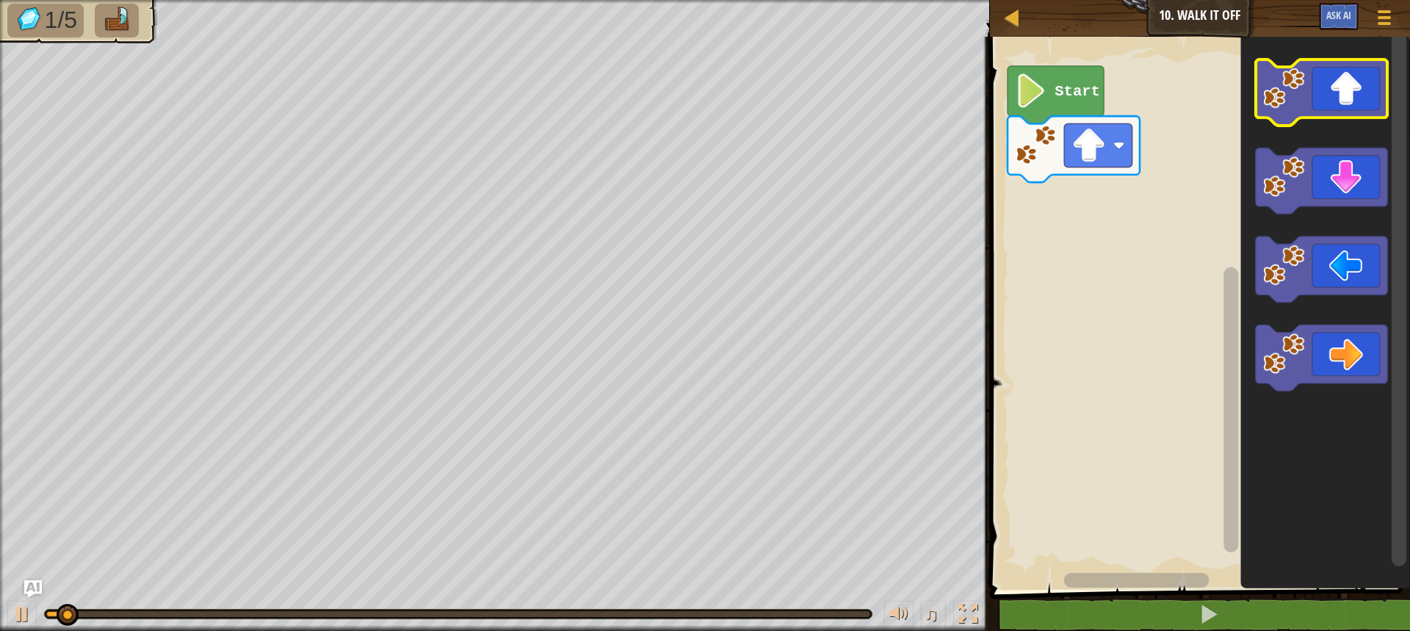
click at [1347, 109] on icon "Blockly Workspace" at bounding box center [1321, 92] width 132 height 66
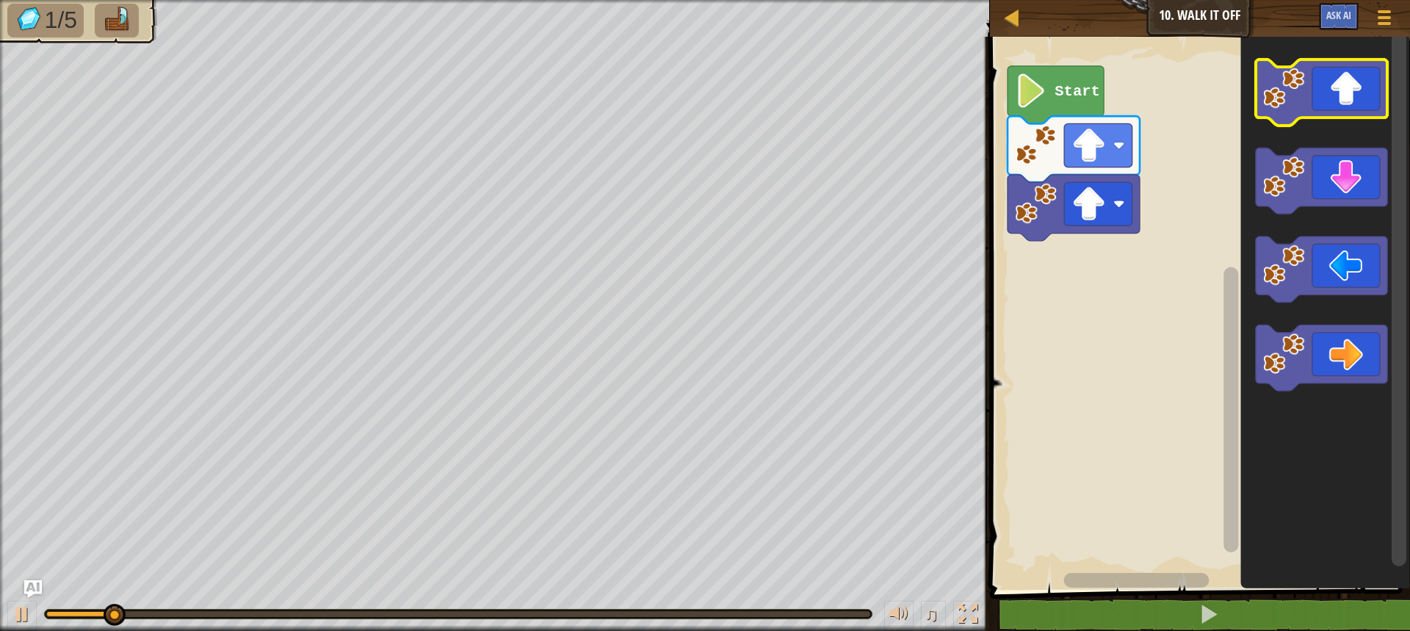
click at [1340, 115] on icon "Blockly Workspace" at bounding box center [1321, 92] width 132 height 66
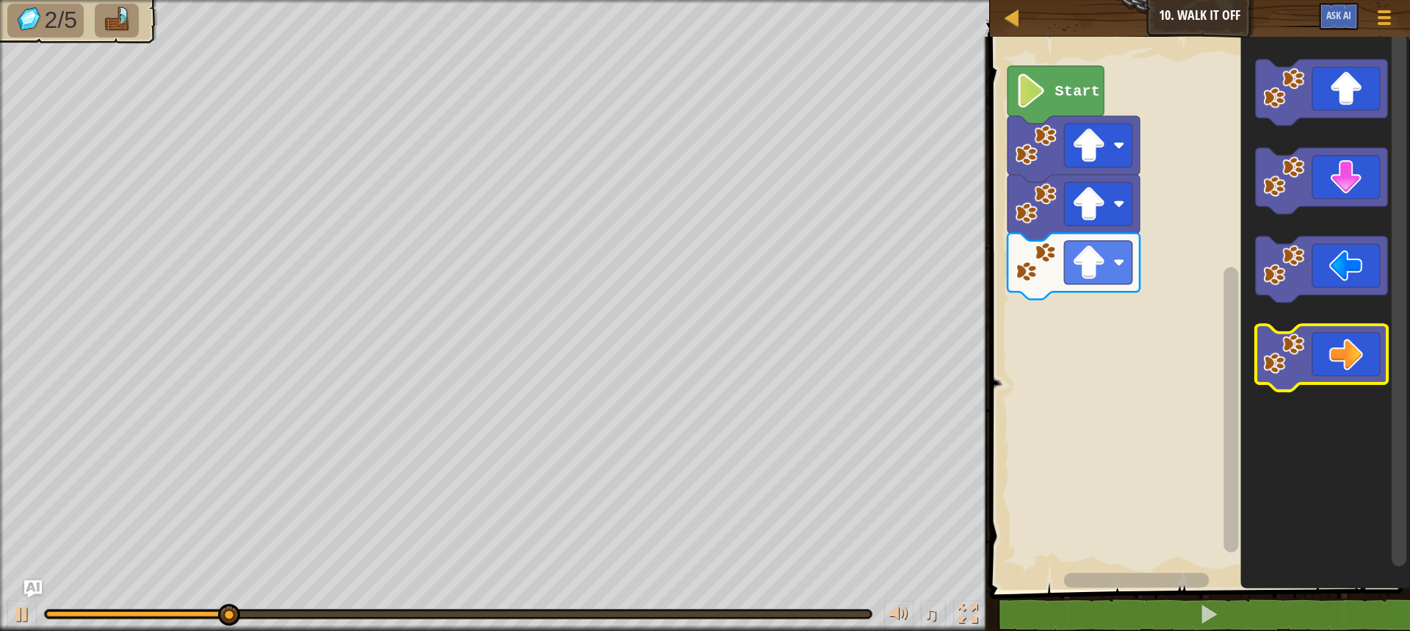
click at [1342, 372] on icon "Blockly Workspace" at bounding box center [1321, 359] width 132 height 66
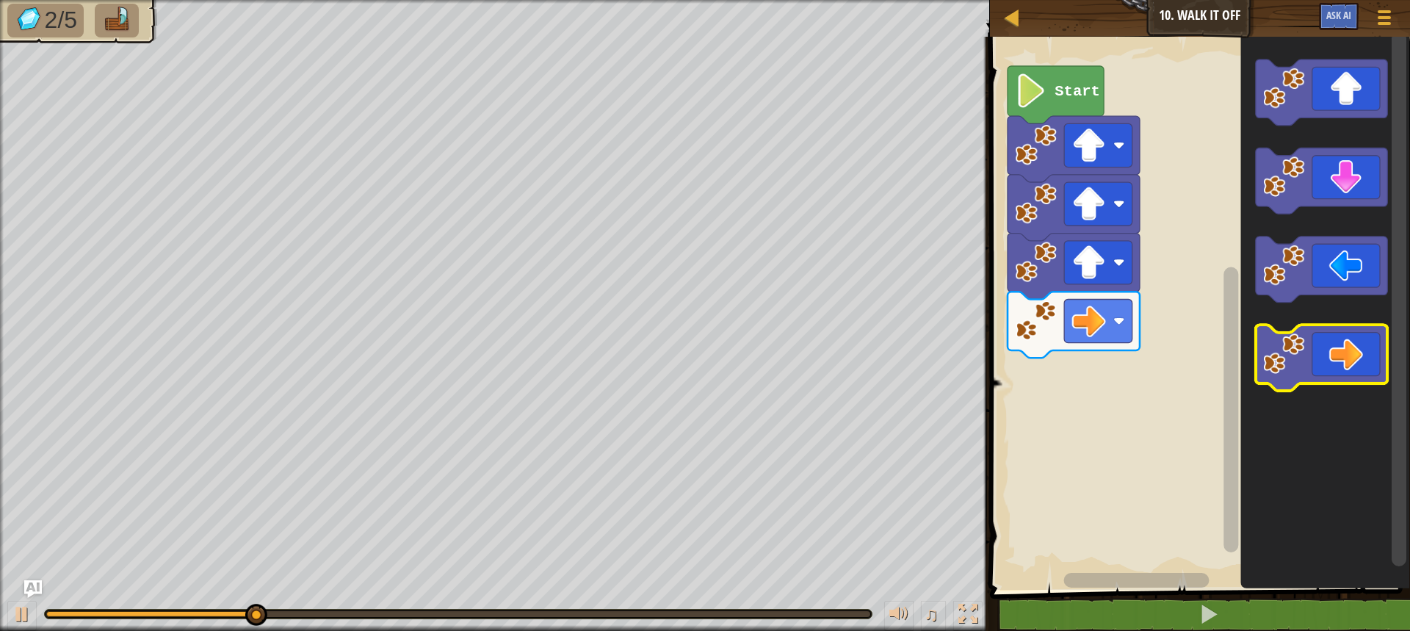
click at [1342, 371] on icon "Blockly Workspace" at bounding box center [1321, 359] width 132 height 66
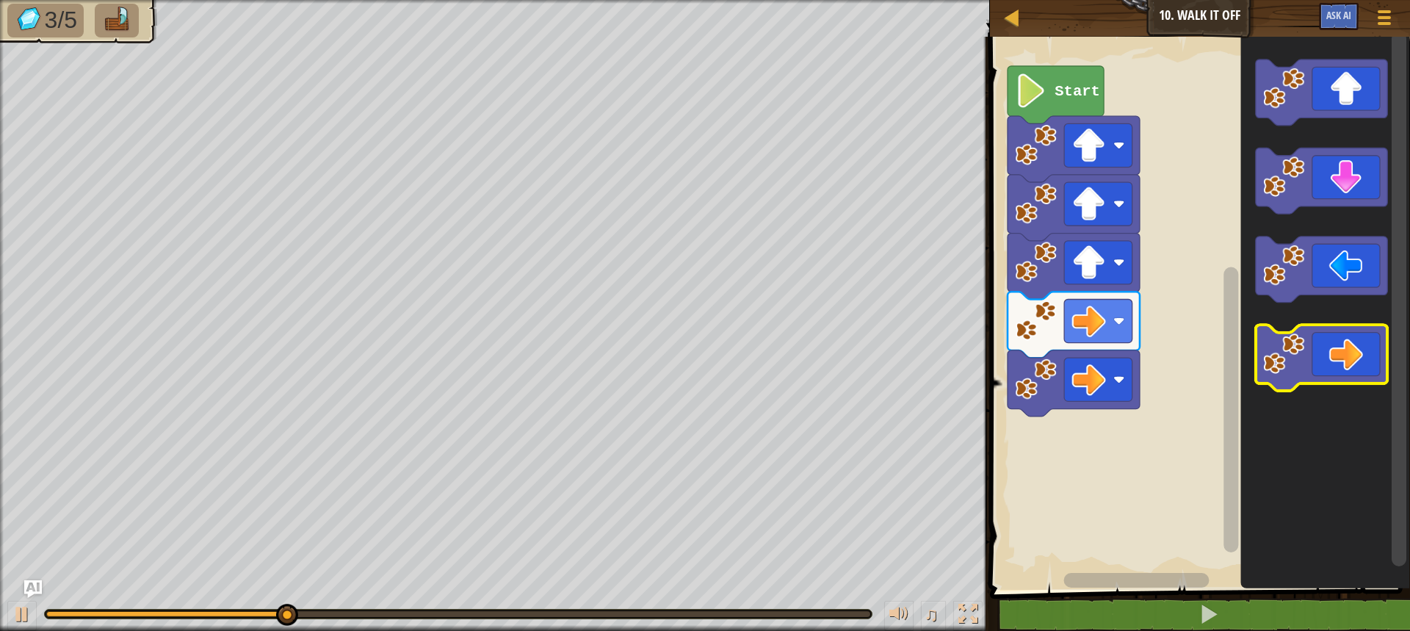
click at [1342, 370] on icon "Blockly Workspace" at bounding box center [1321, 359] width 132 height 66
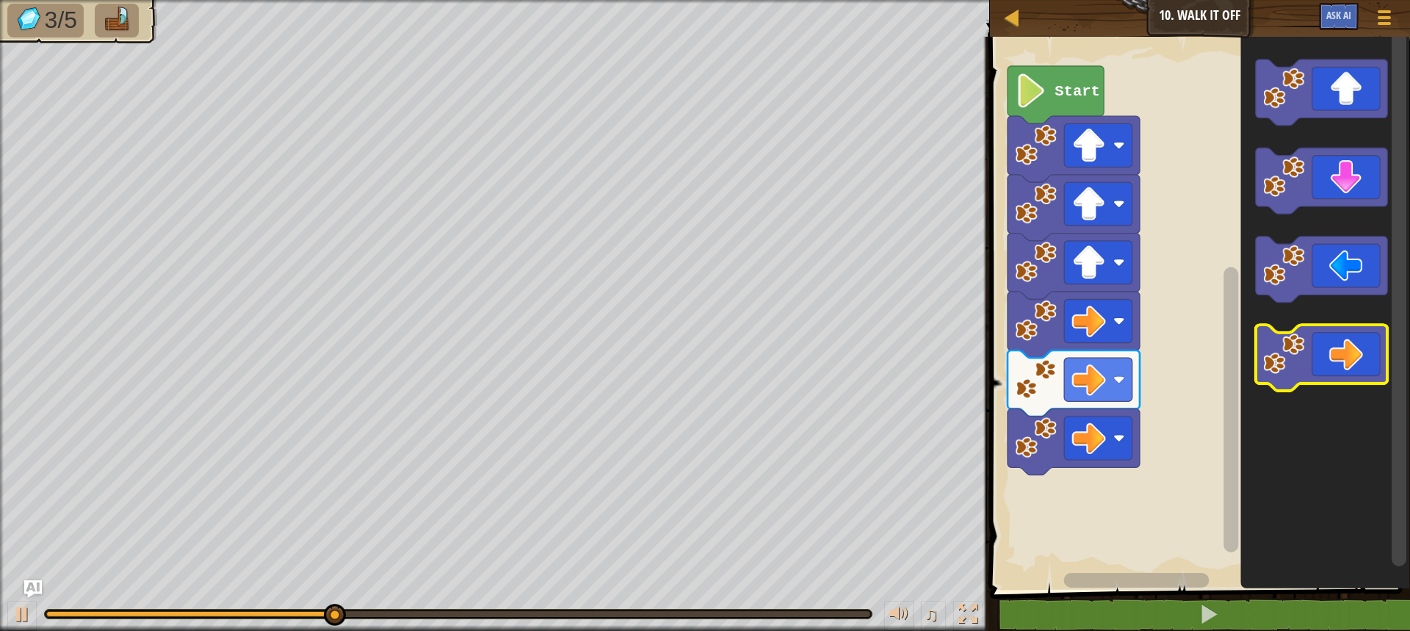
click at [1338, 366] on icon "Blockly Workspace" at bounding box center [1321, 359] width 132 height 66
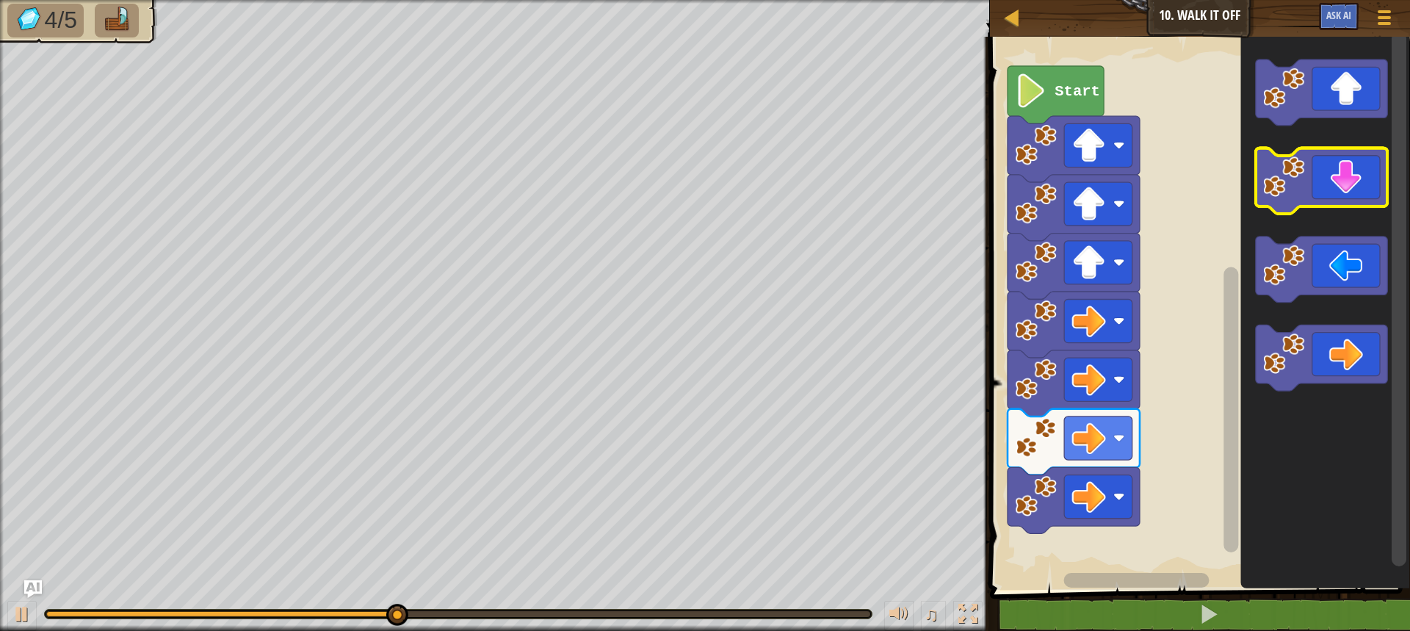
click at [1371, 187] on icon "Blockly Workspace" at bounding box center [1321, 181] width 132 height 66
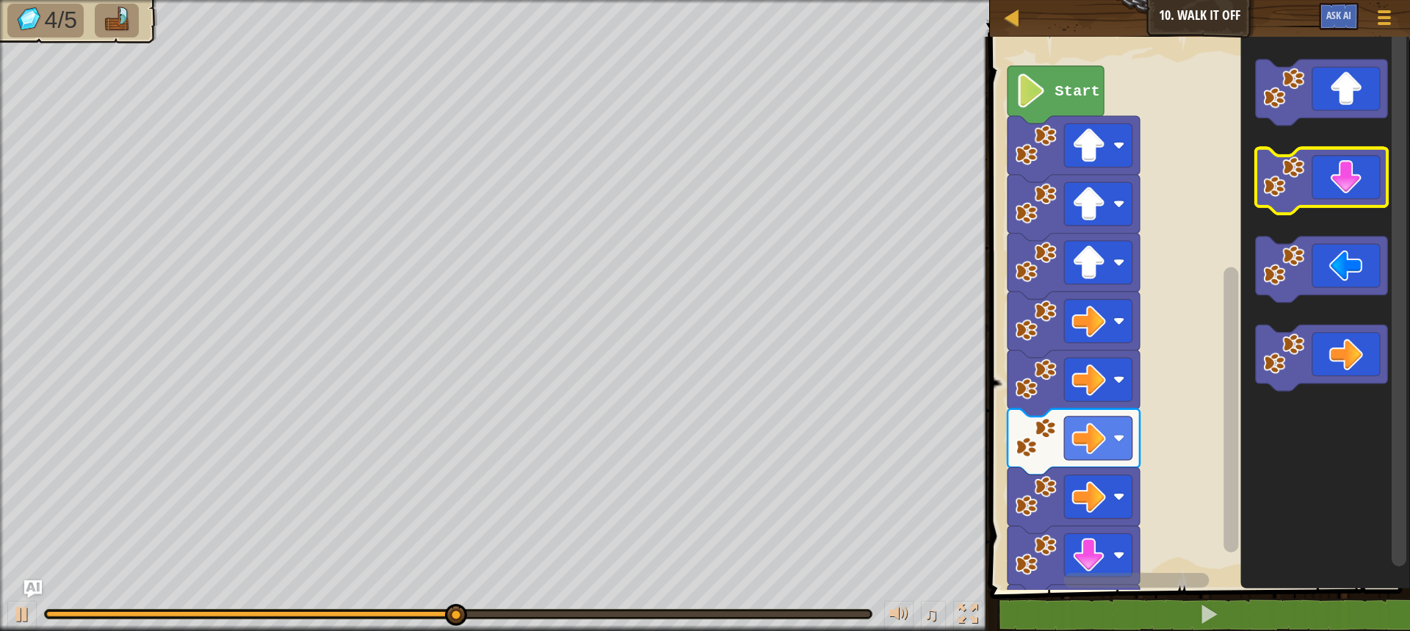
click at [1371, 187] on icon "Blockly Workspace" at bounding box center [1321, 181] width 132 height 66
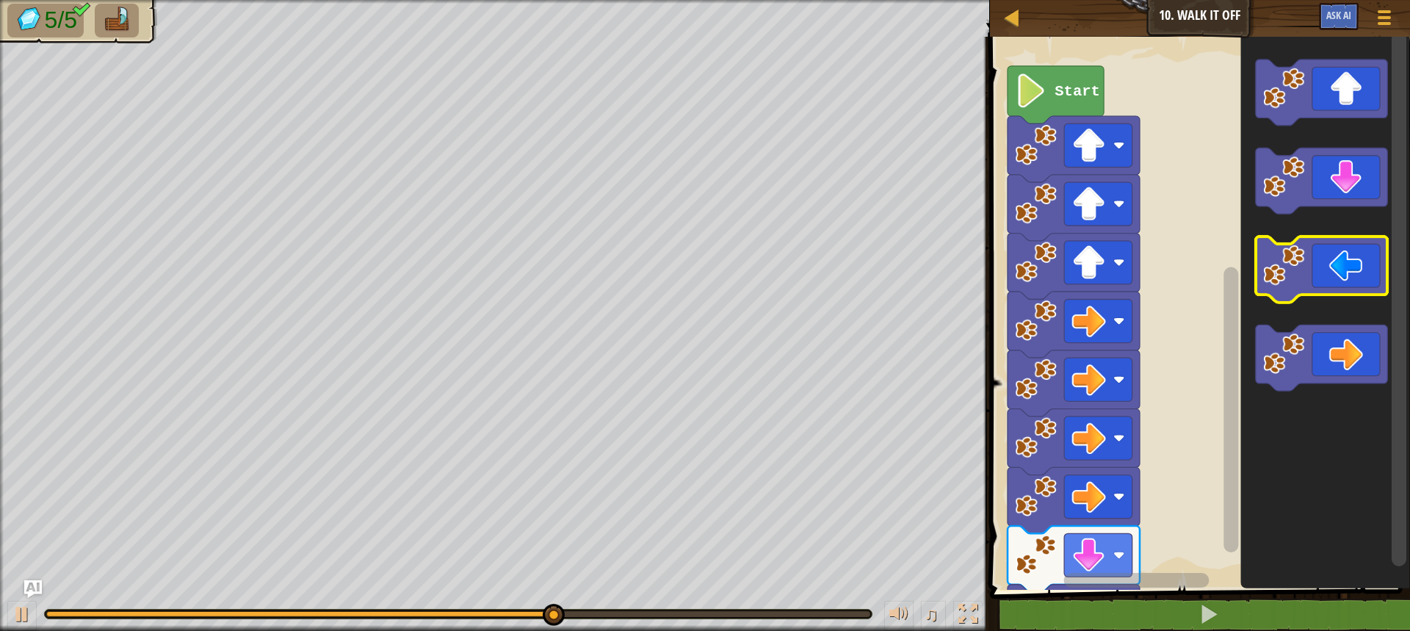
click at [1321, 273] on icon "Blockly Workspace" at bounding box center [1321, 270] width 132 height 66
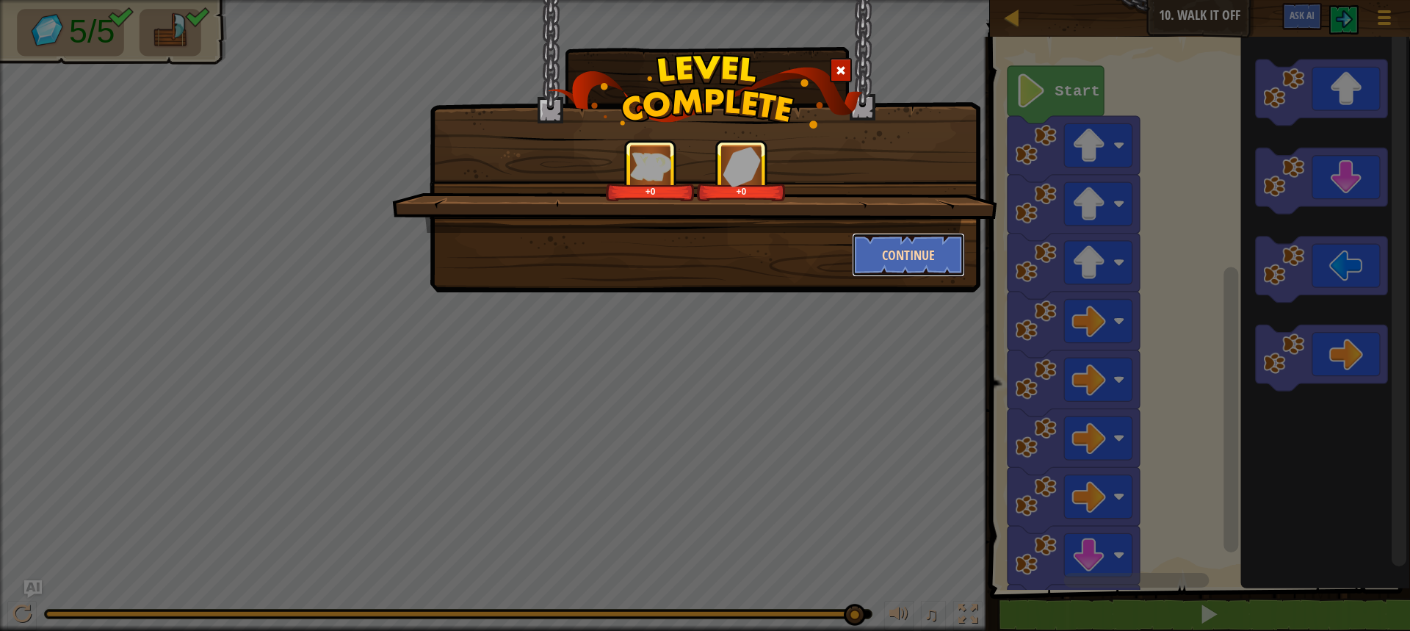
click at [892, 267] on button "Continue" at bounding box center [909, 255] width 114 height 44
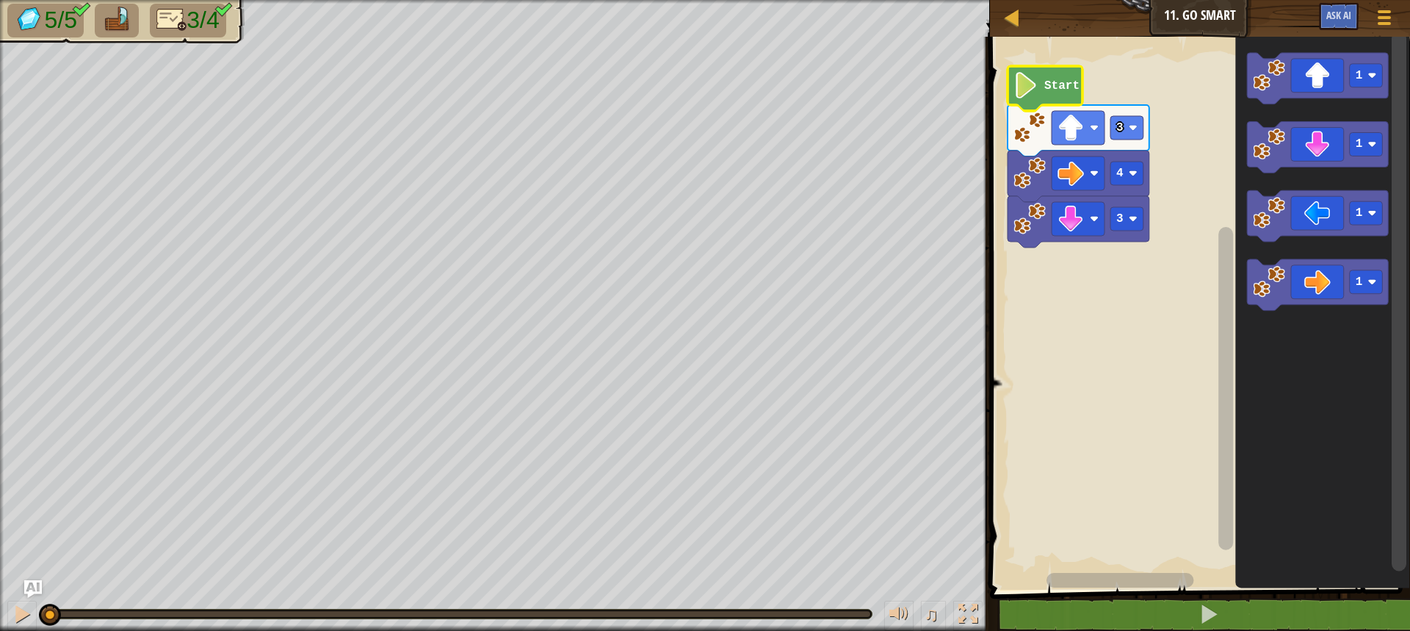
click at [1022, 83] on image "Blockly Workspace" at bounding box center [1025, 85] width 25 height 26
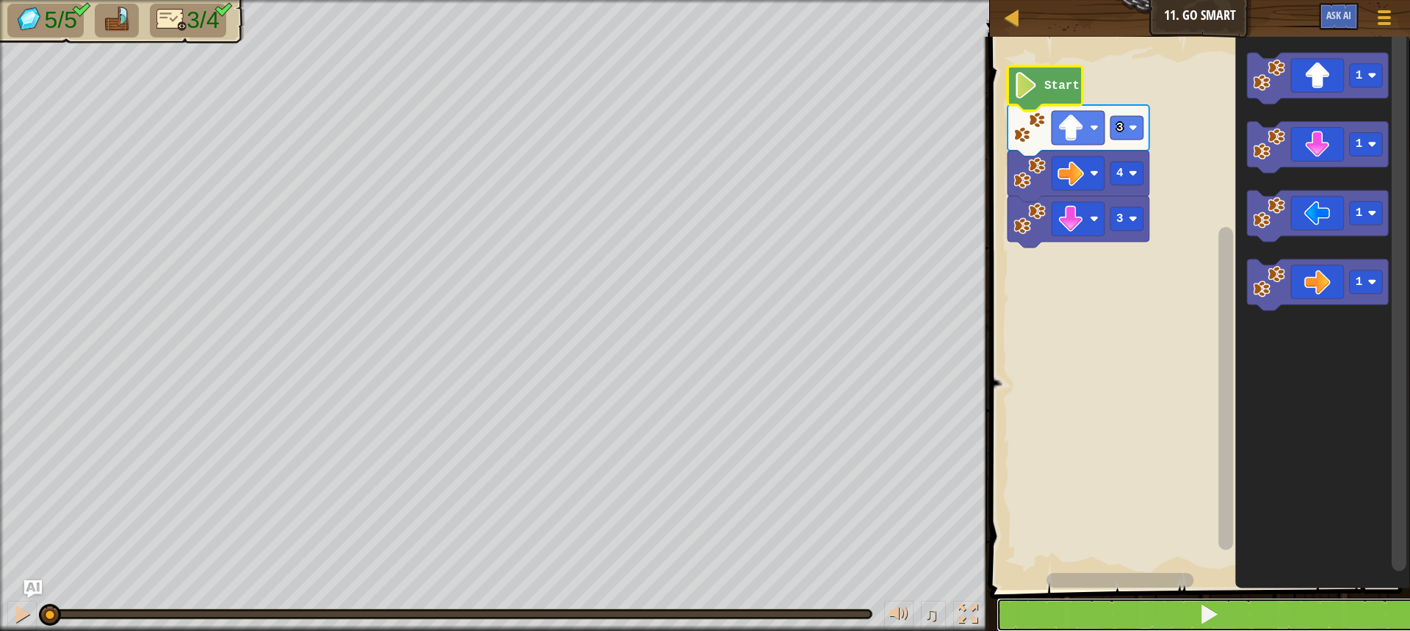
click at [1233, 608] on button at bounding box center [1208, 615] width 424 height 34
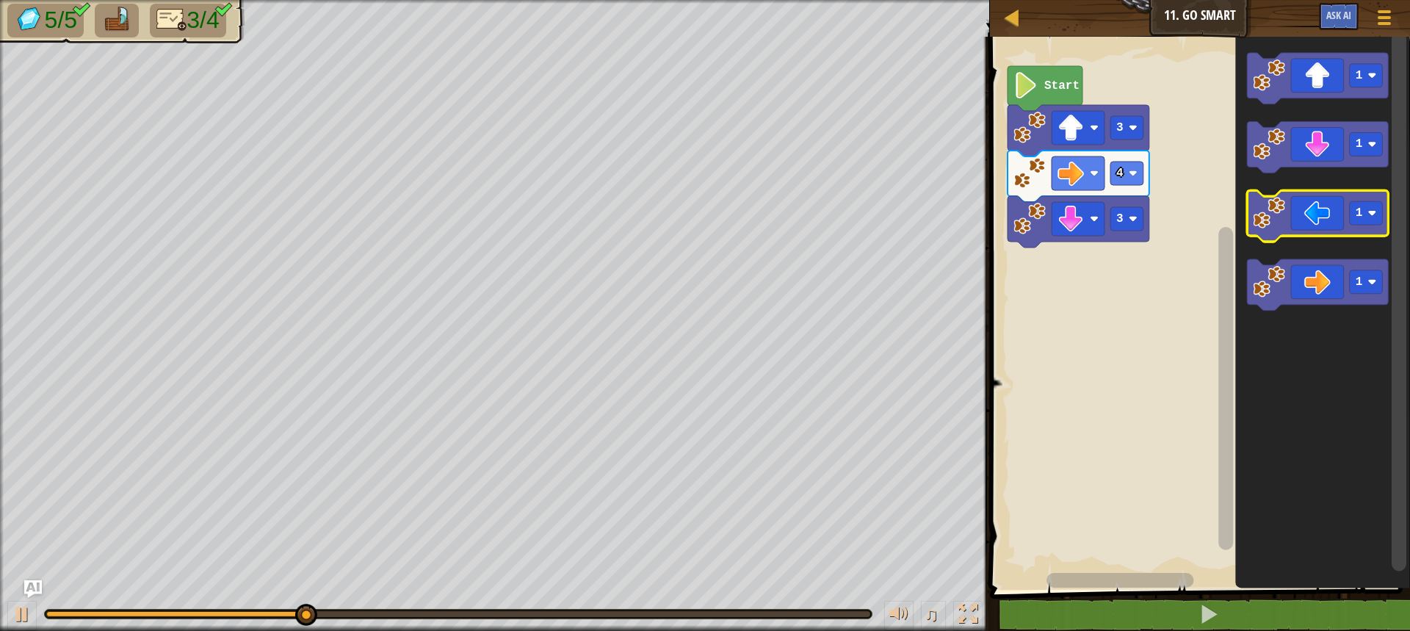
click at [1334, 202] on icon "Blockly Workspace" at bounding box center [1318, 216] width 142 height 51
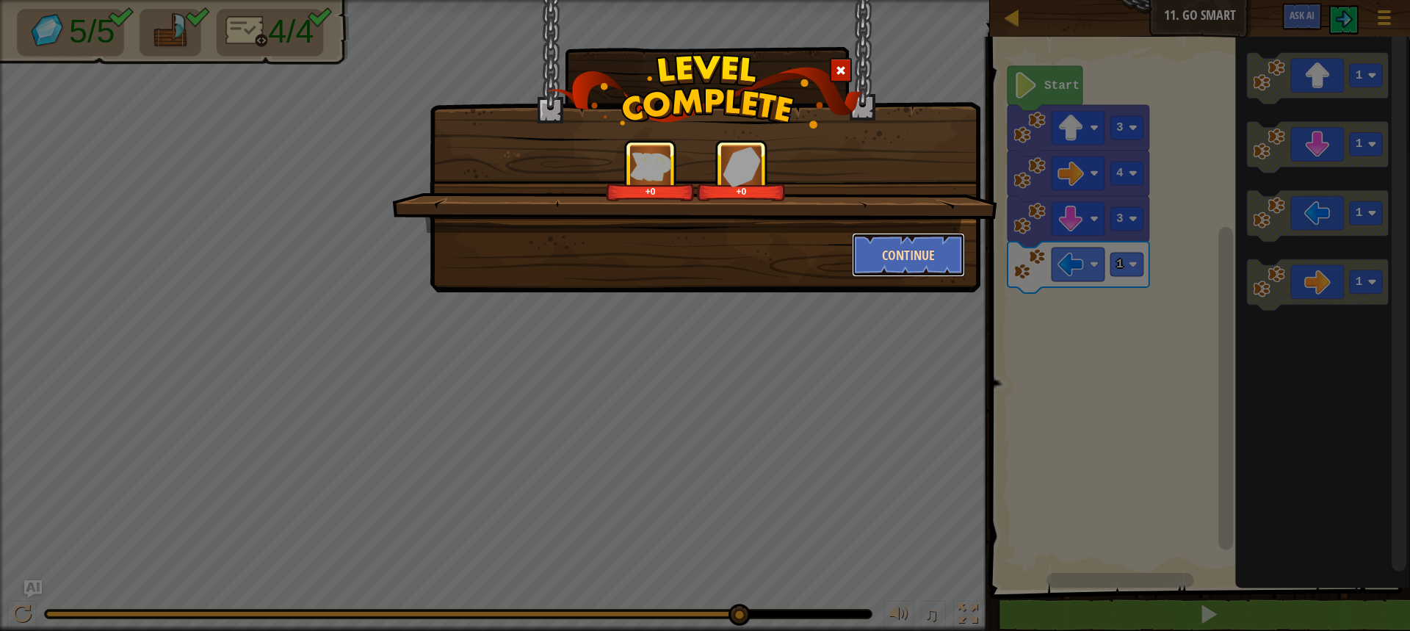
click at [877, 253] on button "Continue" at bounding box center [909, 255] width 114 height 44
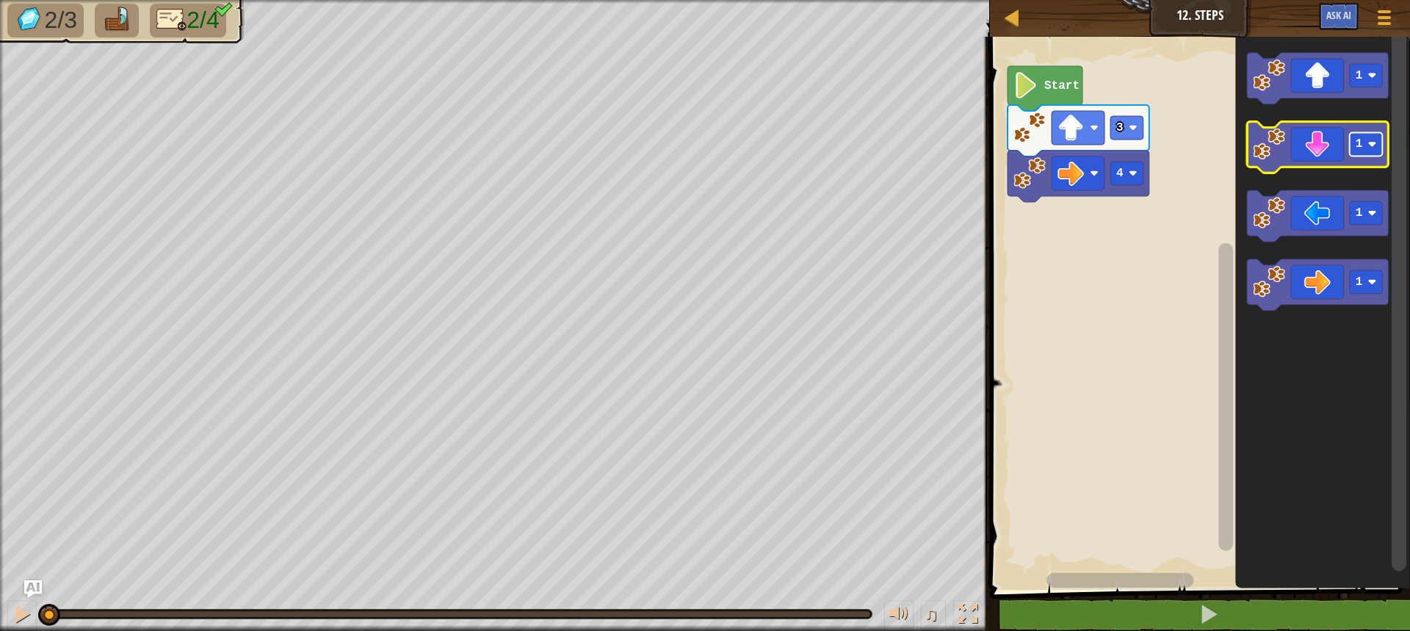
click at [1373, 150] on rect "Blockly Workspace" at bounding box center [1366, 144] width 33 height 23
click at [1322, 156] on icon "Blockly Workspace" at bounding box center [1318, 147] width 142 height 51
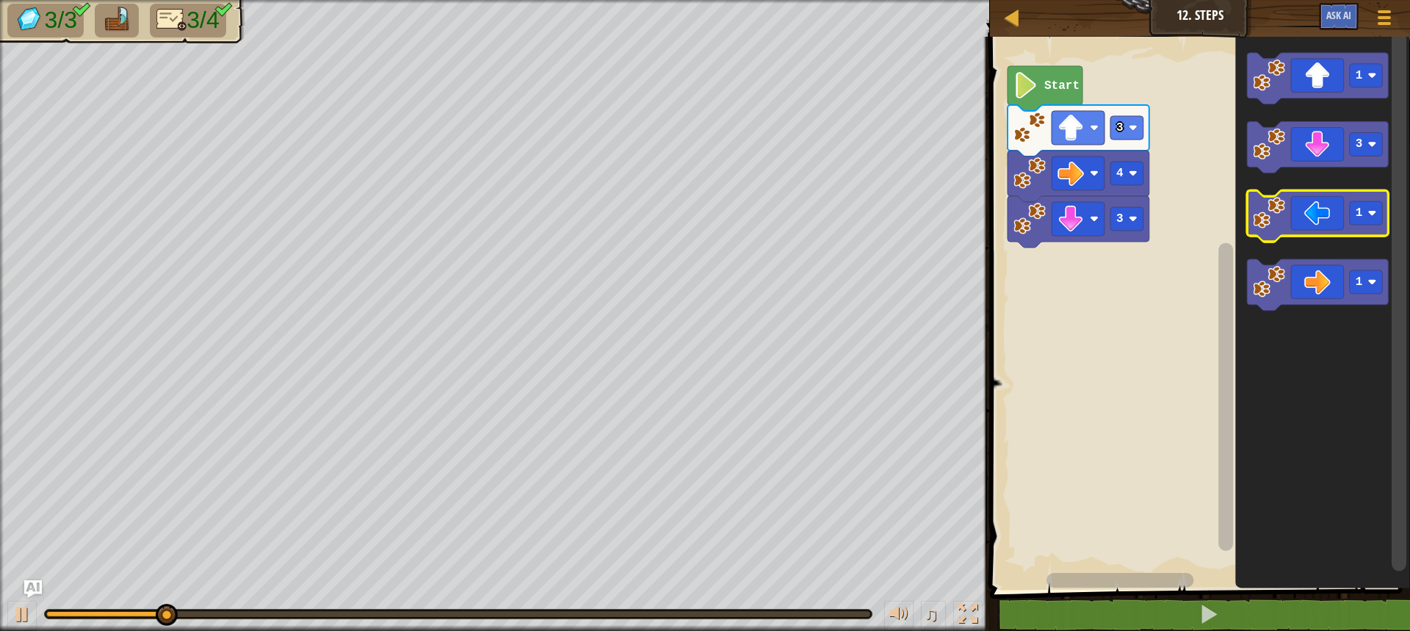
click at [1328, 231] on icon "Blockly Workspace" at bounding box center [1318, 216] width 142 height 51
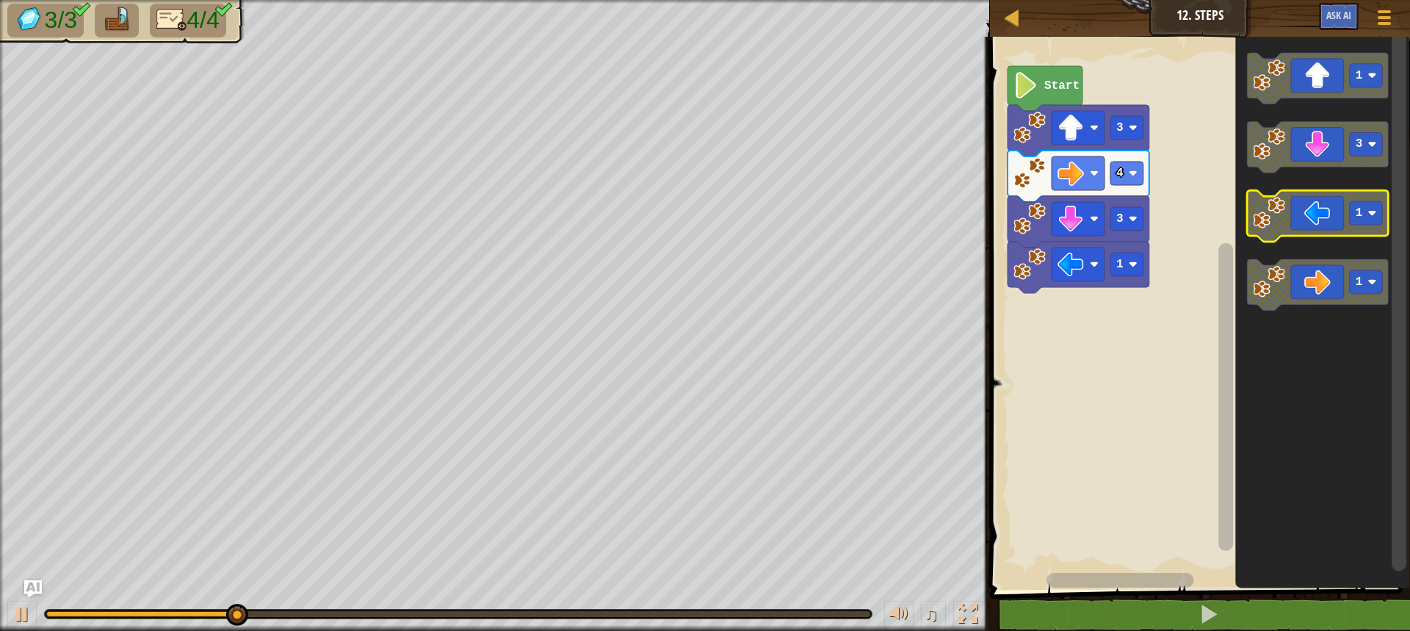
click at [1337, 228] on icon "Blockly Workspace" at bounding box center [1318, 216] width 142 height 51
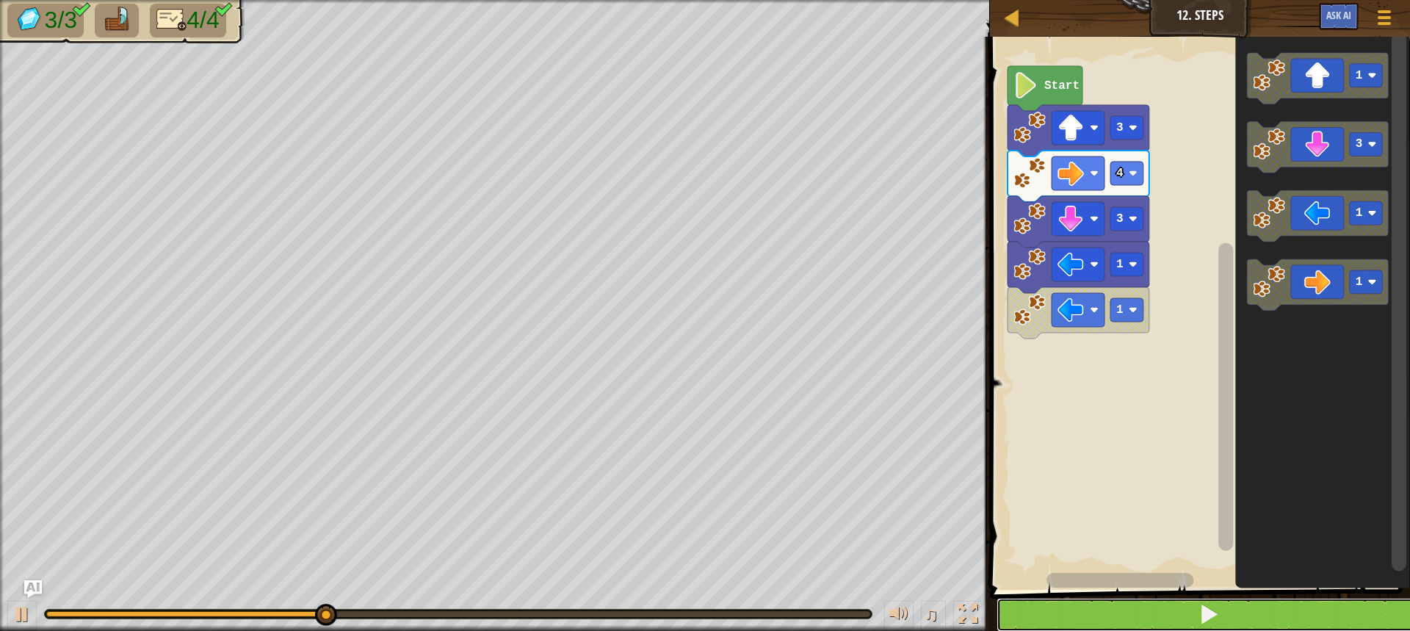
click at [1199, 606] on span at bounding box center [1208, 614] width 21 height 21
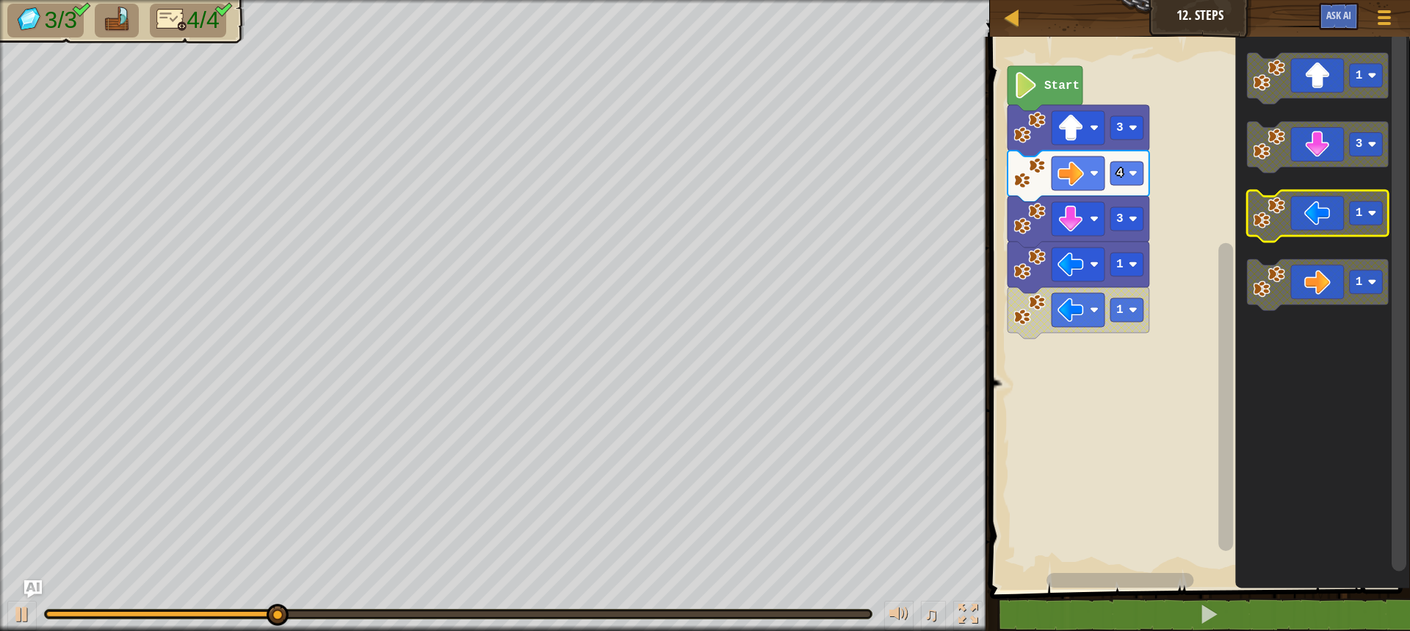
click at [1327, 225] on icon "Blockly Workspace" at bounding box center [1318, 216] width 142 height 51
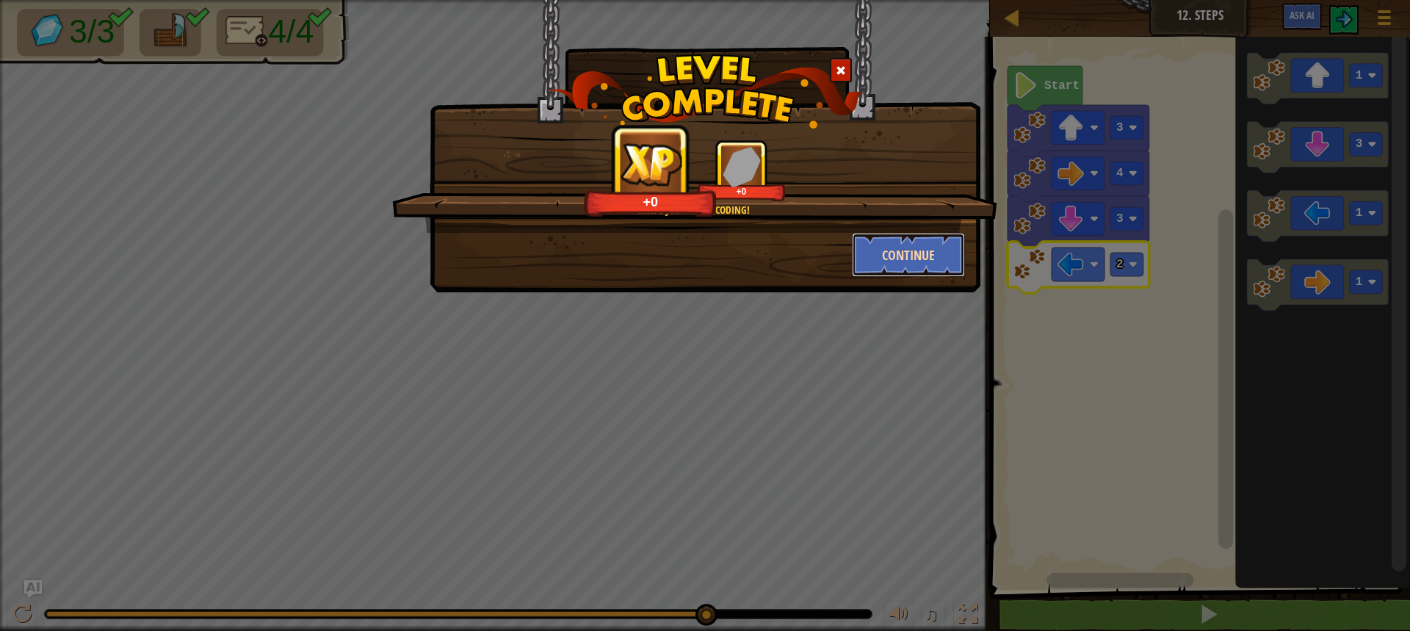
click at [930, 265] on button "Continue" at bounding box center [909, 255] width 114 height 44
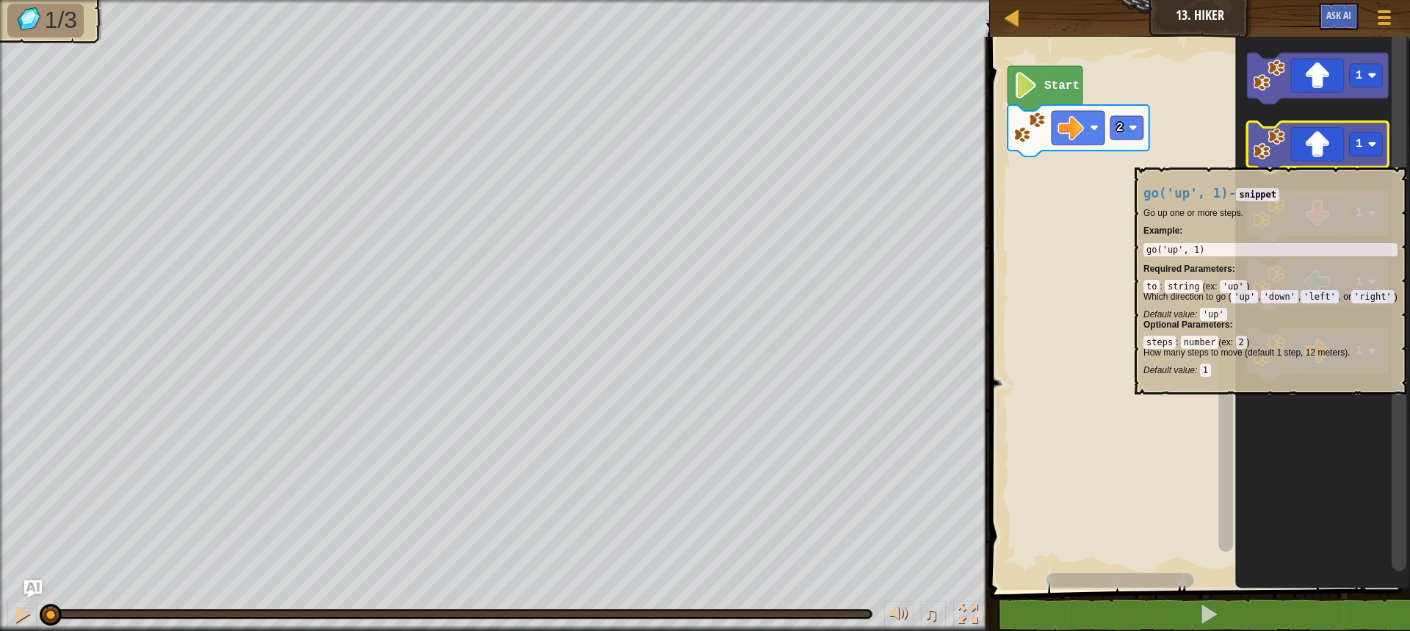
click at [1342, 160] on icon "Blockly Workspace" at bounding box center [1318, 147] width 142 height 51
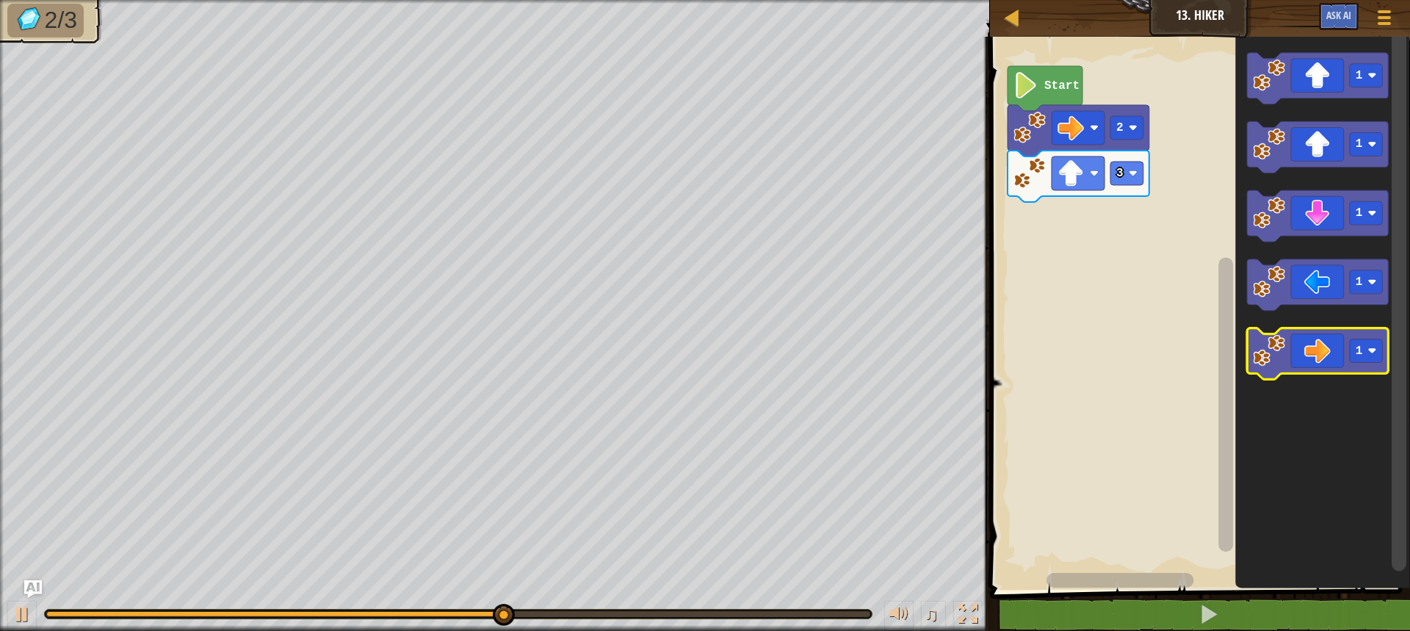
click at [1345, 349] on icon "Blockly Workspace" at bounding box center [1318, 354] width 142 height 51
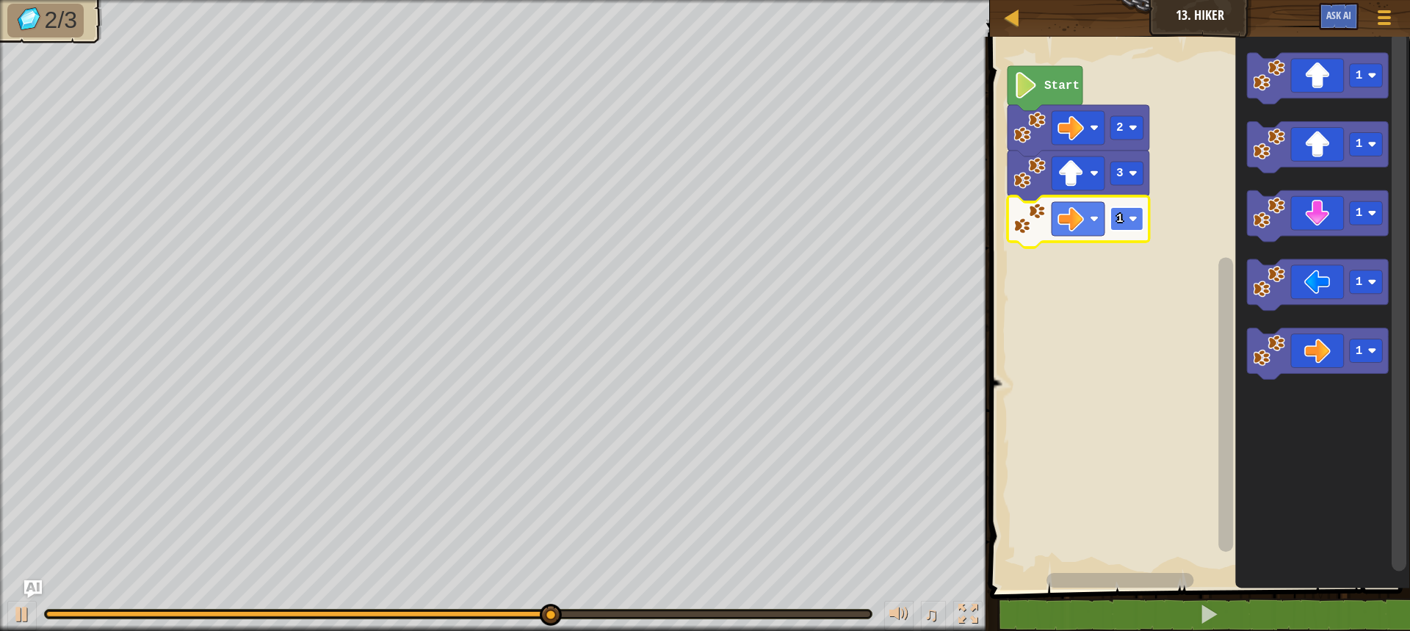
click at [1118, 217] on text "1" at bounding box center [1119, 218] width 7 height 13
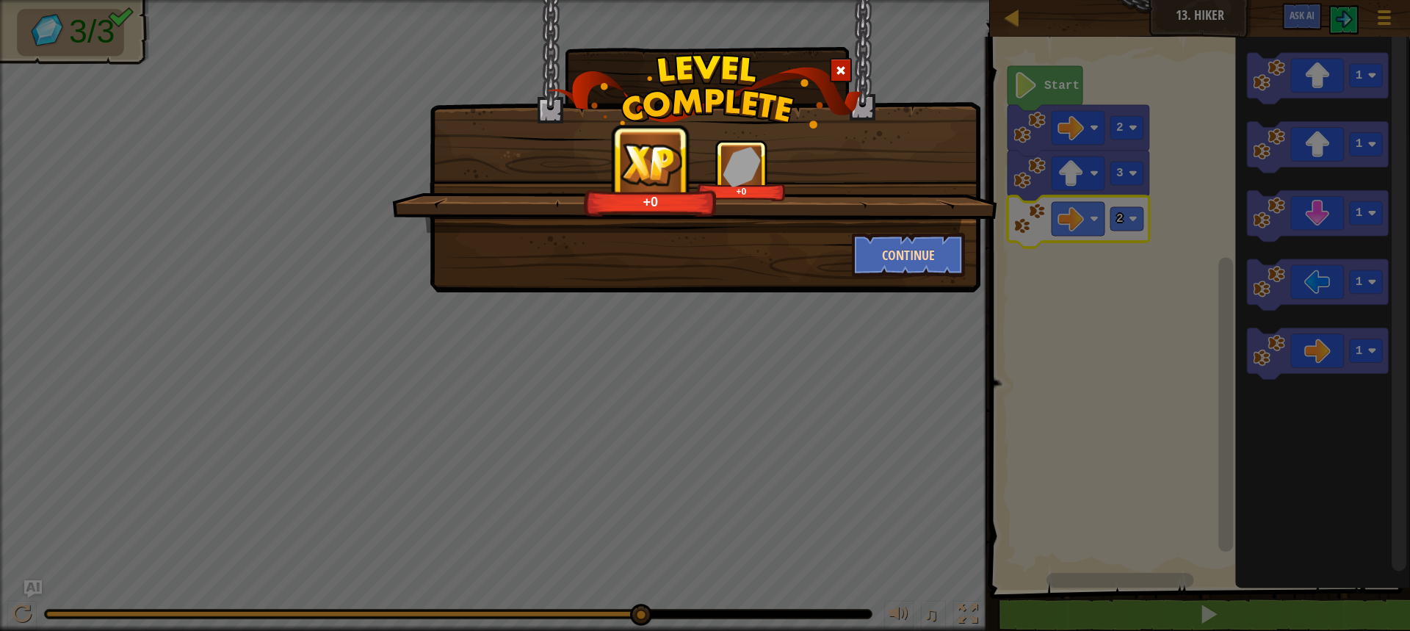
drag, startPoint x: 966, startPoint y: 250, endPoint x: 927, endPoint y: 250, distance: 38.2
click at [927, 250] on div "Continue" at bounding box center [909, 255] width 136 height 44
click at [927, 250] on button "Continue" at bounding box center [909, 255] width 114 height 44
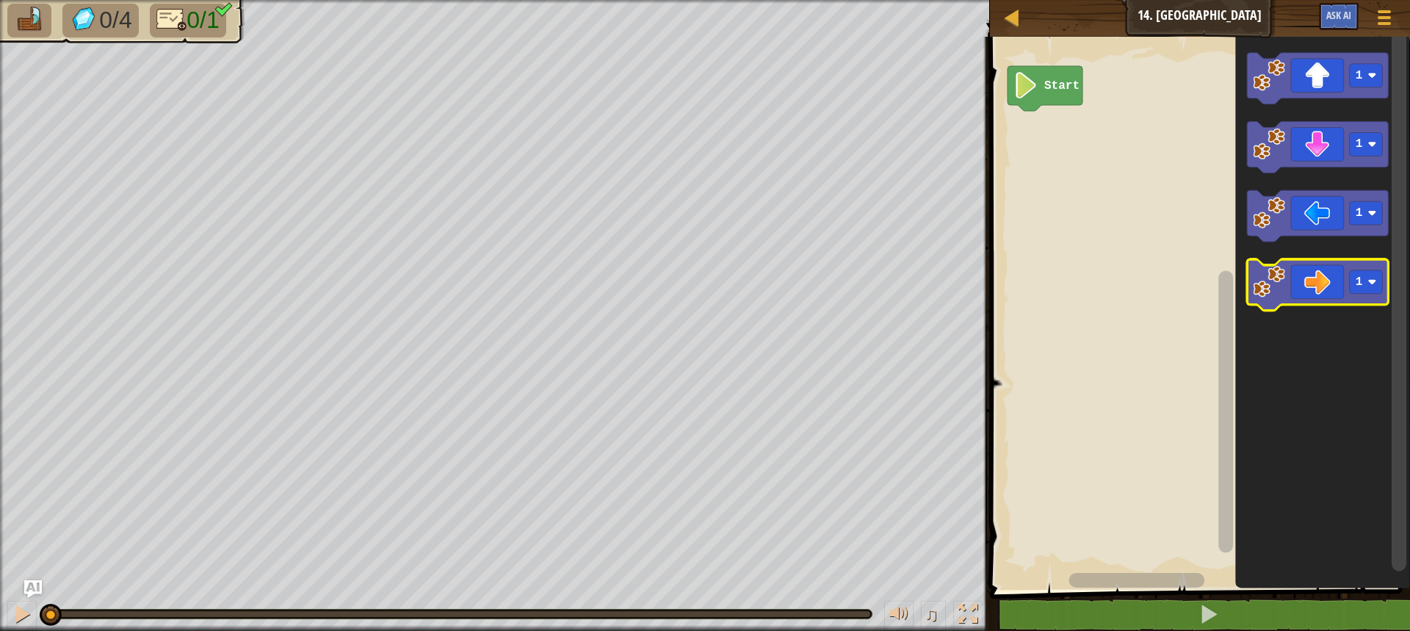
click at [1334, 287] on icon "Blockly Workspace" at bounding box center [1318, 285] width 142 height 51
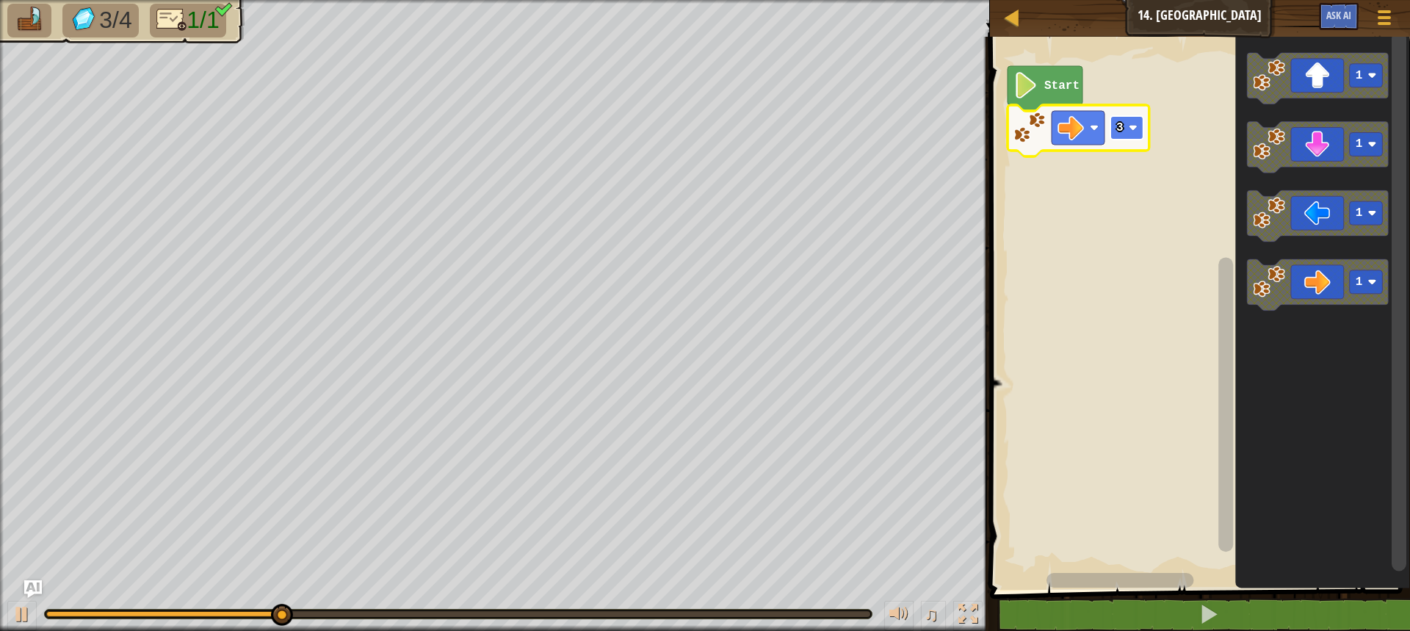
click at [1126, 131] on rect "Blockly Workspace" at bounding box center [1126, 127] width 33 height 23
click at [1137, 136] on rect "Blockly Workspace" at bounding box center [1126, 127] width 33 height 23
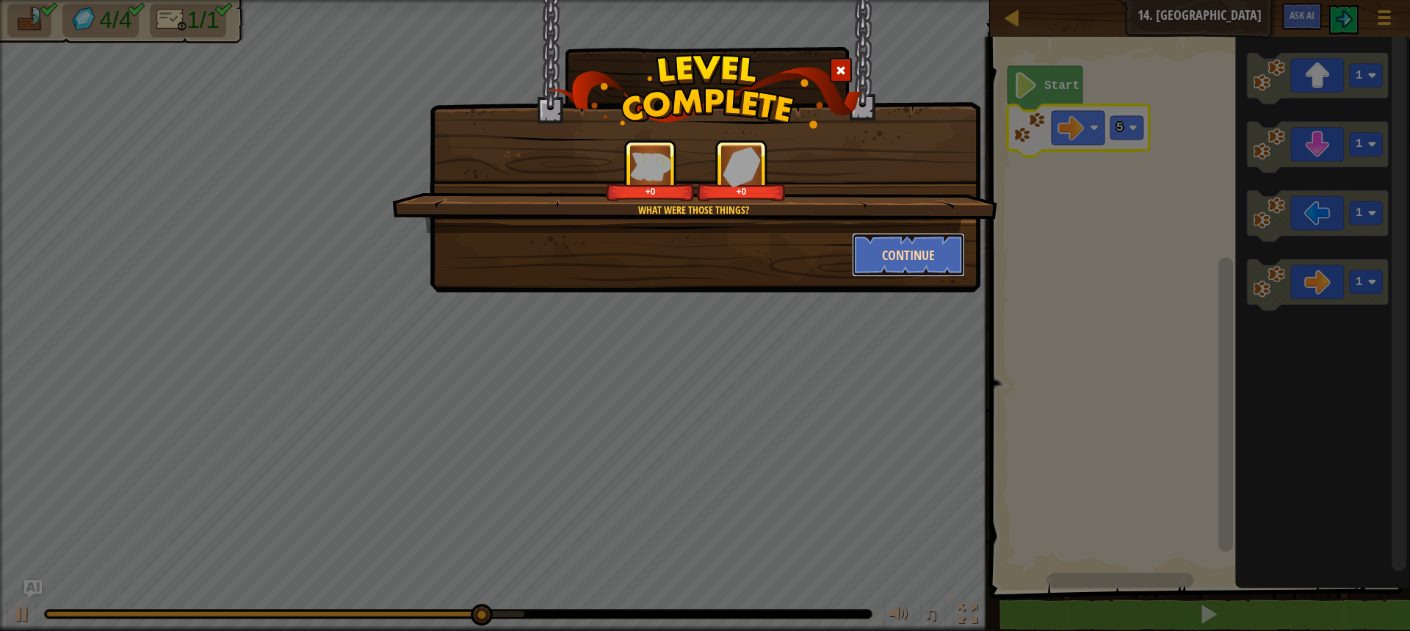
click at [886, 253] on button "Continue" at bounding box center [909, 255] width 114 height 44
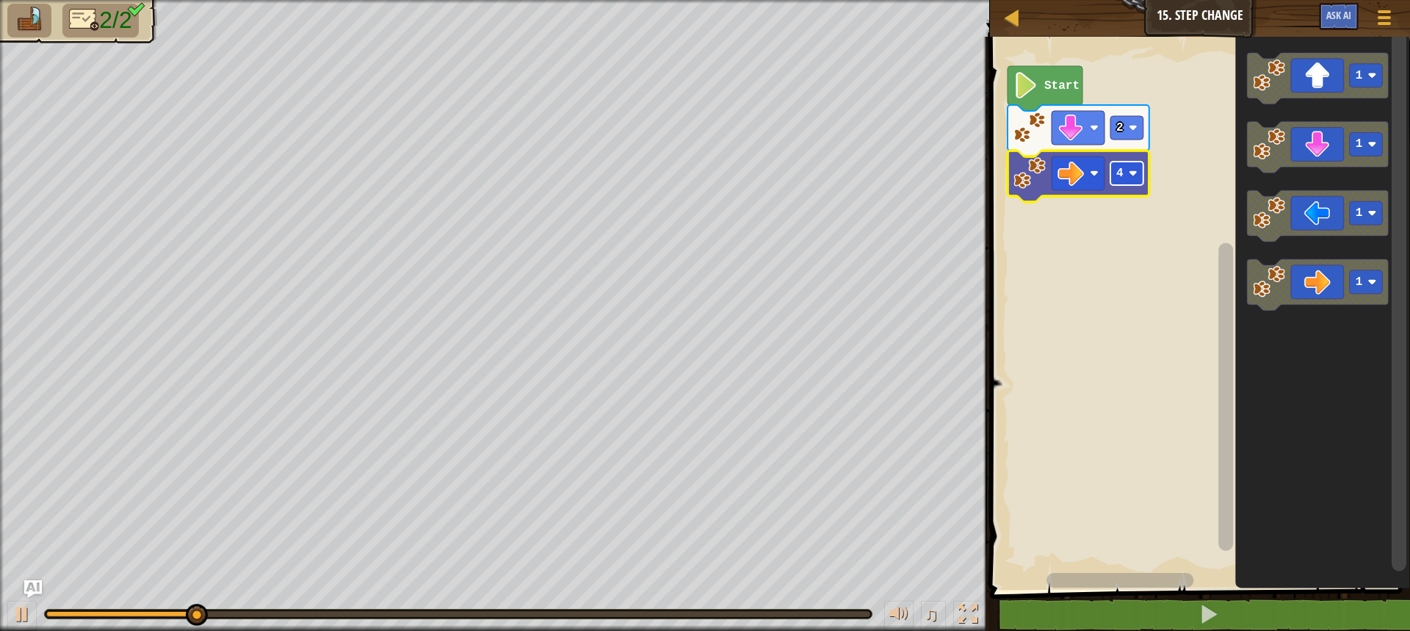
click at [1118, 175] on text "4" at bounding box center [1119, 173] width 7 height 13
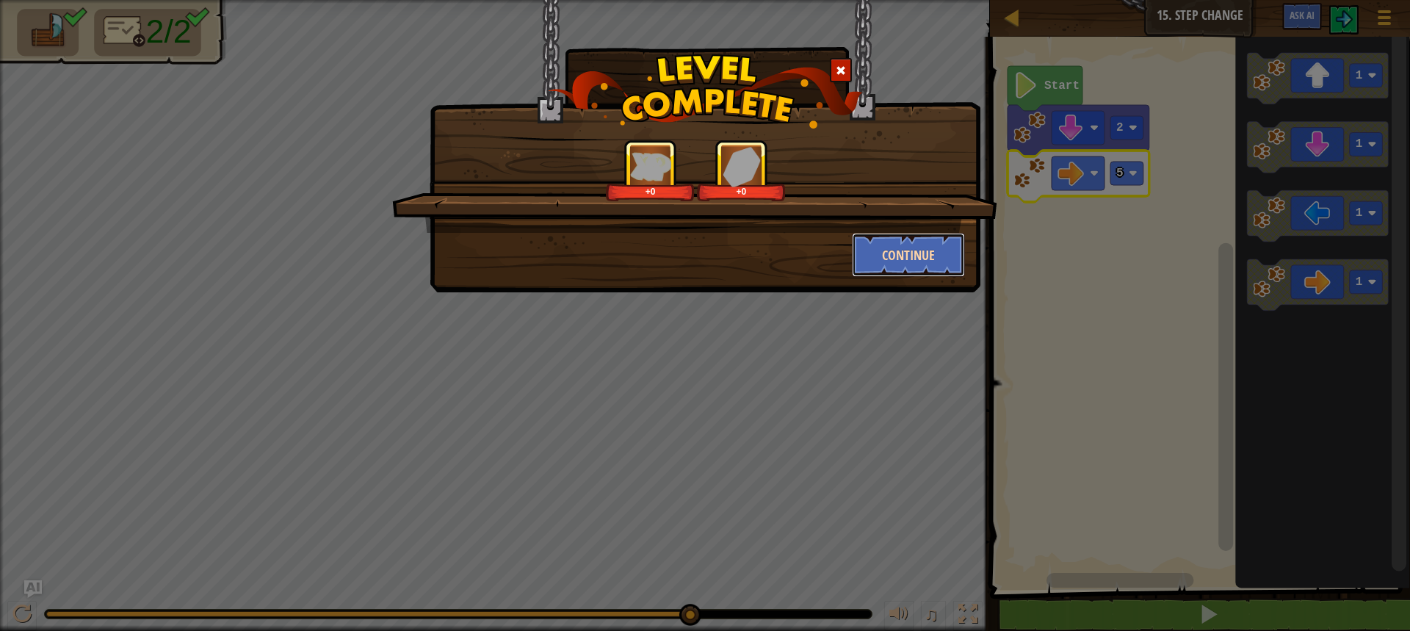
click at [914, 253] on button "Continue" at bounding box center [909, 255] width 114 height 44
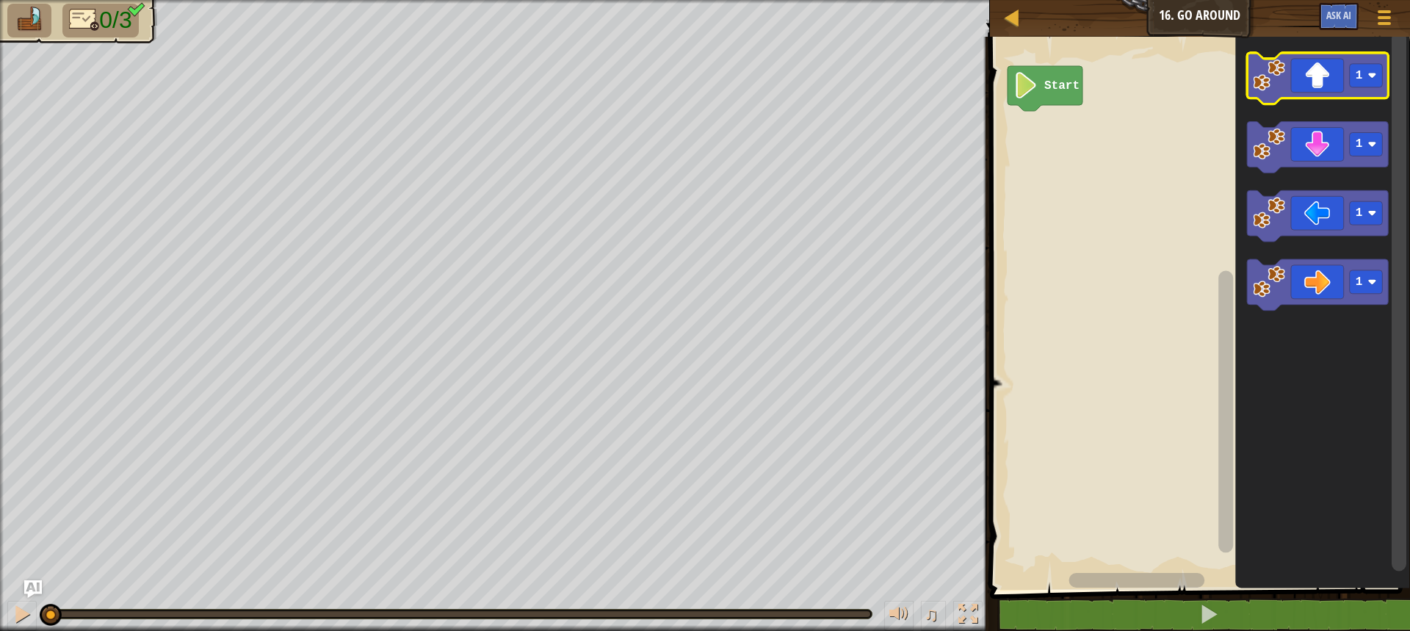
click at [1334, 82] on icon "Blockly Workspace" at bounding box center [1318, 78] width 142 height 51
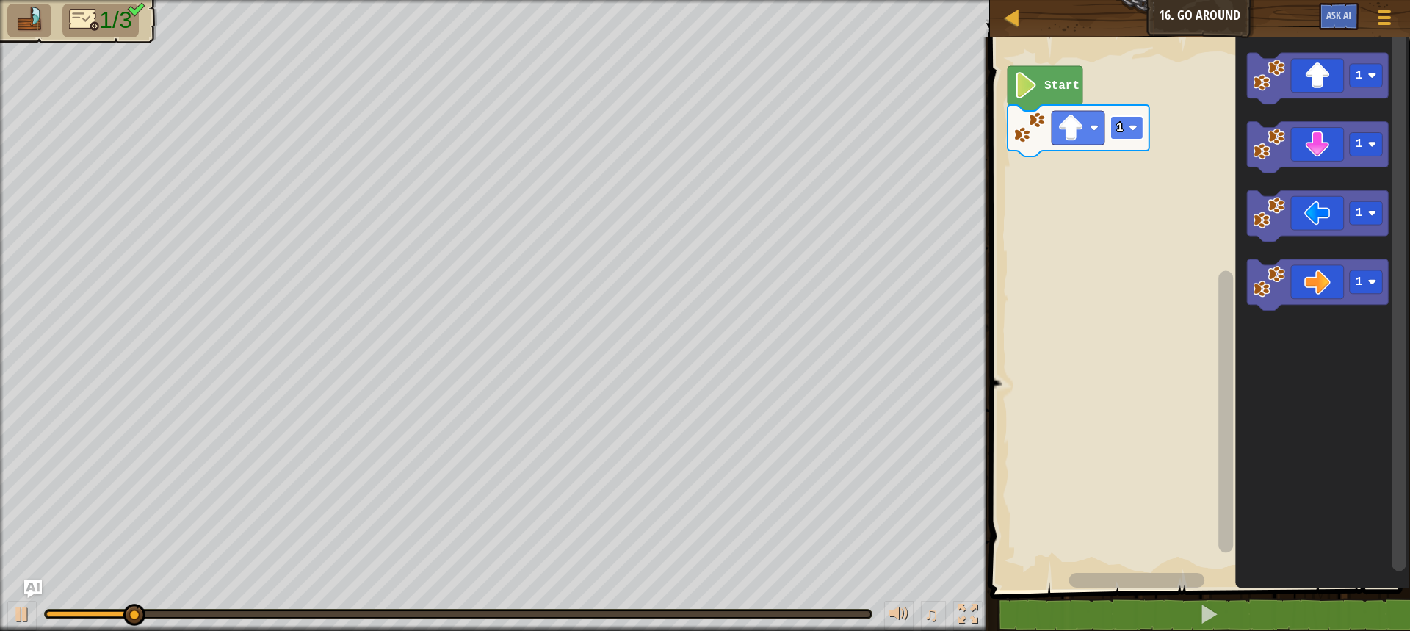
click at [1112, 124] on rect "Blockly Workspace" at bounding box center [1126, 127] width 33 height 23
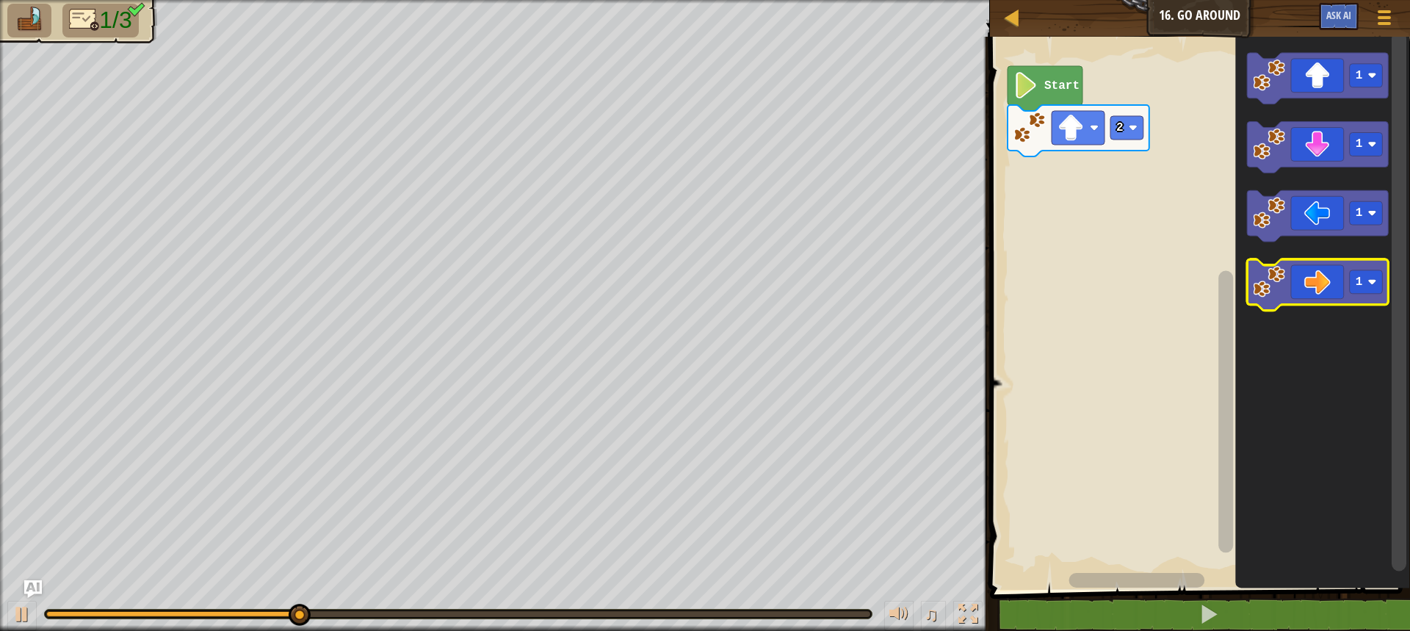
click at [1307, 292] on icon "Blockly Workspace" at bounding box center [1318, 285] width 142 height 51
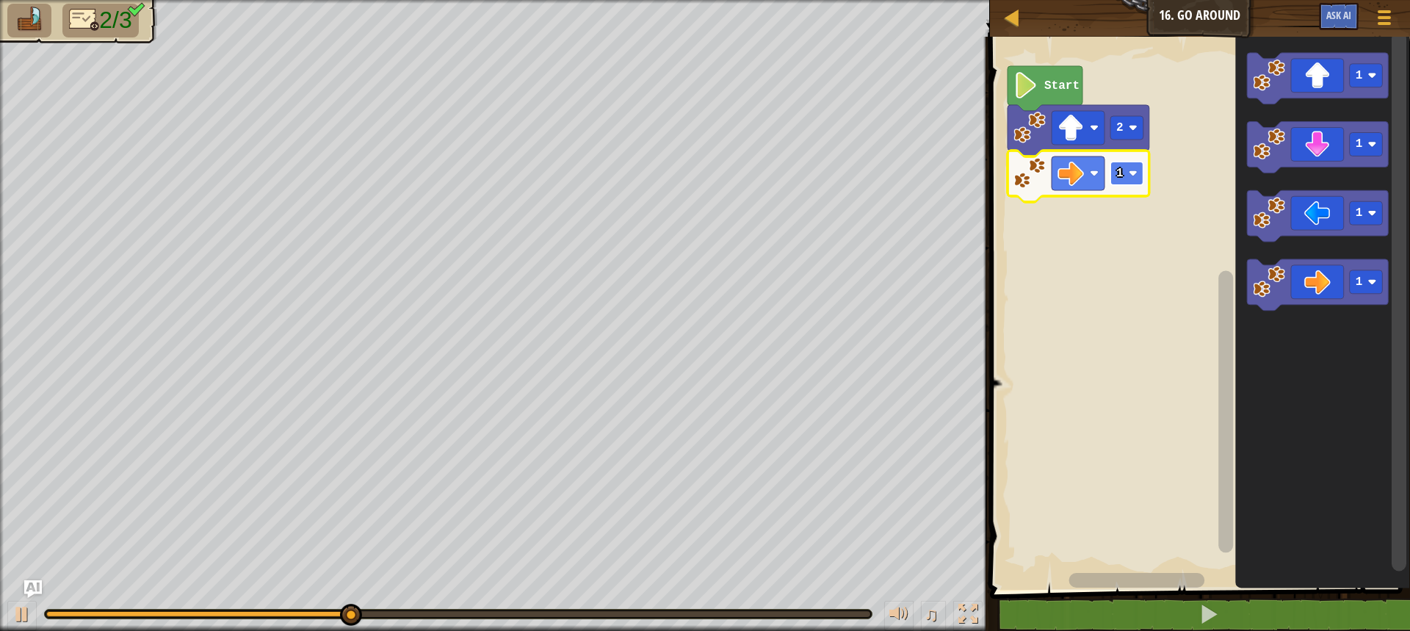
click at [1133, 169] on image "Blockly Workspace" at bounding box center [1132, 173] width 9 height 9
click at [1322, 142] on icon "Blockly Workspace" at bounding box center [1318, 147] width 142 height 51
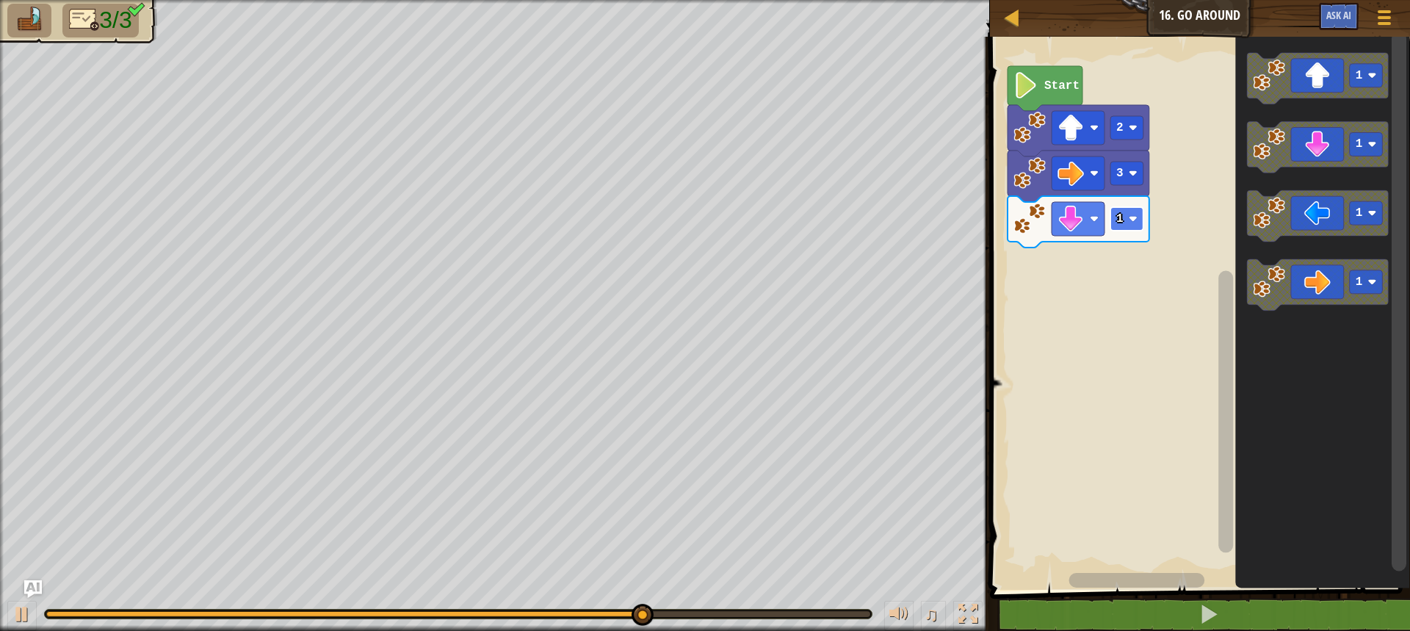
click at [1117, 216] on text "1" at bounding box center [1119, 218] width 7 height 13
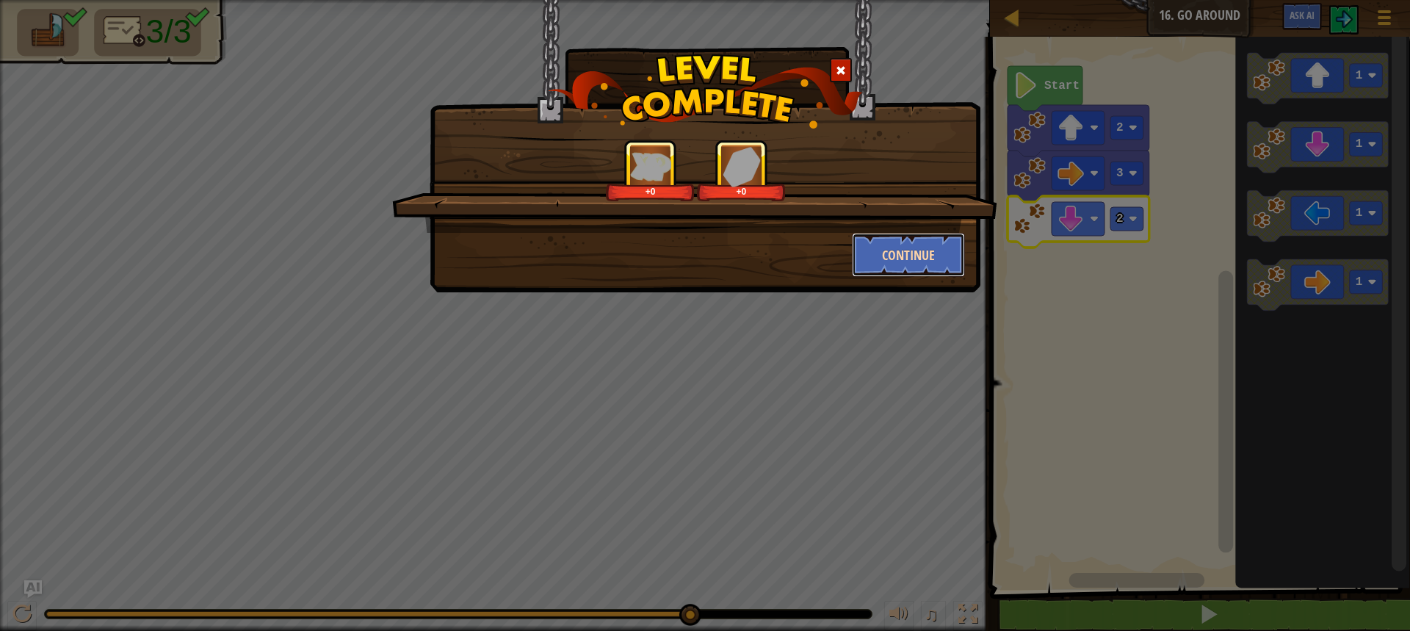
click at [918, 249] on button "Continue" at bounding box center [909, 255] width 114 height 44
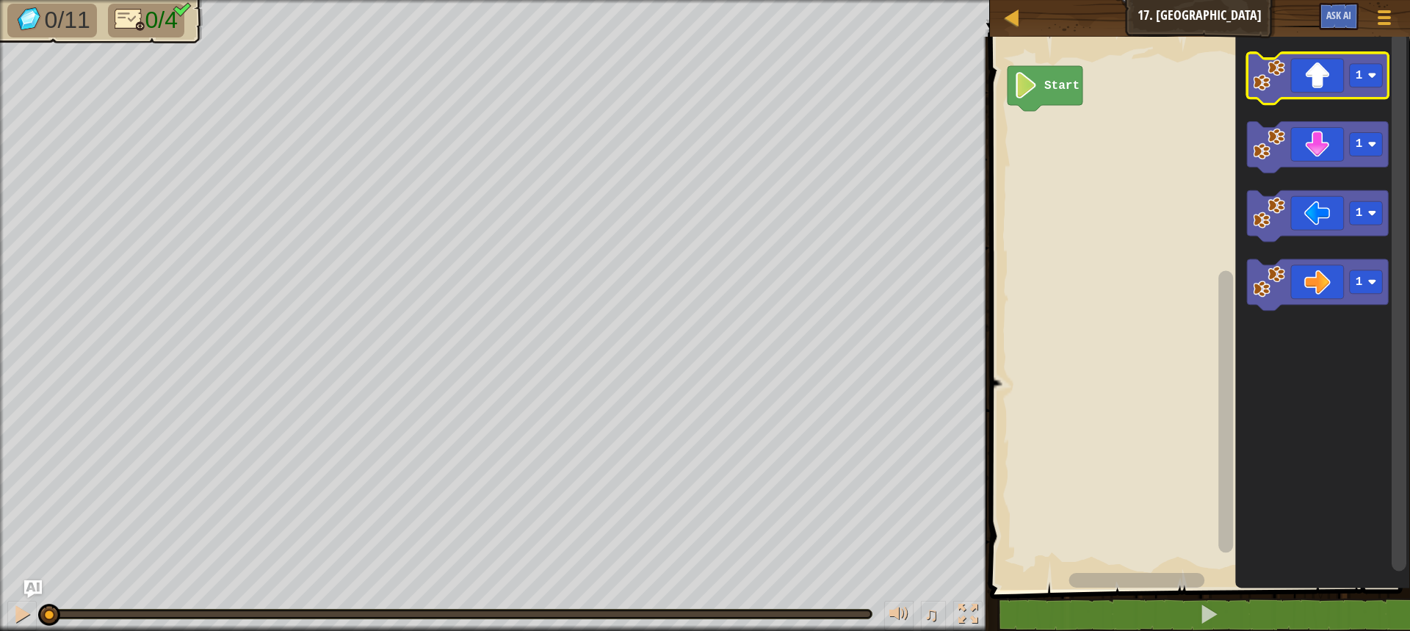
click at [1297, 74] on icon "Blockly Workspace" at bounding box center [1318, 78] width 142 height 51
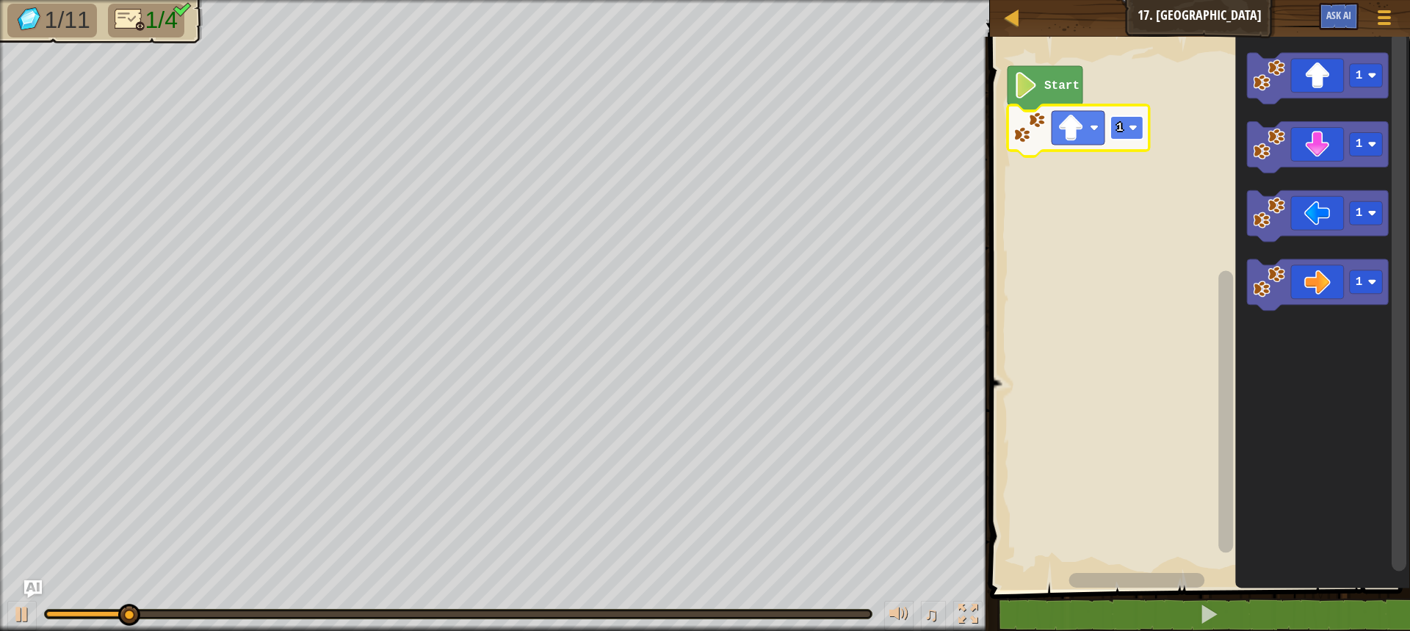
click at [1120, 123] on text "1" at bounding box center [1119, 127] width 7 height 13
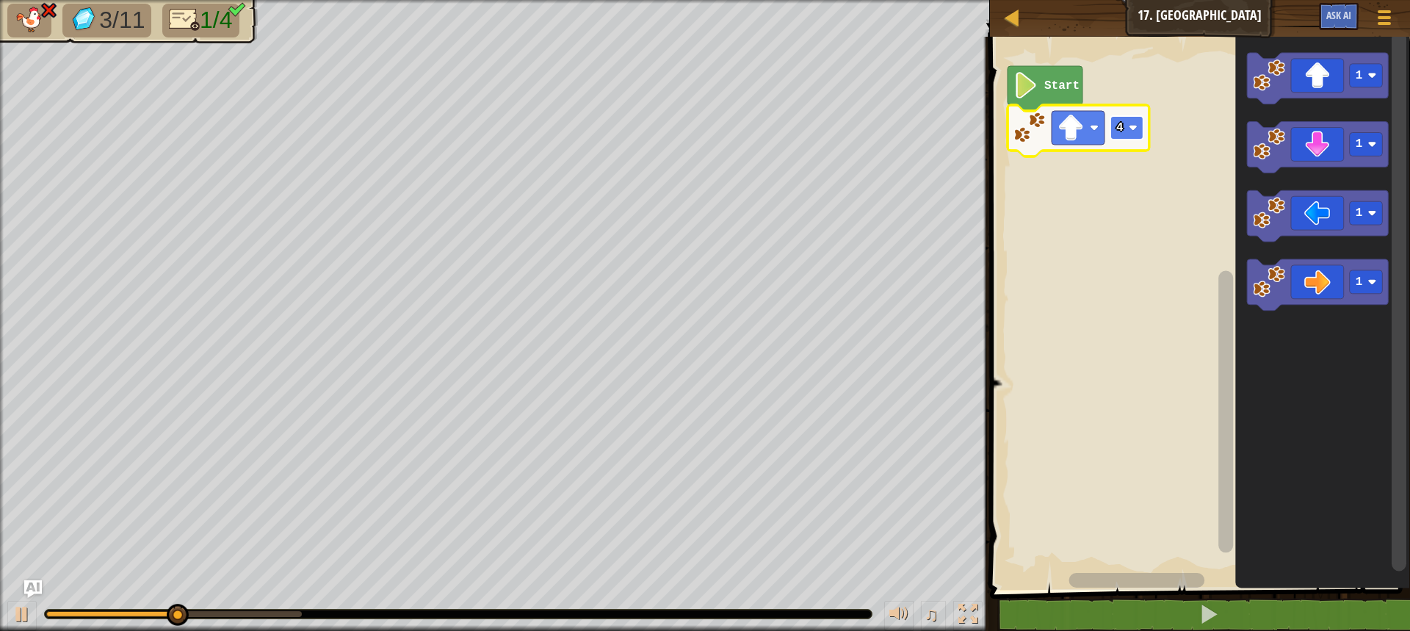
click at [1118, 131] on text "4" at bounding box center [1119, 127] width 7 height 13
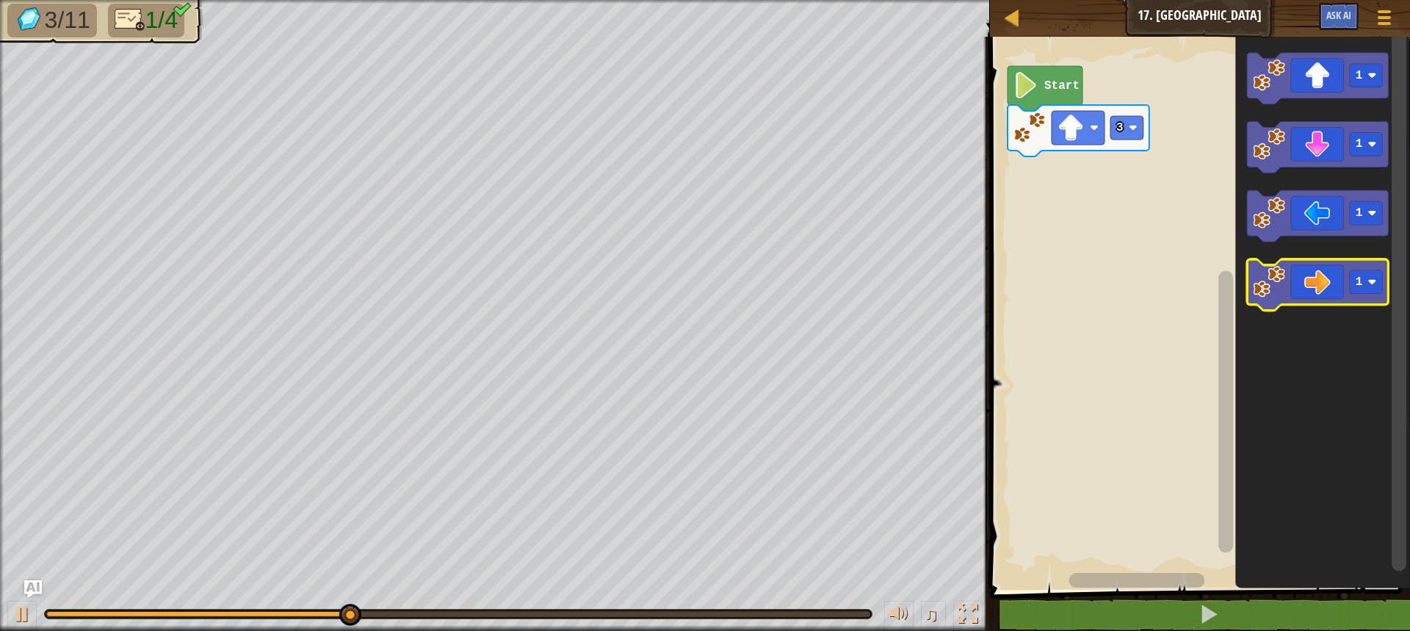
click at [1333, 287] on icon "Blockly Workspace" at bounding box center [1318, 285] width 142 height 51
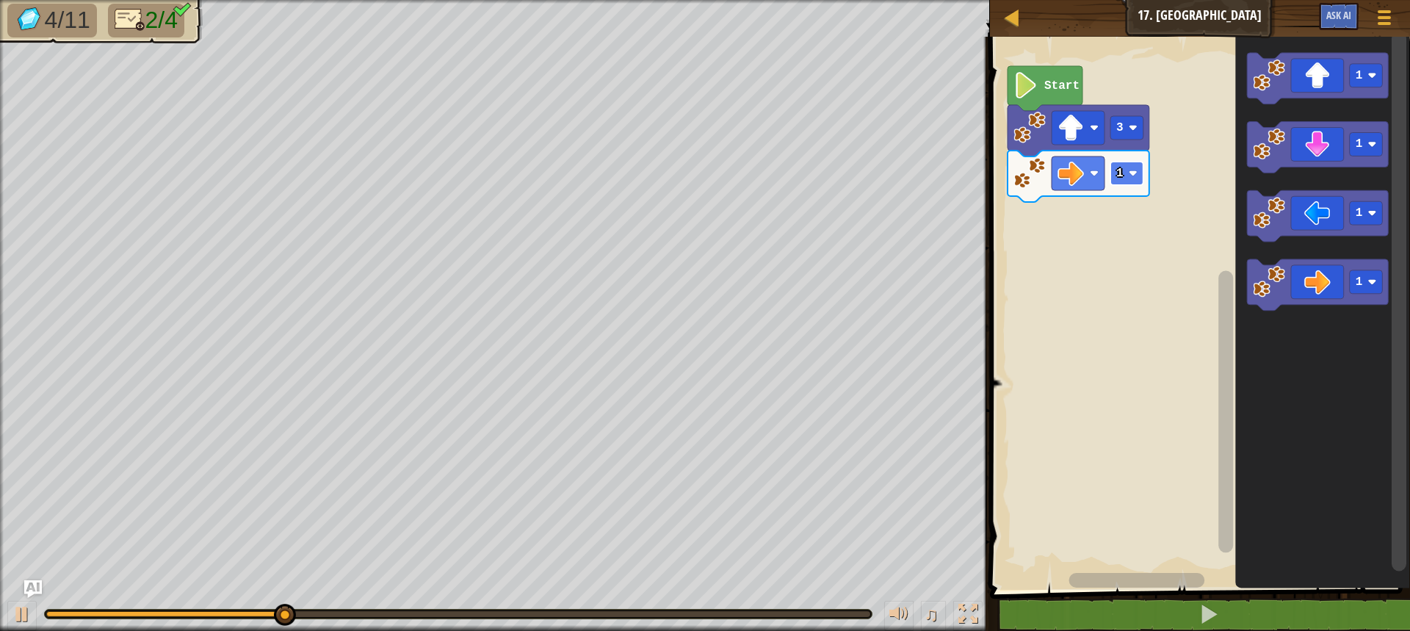
click at [1129, 166] on rect "Blockly Workspace" at bounding box center [1126, 173] width 33 height 23
click at [1312, 155] on icon "Blockly Workspace" at bounding box center [1318, 147] width 142 height 51
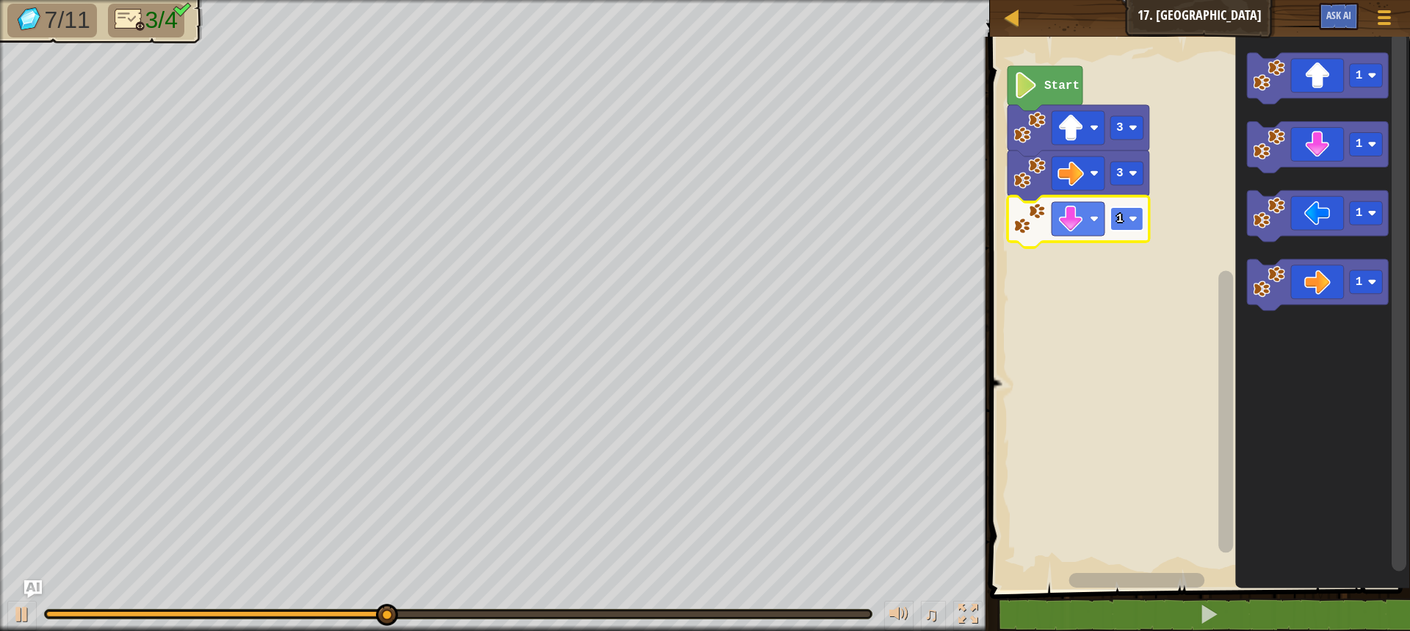
click at [1118, 224] on text "1" at bounding box center [1119, 218] width 7 height 13
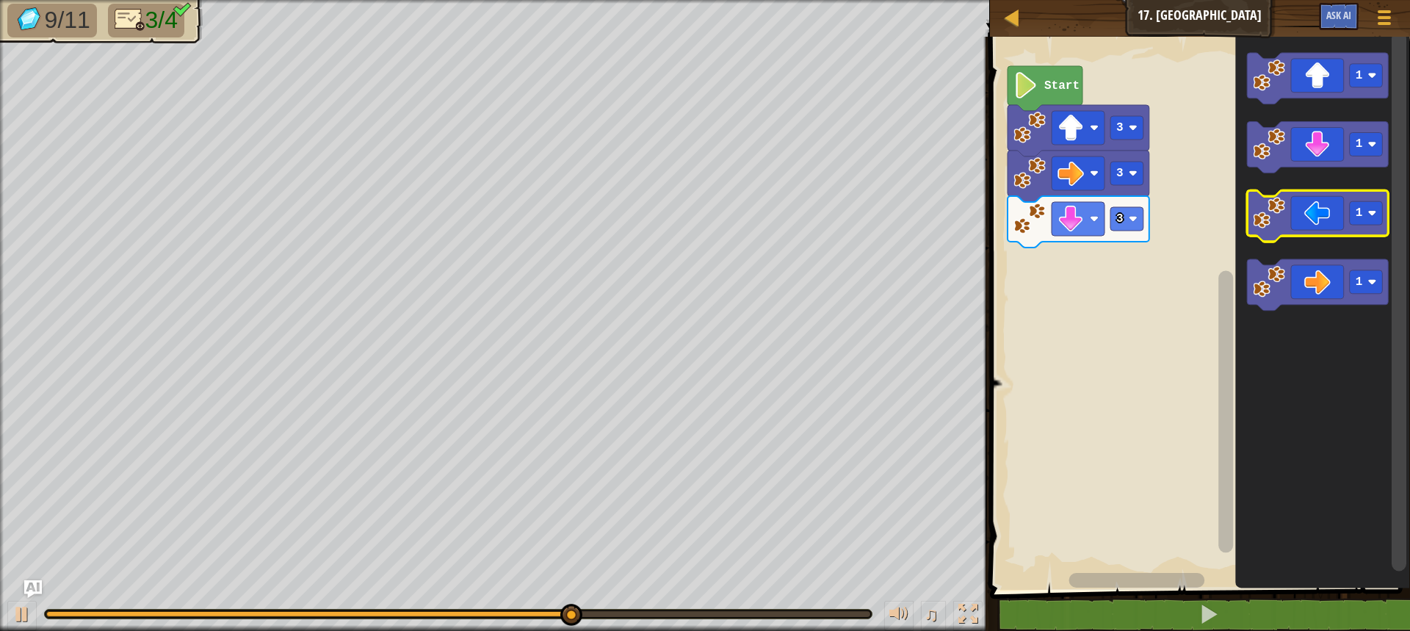
click at [1289, 198] on icon "Blockly Workspace" at bounding box center [1318, 216] width 142 height 51
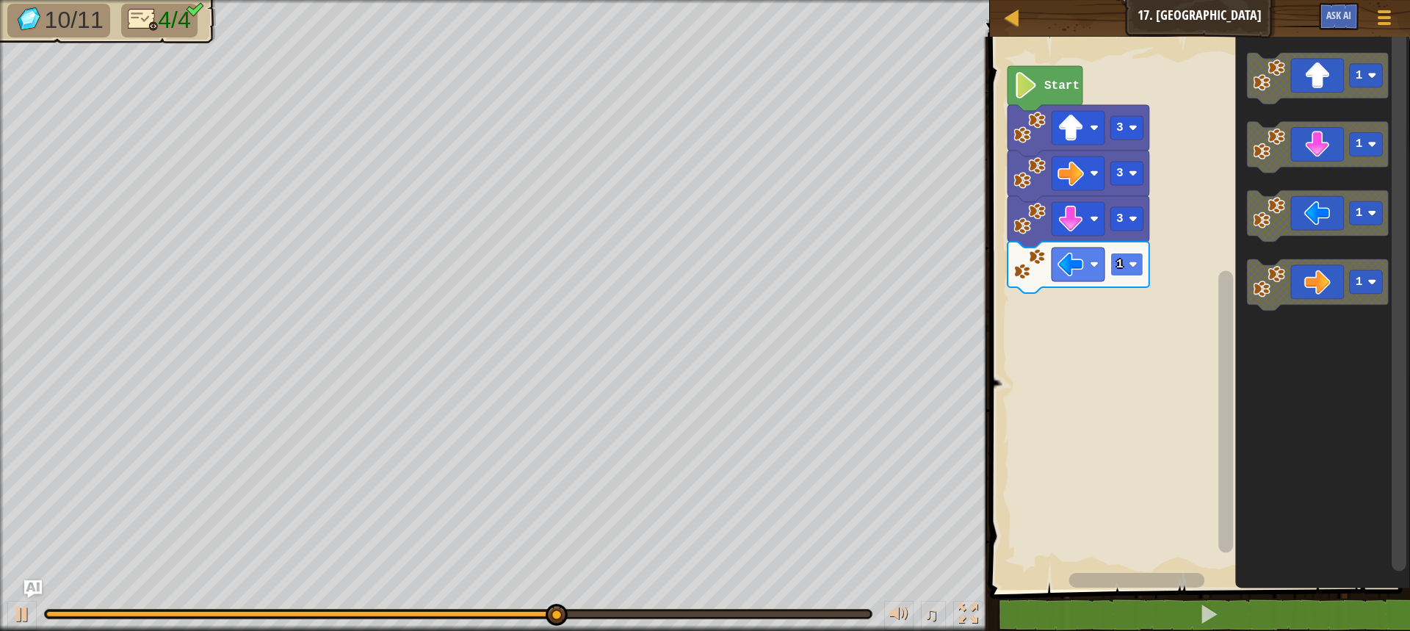
click at [1127, 268] on rect "Blockly Workspace" at bounding box center [1126, 264] width 33 height 23
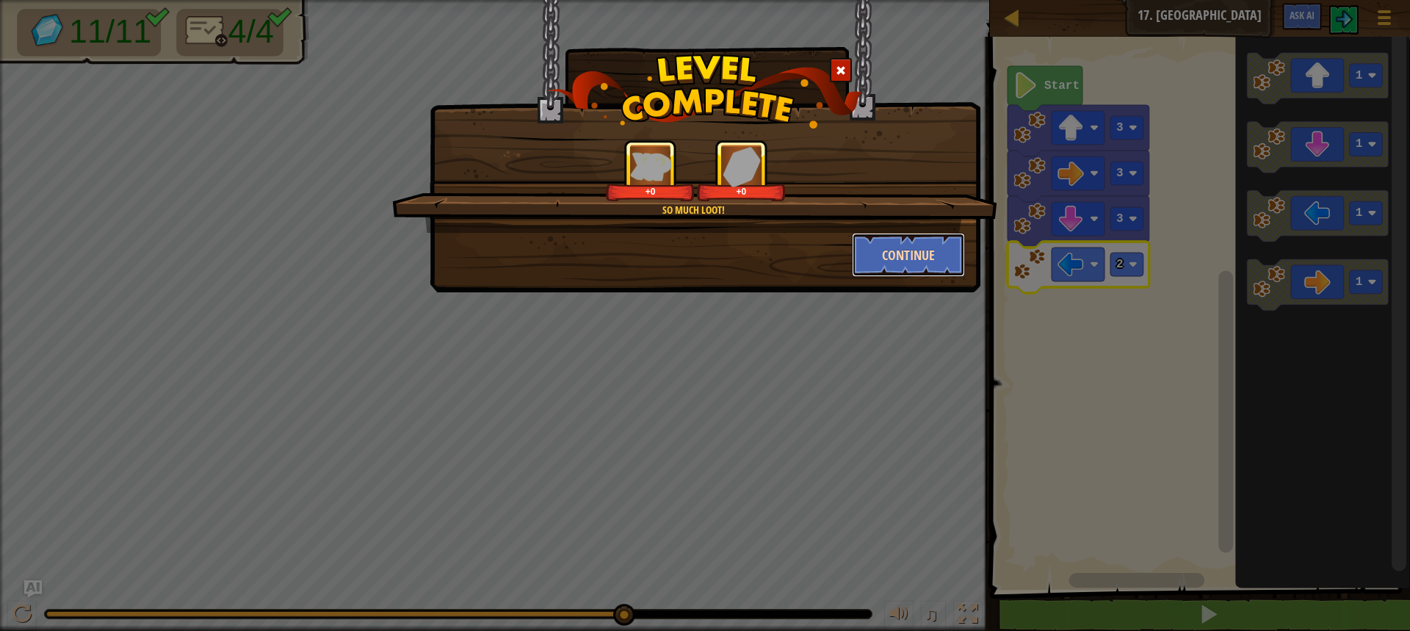
click at [911, 261] on button "Continue" at bounding box center [909, 255] width 114 height 44
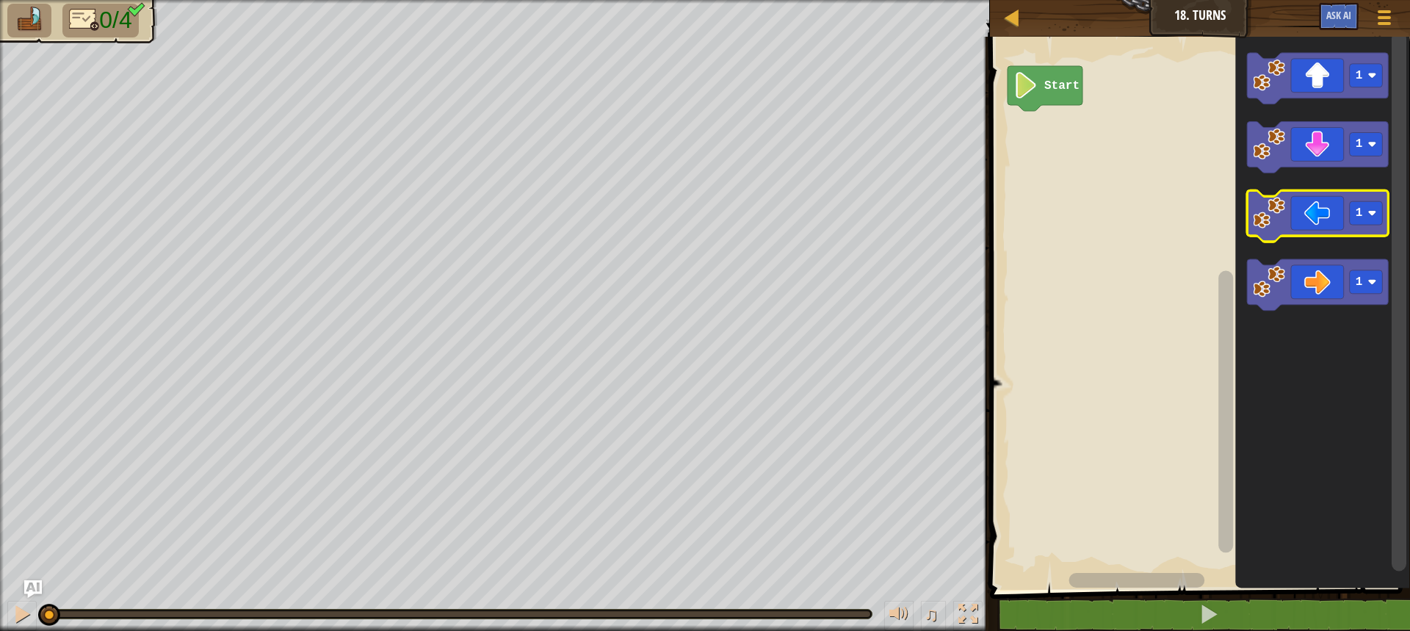
click at [1324, 221] on icon "Blockly Workspace" at bounding box center [1318, 216] width 142 height 51
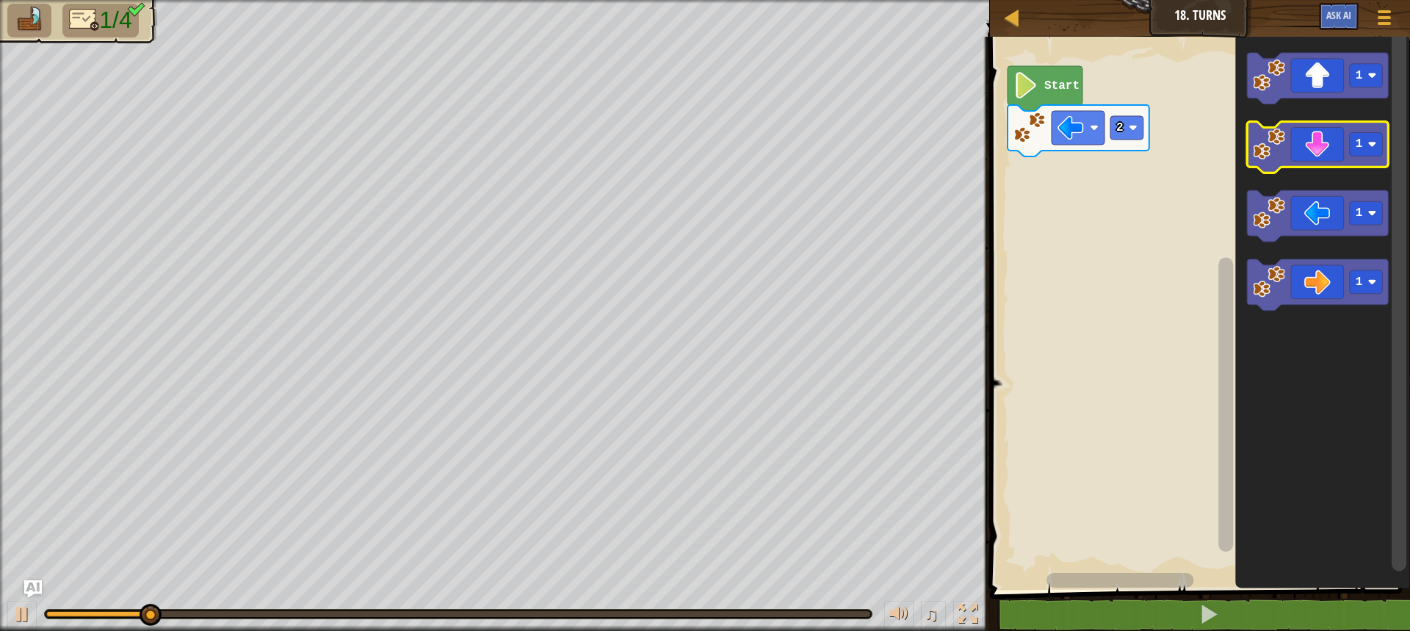
click at [1289, 158] on icon "Blockly Workspace" at bounding box center [1318, 147] width 142 height 51
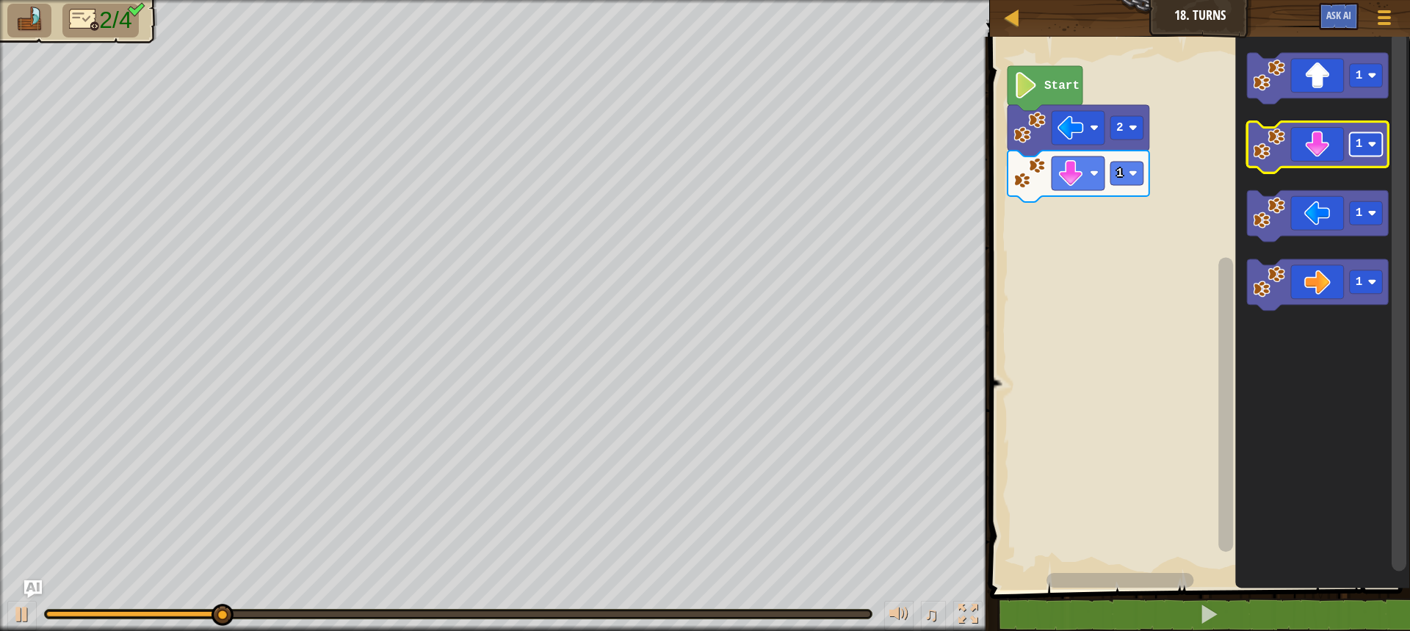
click at [1359, 151] on text "1" at bounding box center [1358, 144] width 7 height 13
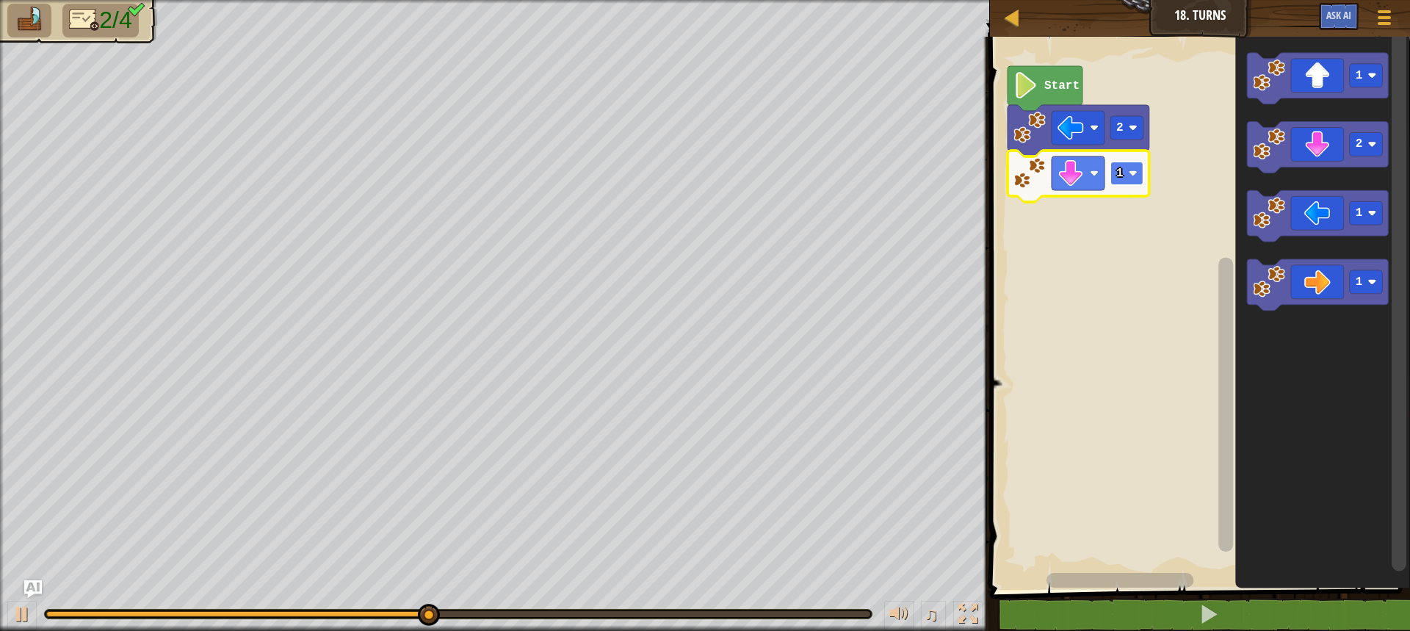
click at [1130, 165] on rect "Blockly Workspace" at bounding box center [1126, 173] width 33 height 23
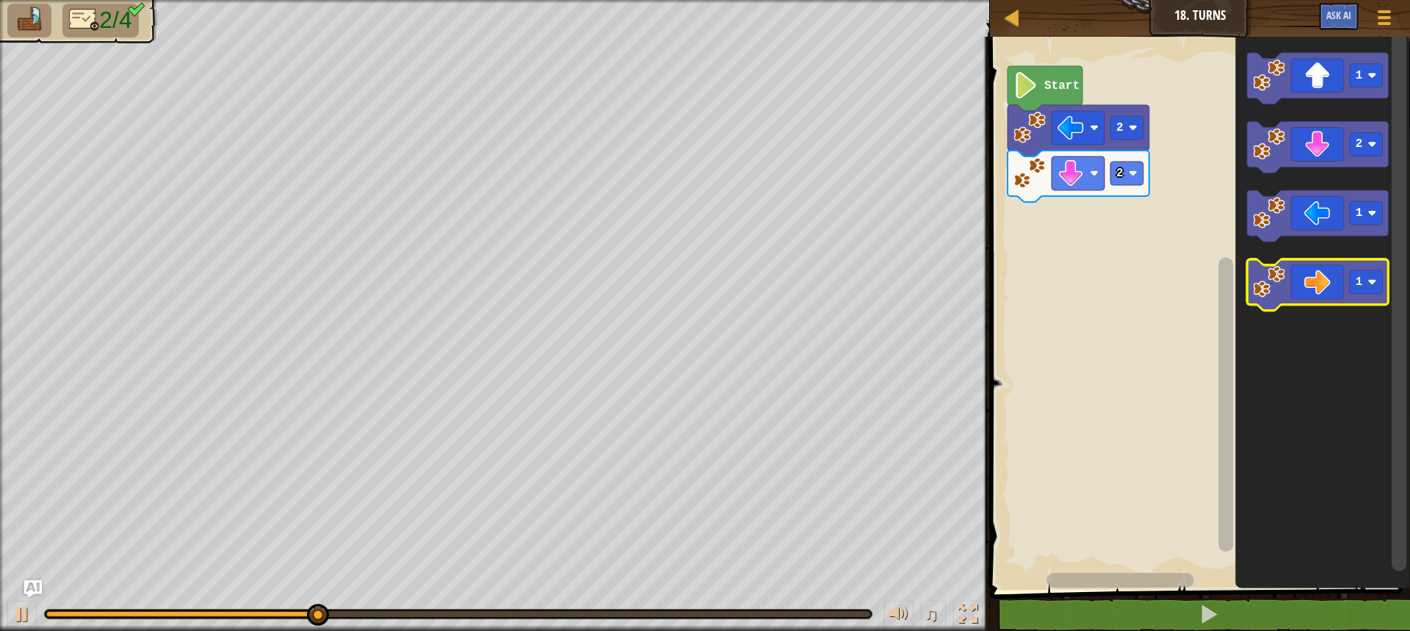
click at [1320, 276] on icon "Blockly Workspace" at bounding box center [1318, 285] width 142 height 51
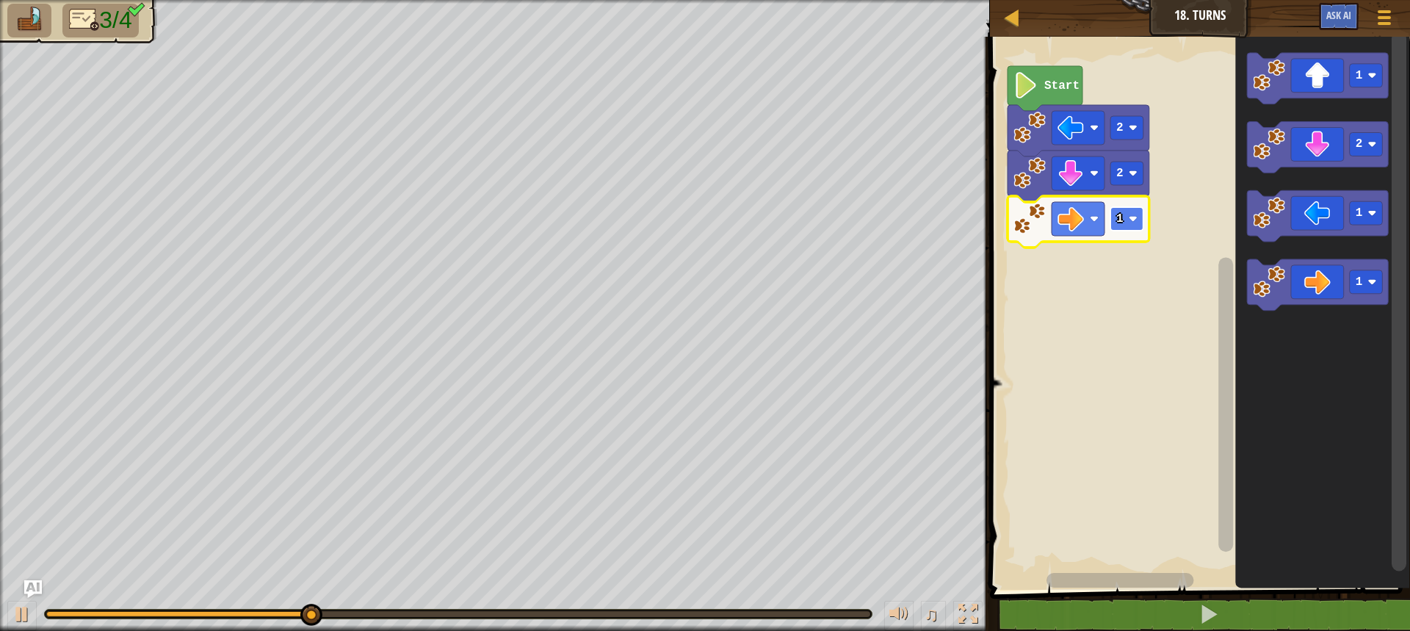
click at [1118, 219] on text "1" at bounding box center [1119, 218] width 7 height 13
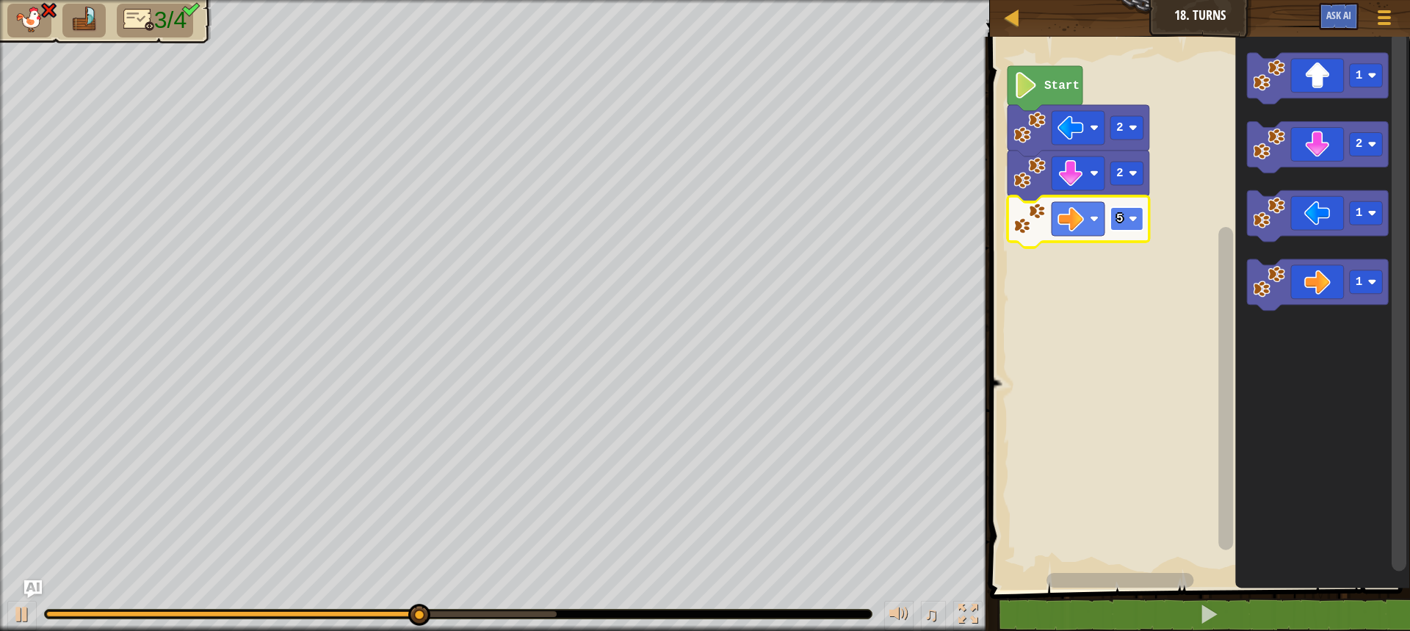
click at [1135, 221] on g "5" at bounding box center [1126, 218] width 33 height 23
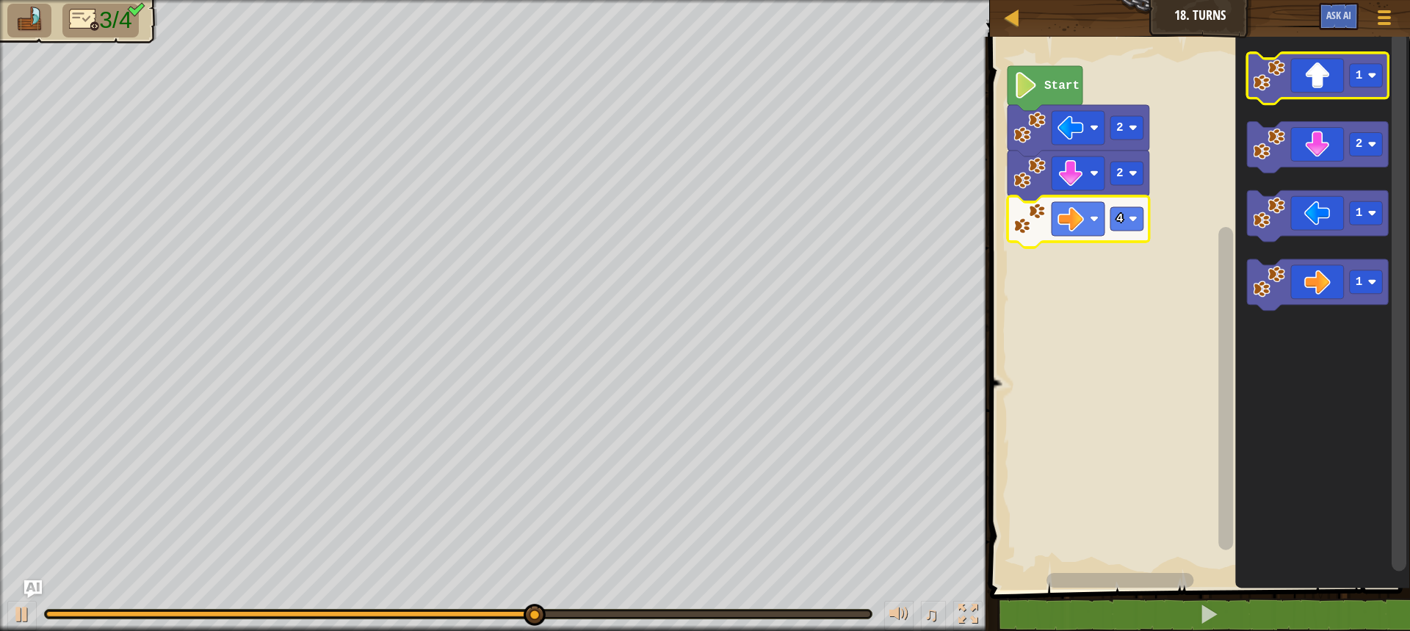
click at [1313, 70] on icon "Blockly Workspace" at bounding box center [1318, 78] width 142 height 51
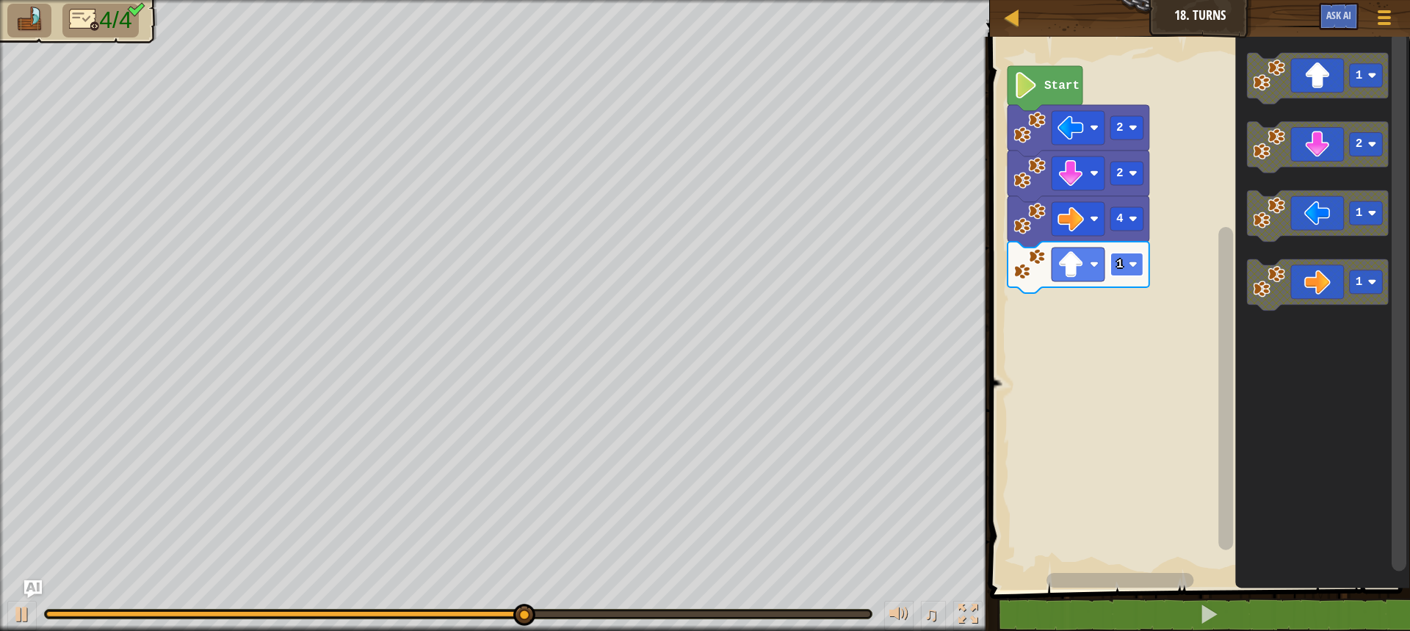
click at [1119, 261] on text "1" at bounding box center [1119, 264] width 7 height 13
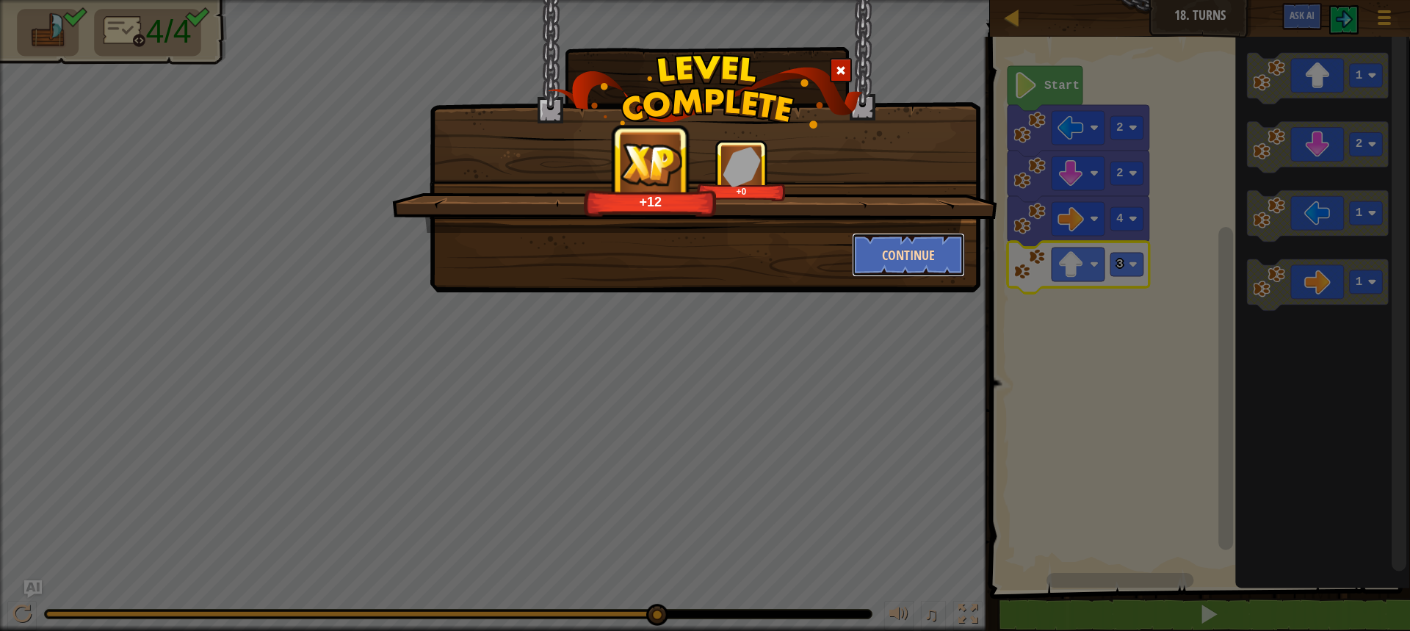
click at [917, 252] on button "Continue" at bounding box center [909, 255] width 114 height 44
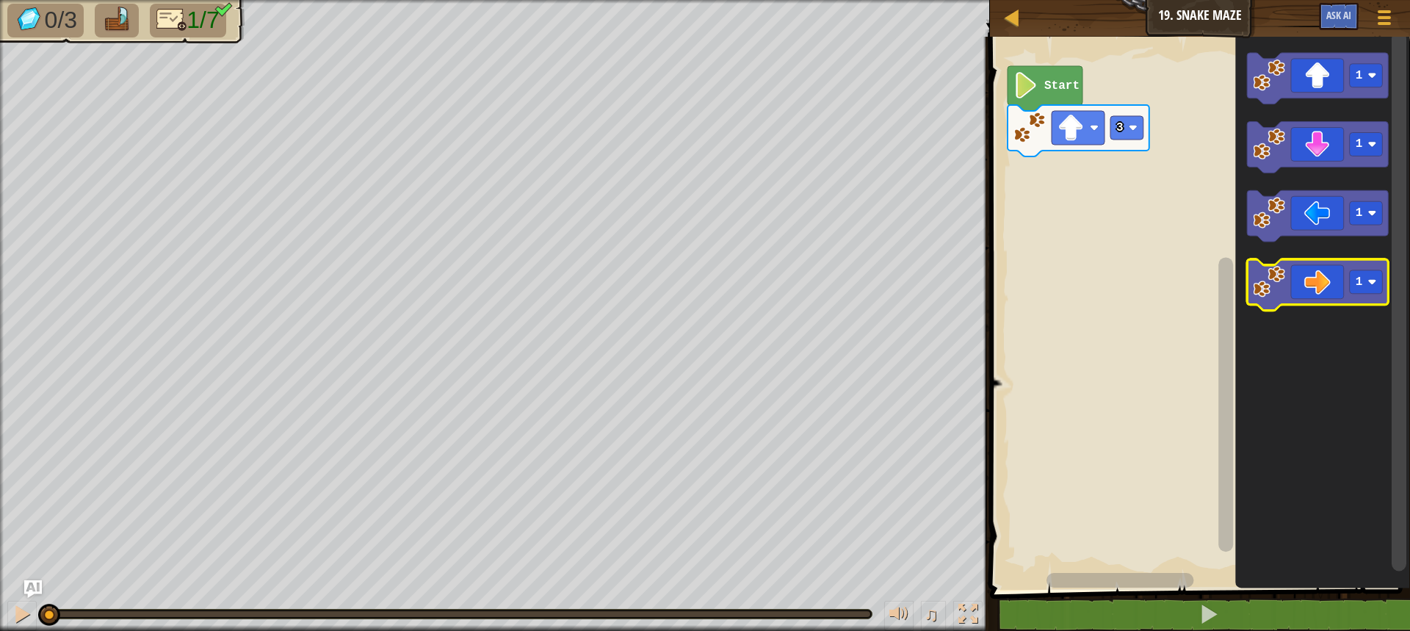
click at [1317, 292] on icon "Blockly Workspace" at bounding box center [1318, 285] width 142 height 51
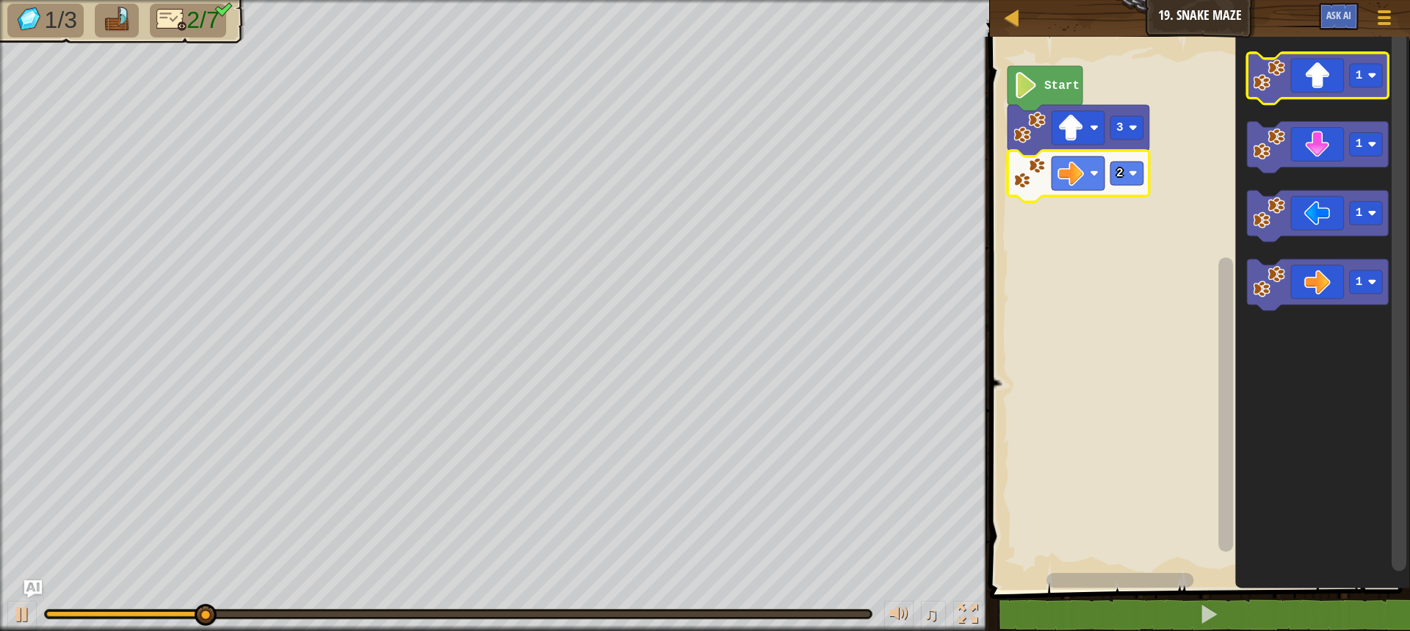
click at [1327, 83] on icon "Blockly Workspace" at bounding box center [1318, 78] width 142 height 51
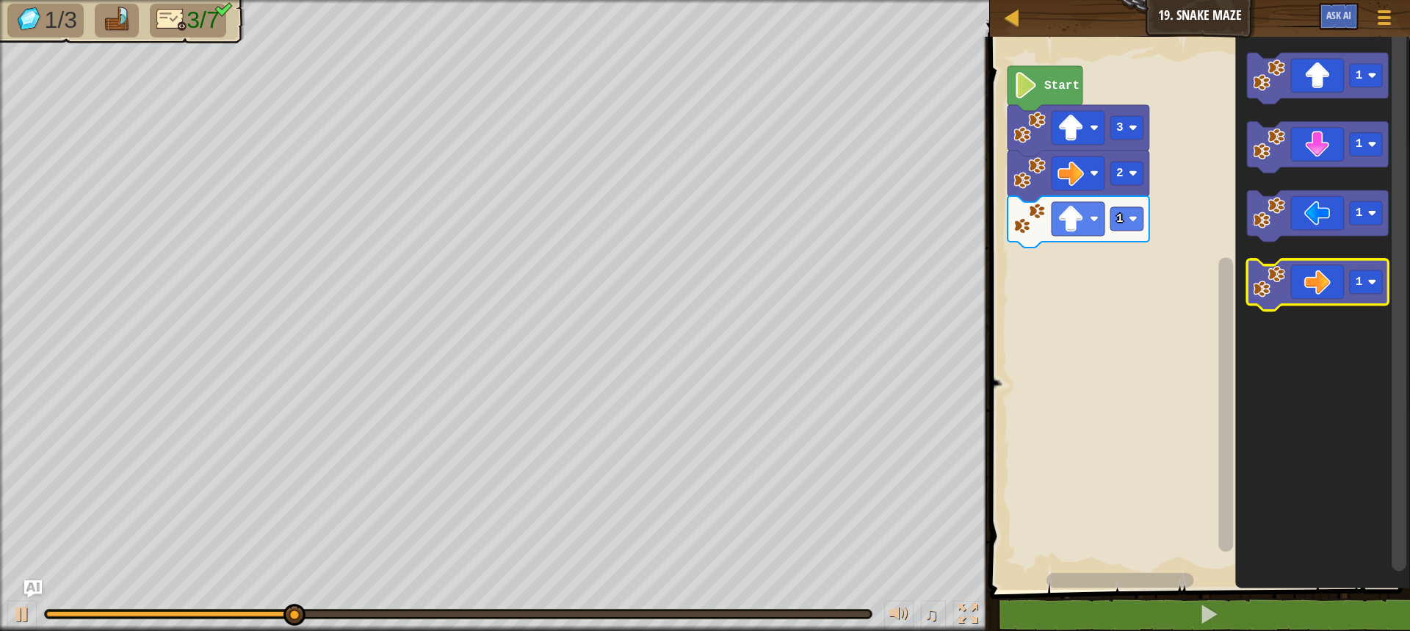
click at [1333, 279] on icon "Blockly Workspace" at bounding box center [1318, 285] width 142 height 51
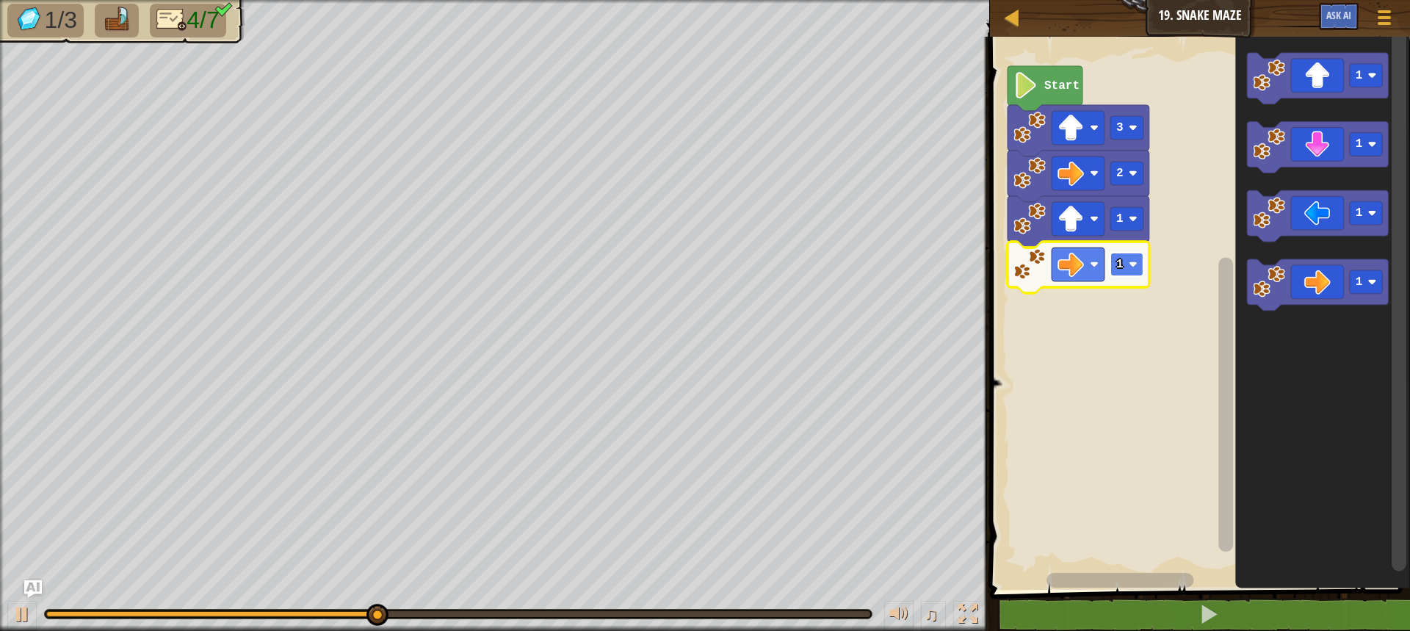
click at [1122, 258] on text "1" at bounding box center [1119, 264] width 7 height 13
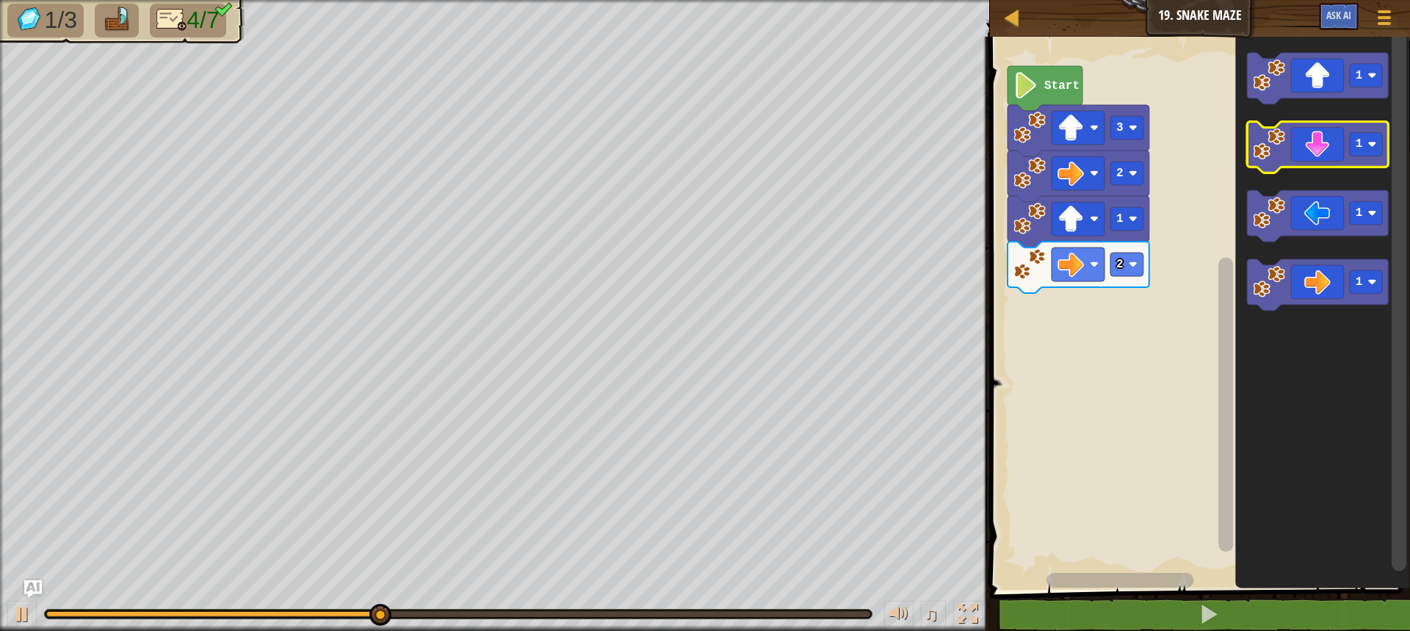
click at [1306, 158] on icon "Blockly Workspace" at bounding box center [1318, 147] width 142 height 51
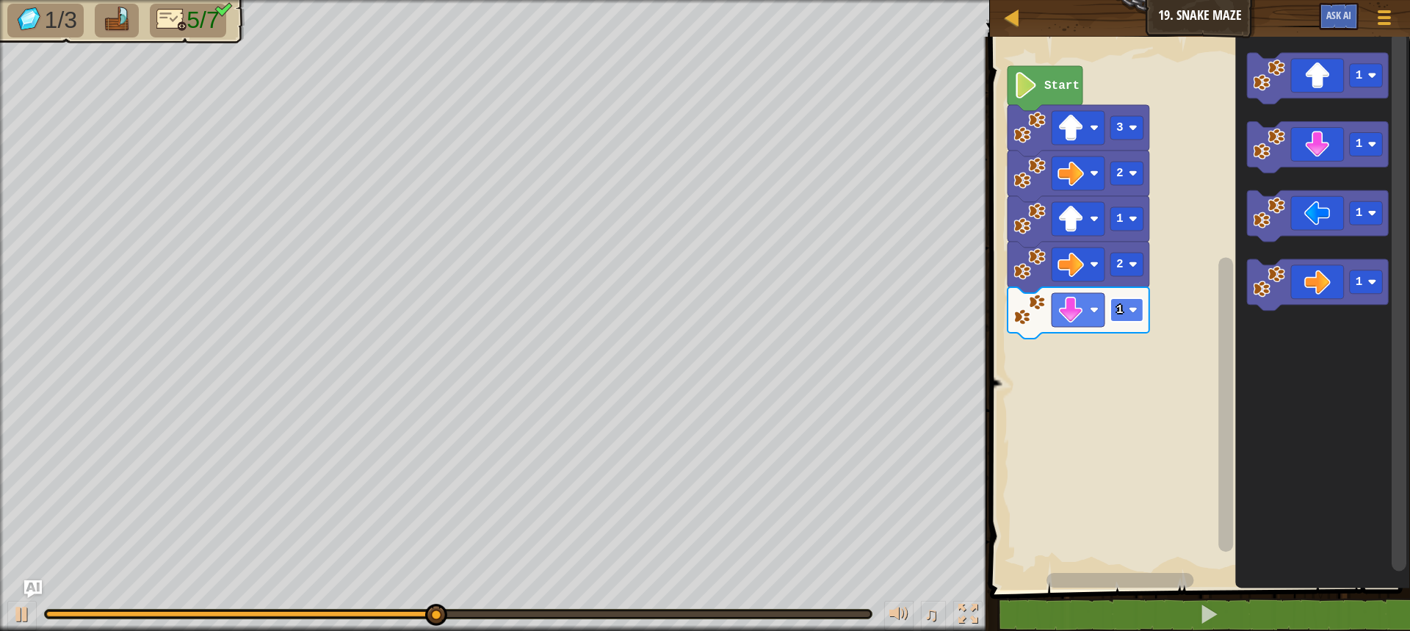
click at [1124, 311] on rect "Blockly Workspace" at bounding box center [1126, 309] width 33 height 23
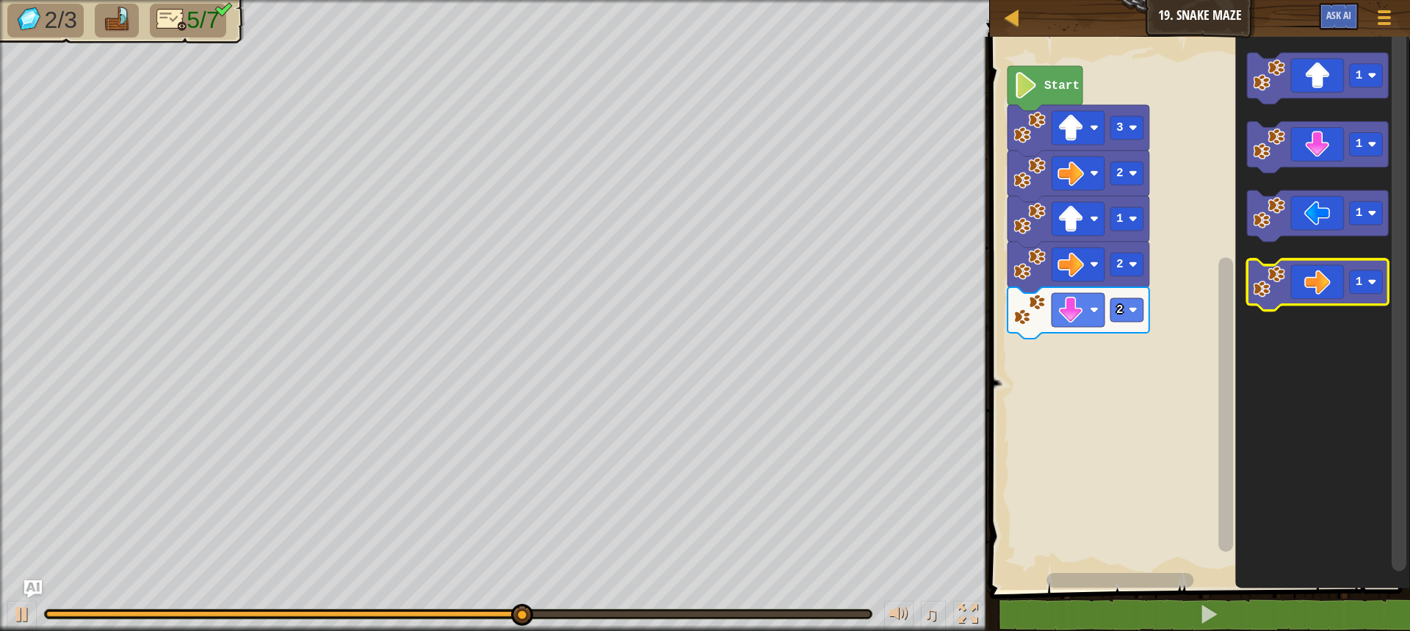
click at [1313, 279] on icon "Blockly Workspace" at bounding box center [1318, 285] width 142 height 51
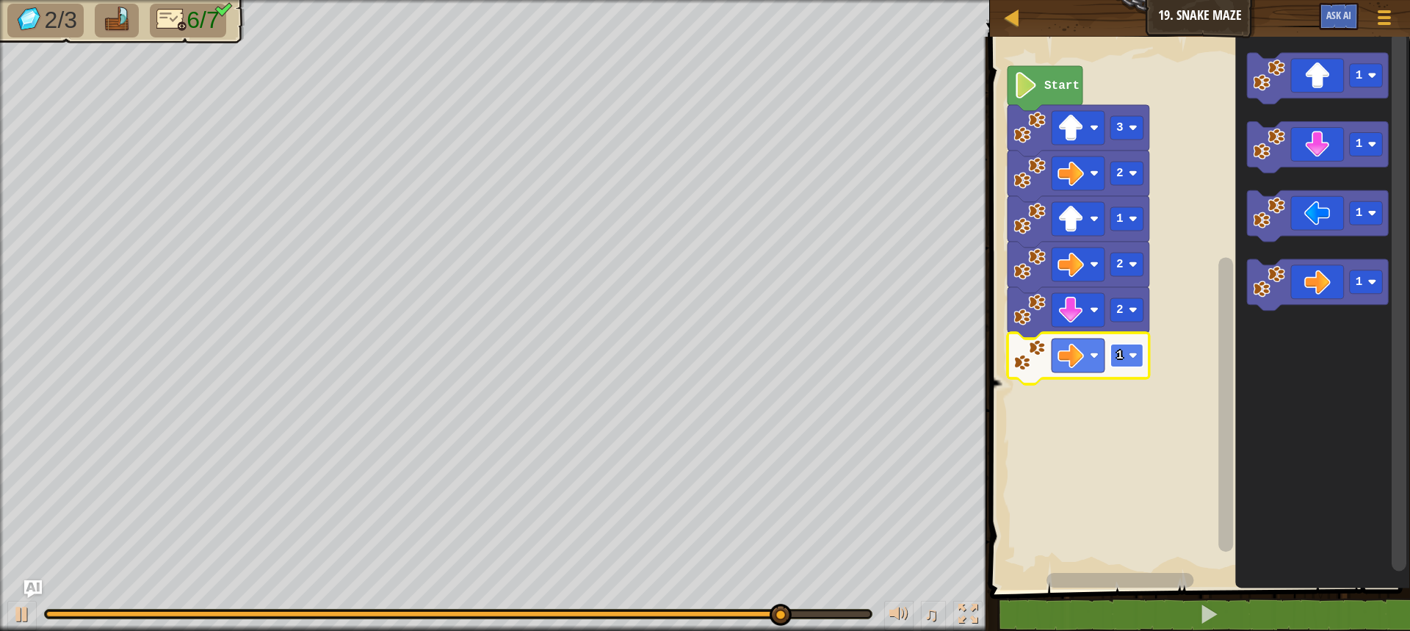
click at [1127, 366] on rect "Blockly Workspace" at bounding box center [1126, 355] width 33 height 23
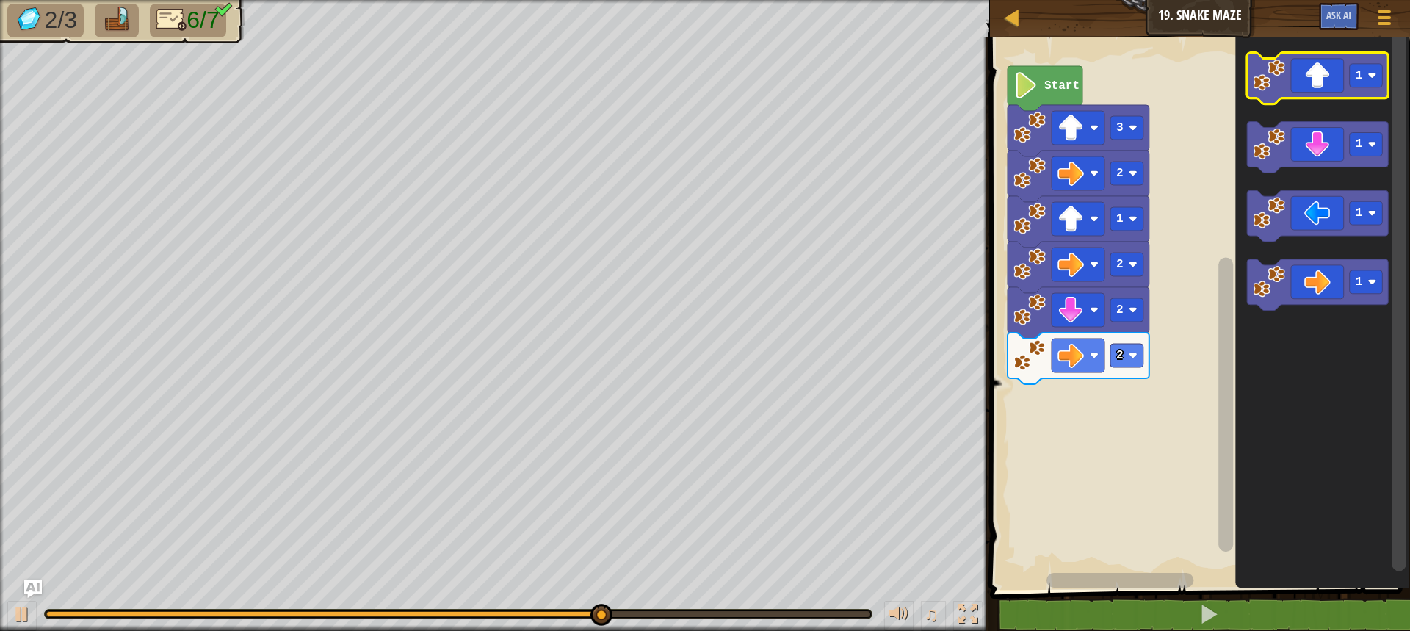
click at [1320, 72] on icon "Blockly Workspace" at bounding box center [1318, 78] width 142 height 51
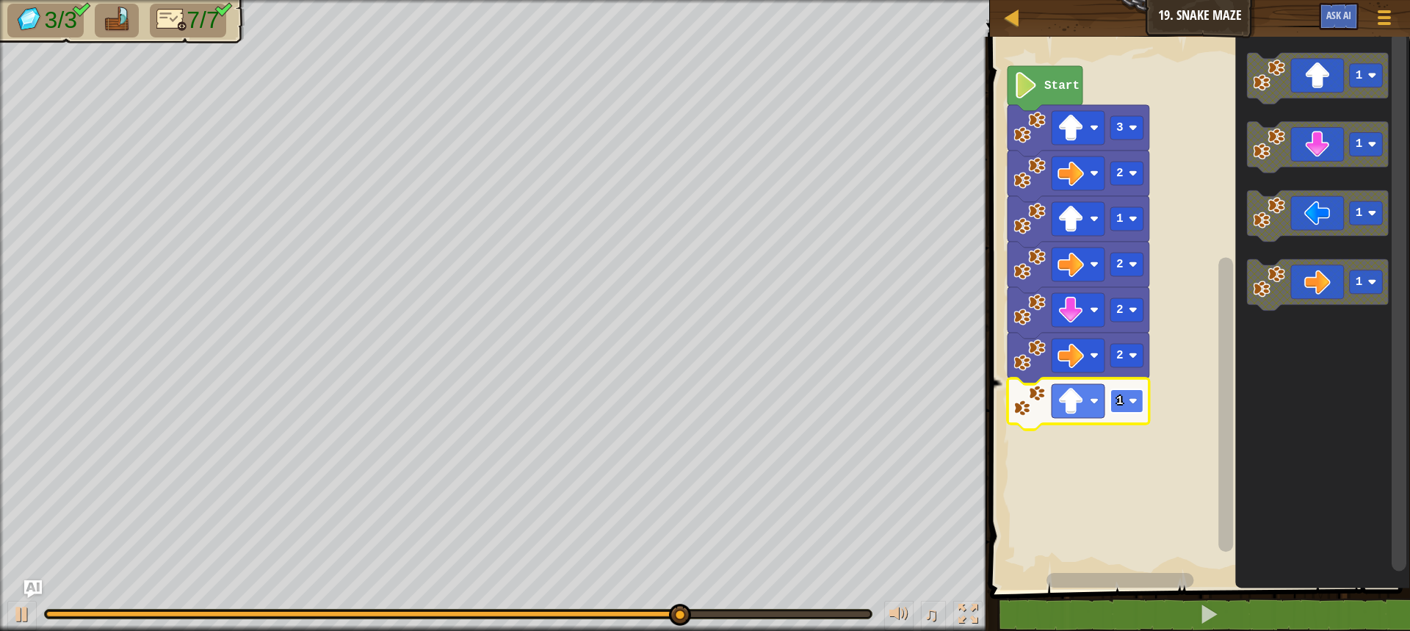
click at [1134, 408] on rect "Blockly Workspace" at bounding box center [1126, 400] width 33 height 23
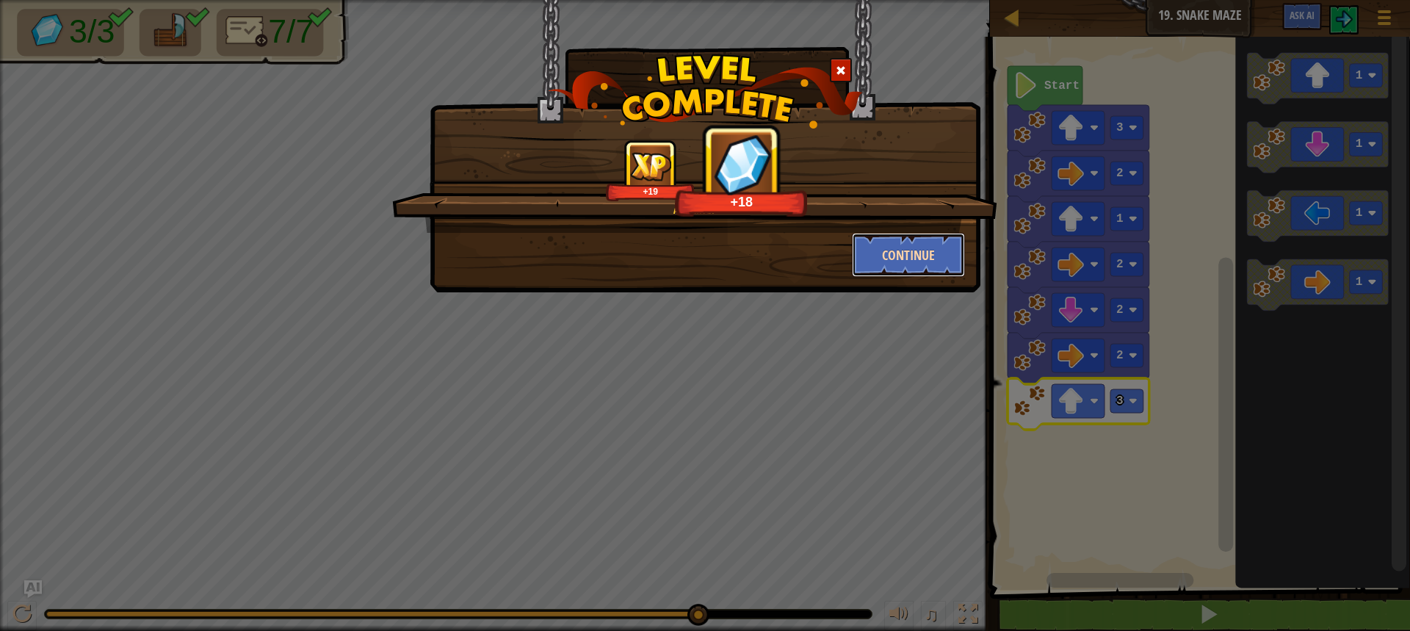
click at [902, 260] on button "Continue" at bounding box center [909, 255] width 114 height 44
